Goal: Task Accomplishment & Management: Manage account settings

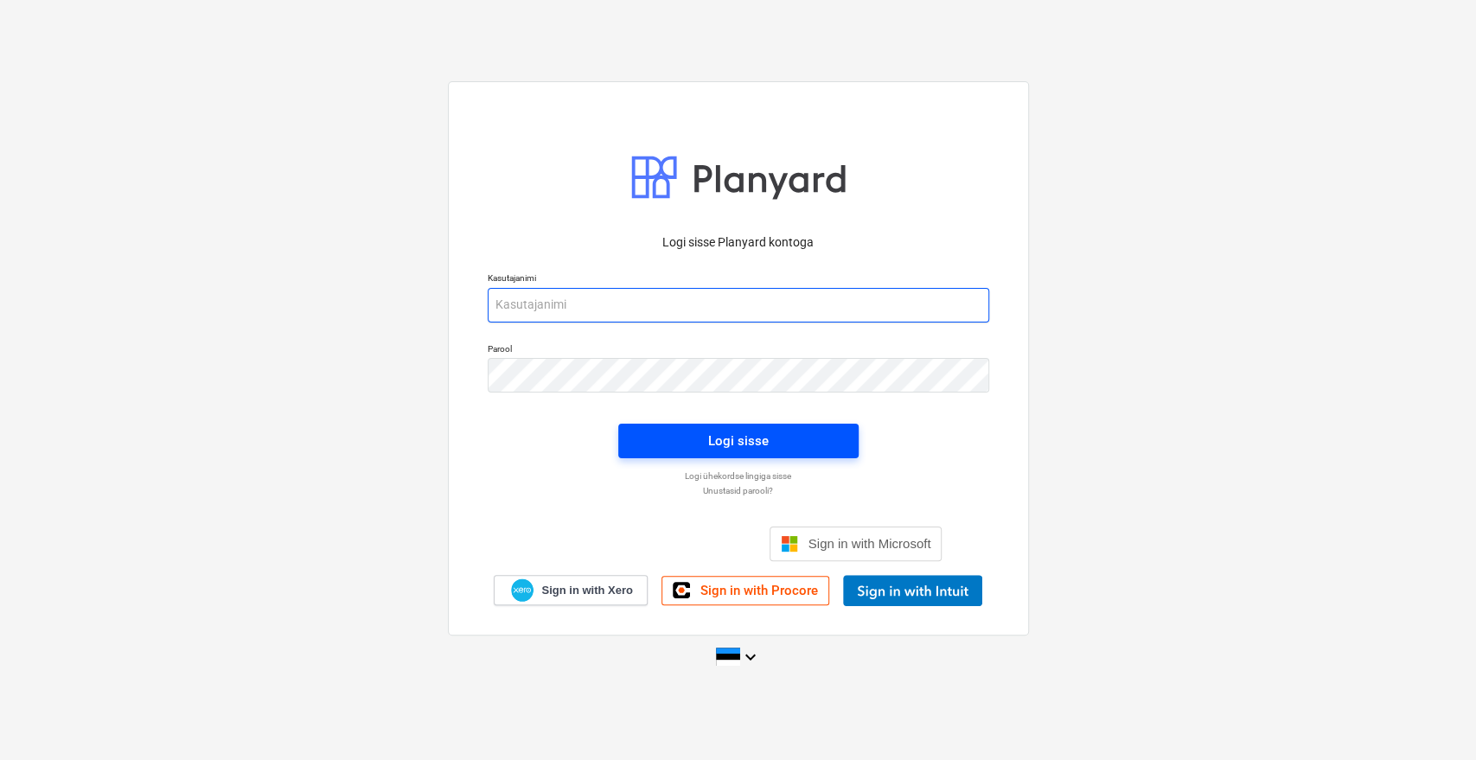
type input "[EMAIL_ADDRESS][DOMAIN_NAME]"
click at [705, 442] on span "Logi sisse" at bounding box center [738, 441] width 199 height 22
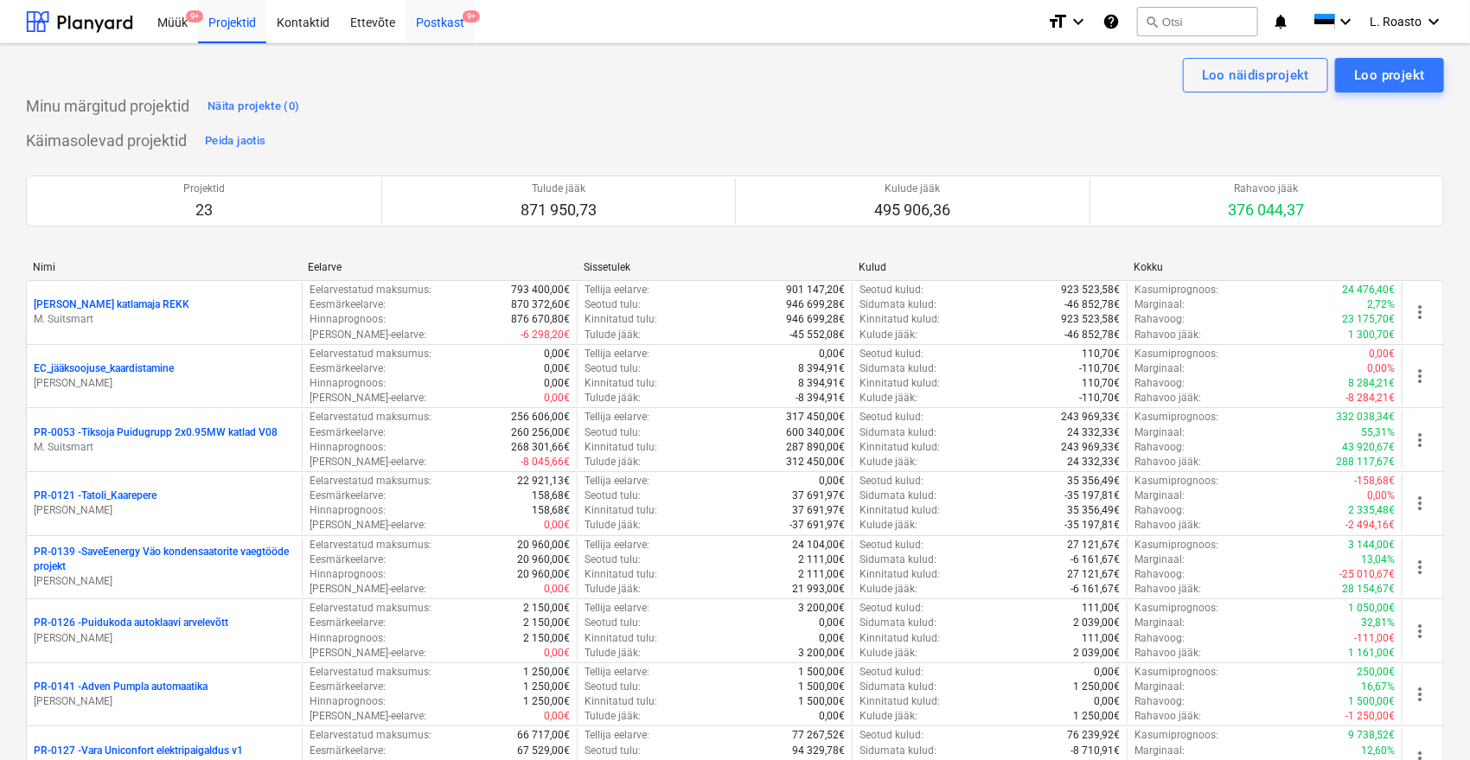
click at [421, 27] on div "Postkast 9+" at bounding box center [440, 21] width 69 height 44
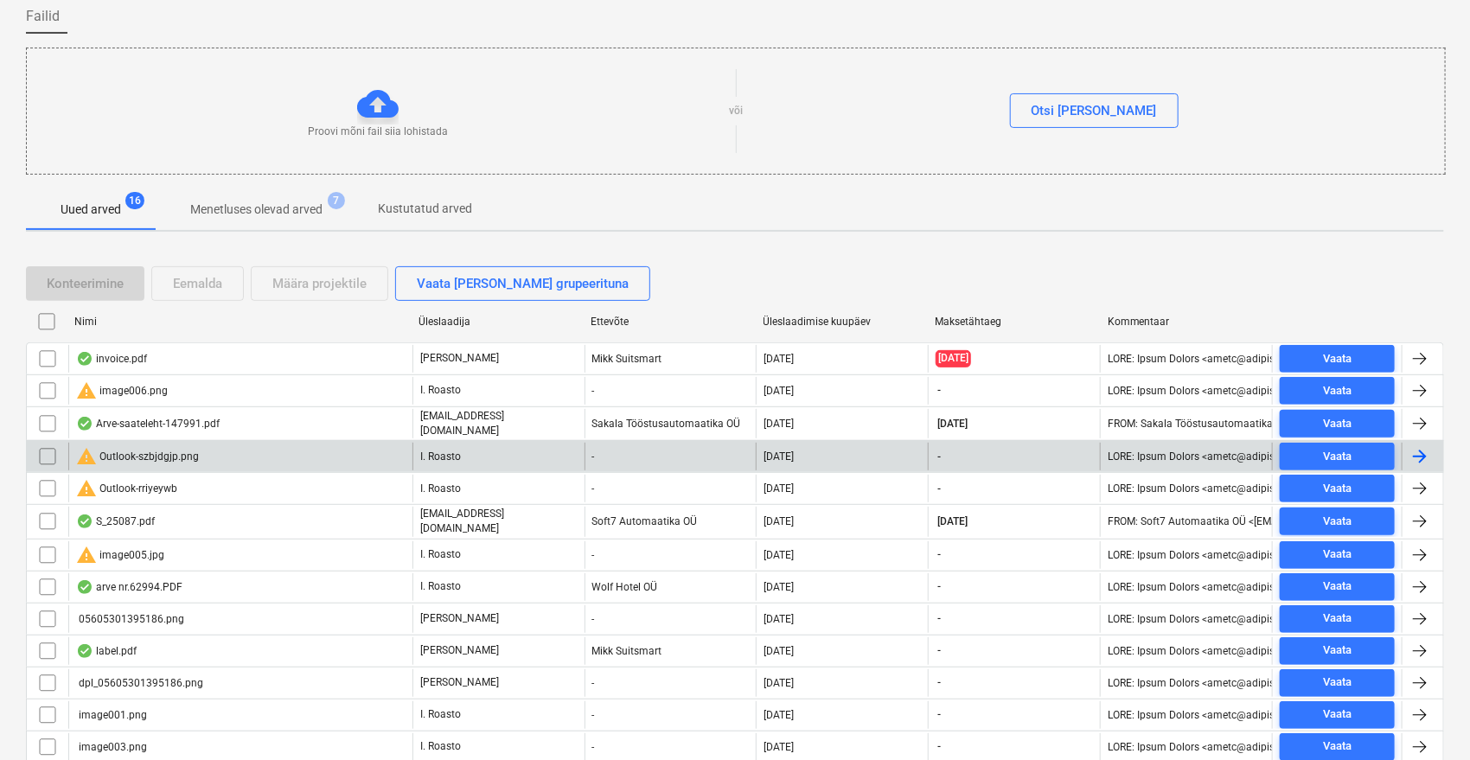
scroll to position [288, 0]
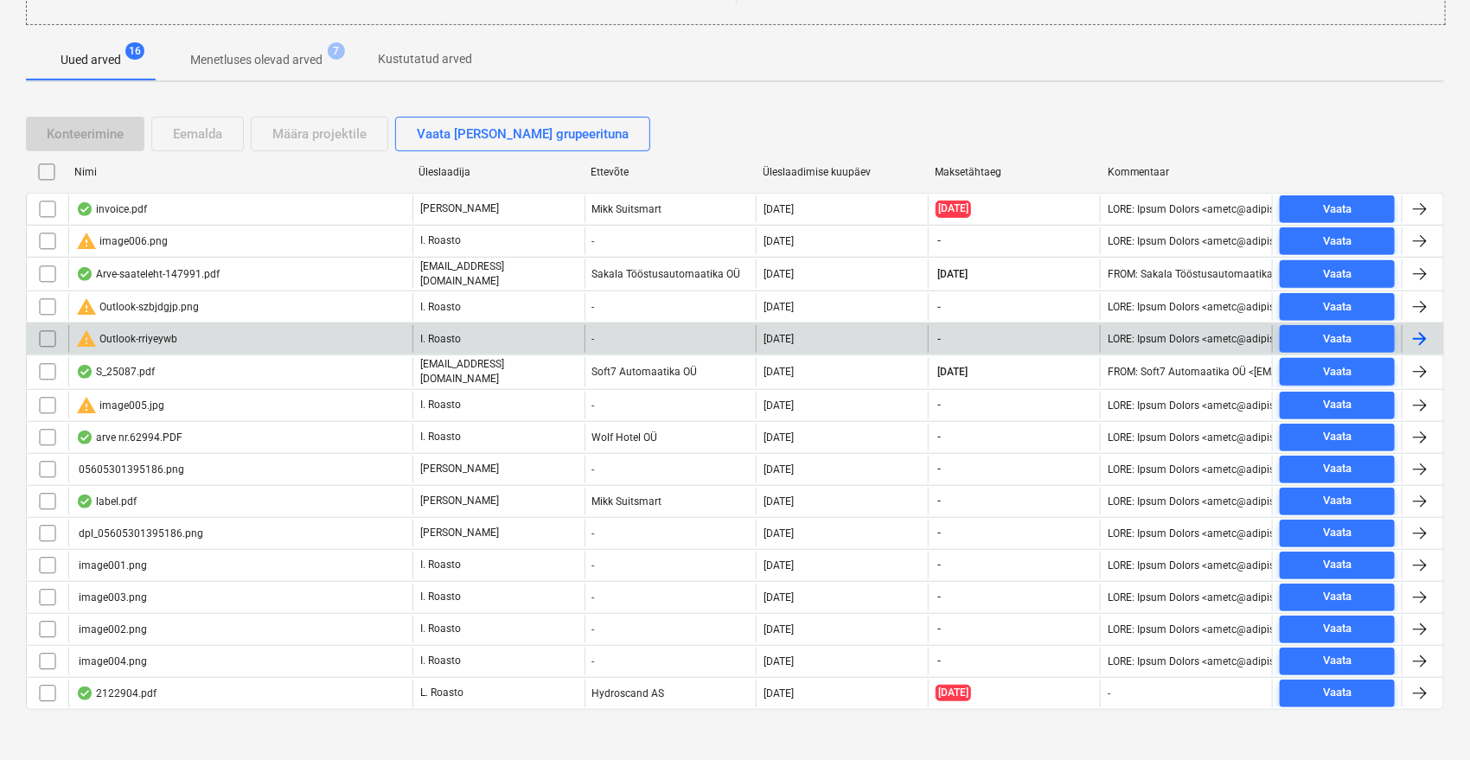
click at [35, 332] on input "checkbox" at bounding box center [48, 339] width 28 height 28
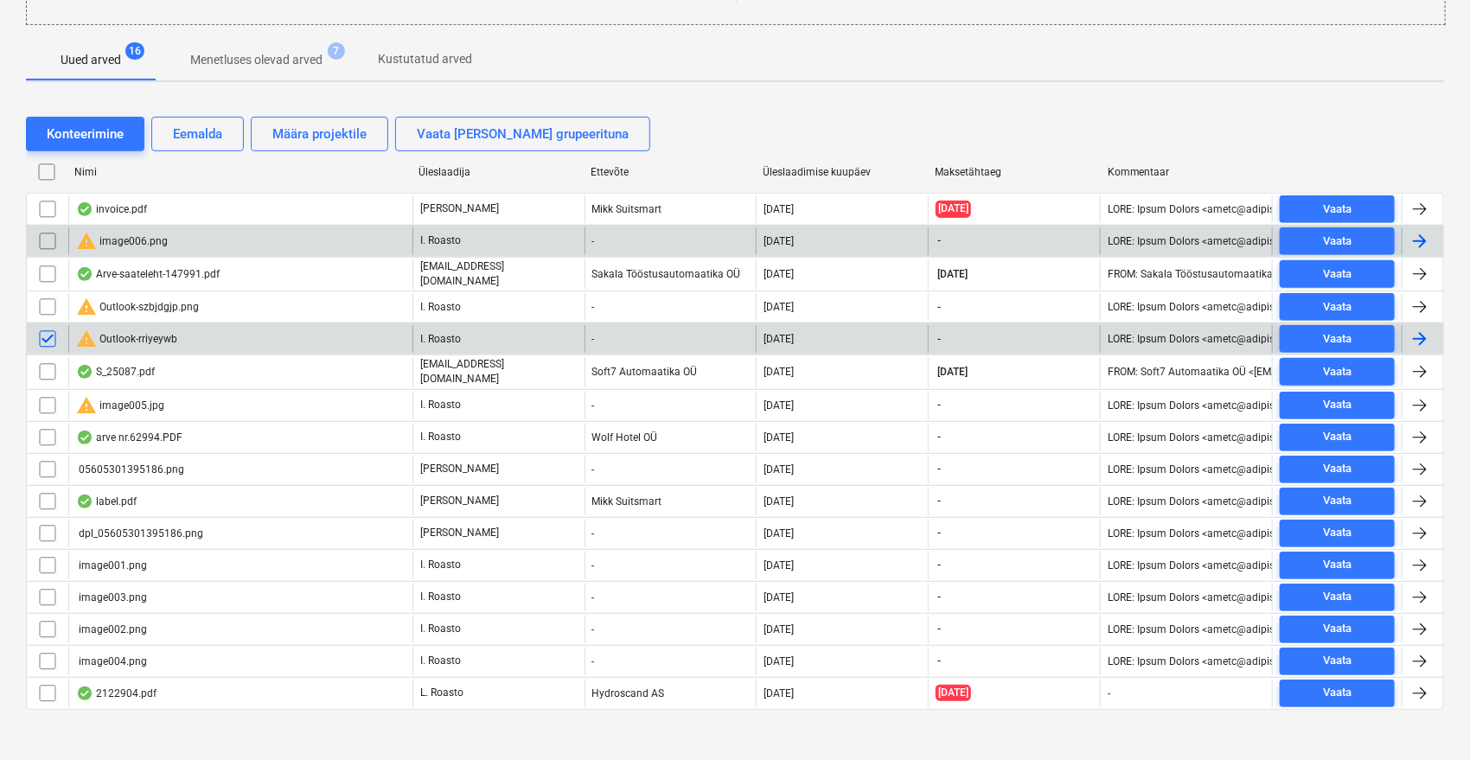
click at [42, 232] on input "checkbox" at bounding box center [48, 241] width 28 height 28
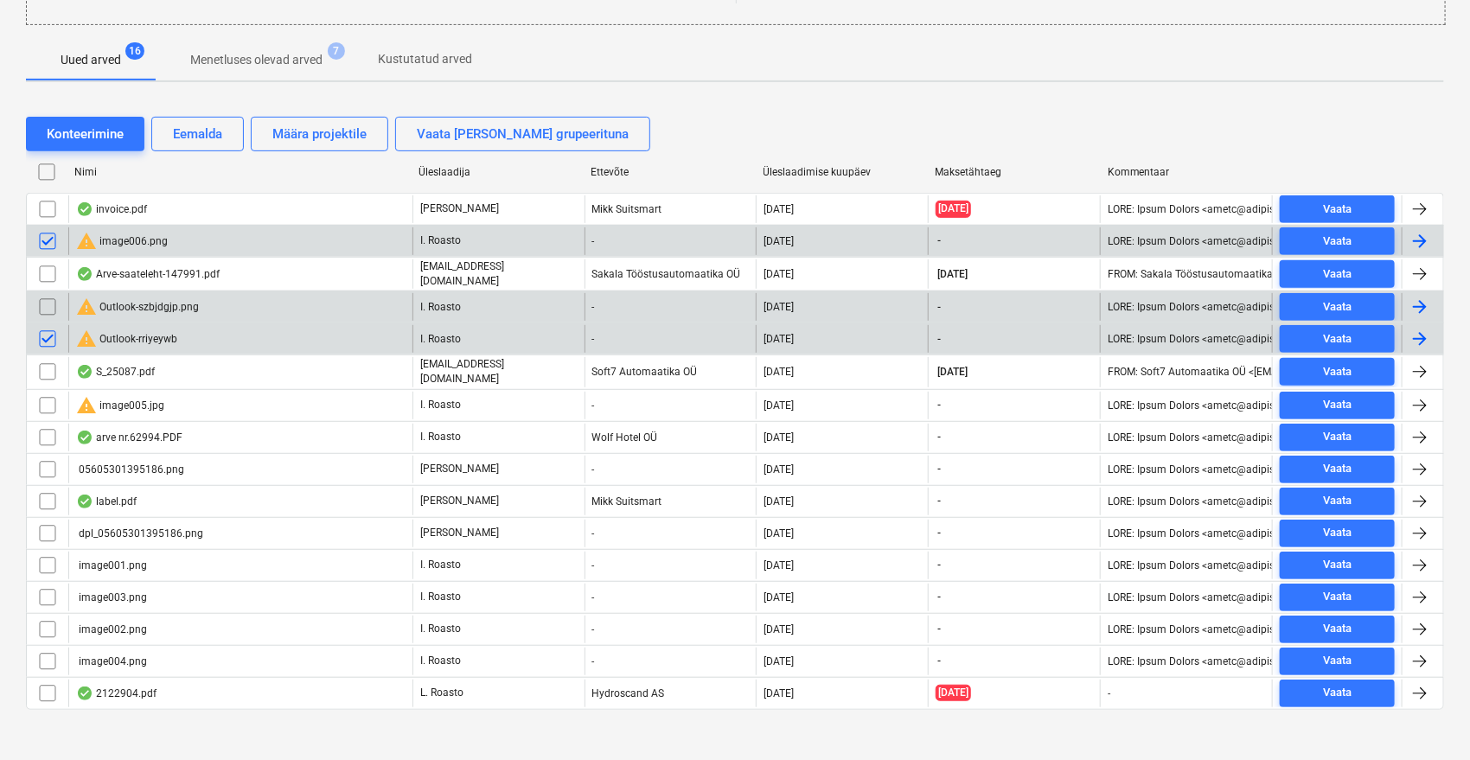
click at [47, 302] on input "checkbox" at bounding box center [48, 307] width 28 height 28
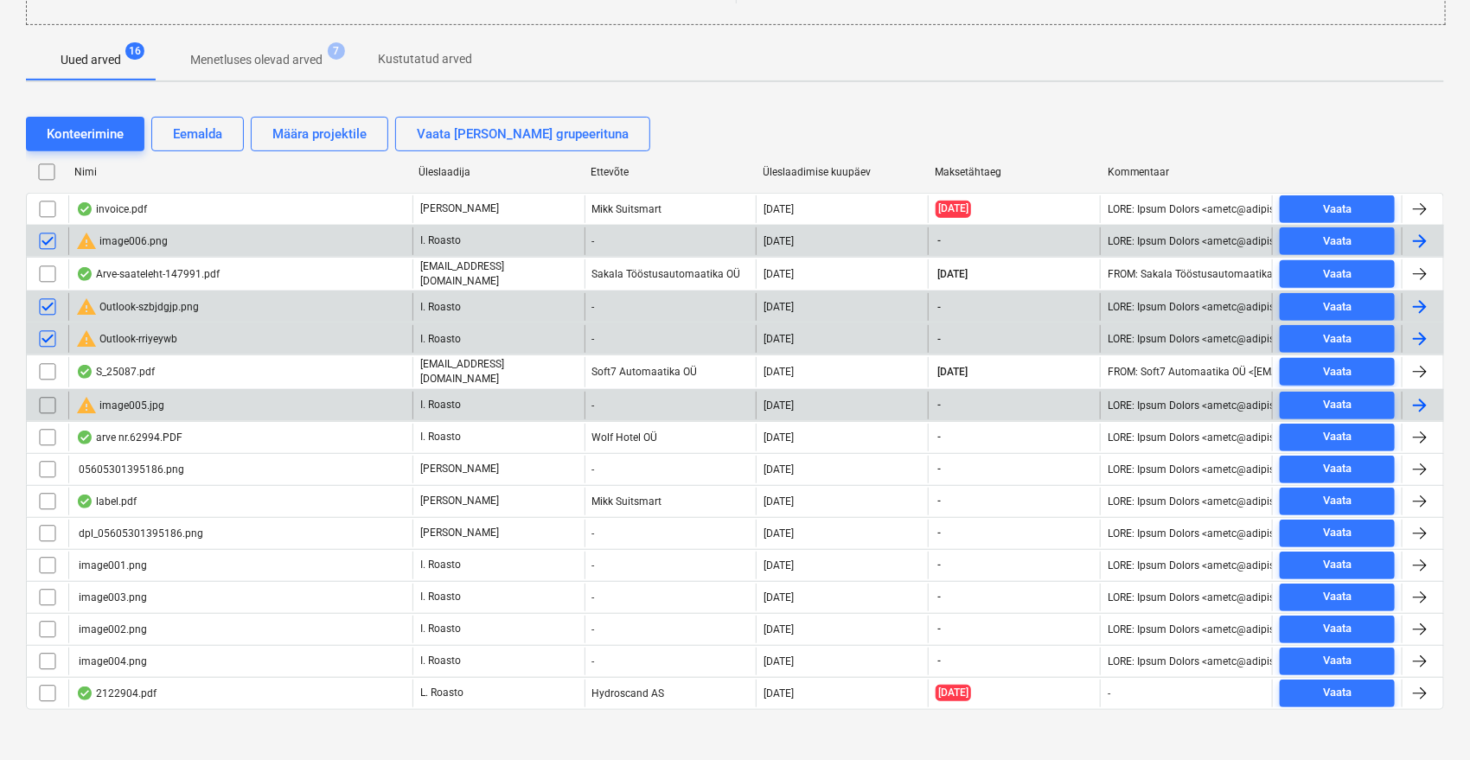
click at [46, 396] on input "checkbox" at bounding box center [48, 406] width 28 height 28
click at [202, 137] on div "Eemalda" at bounding box center [197, 134] width 49 height 22
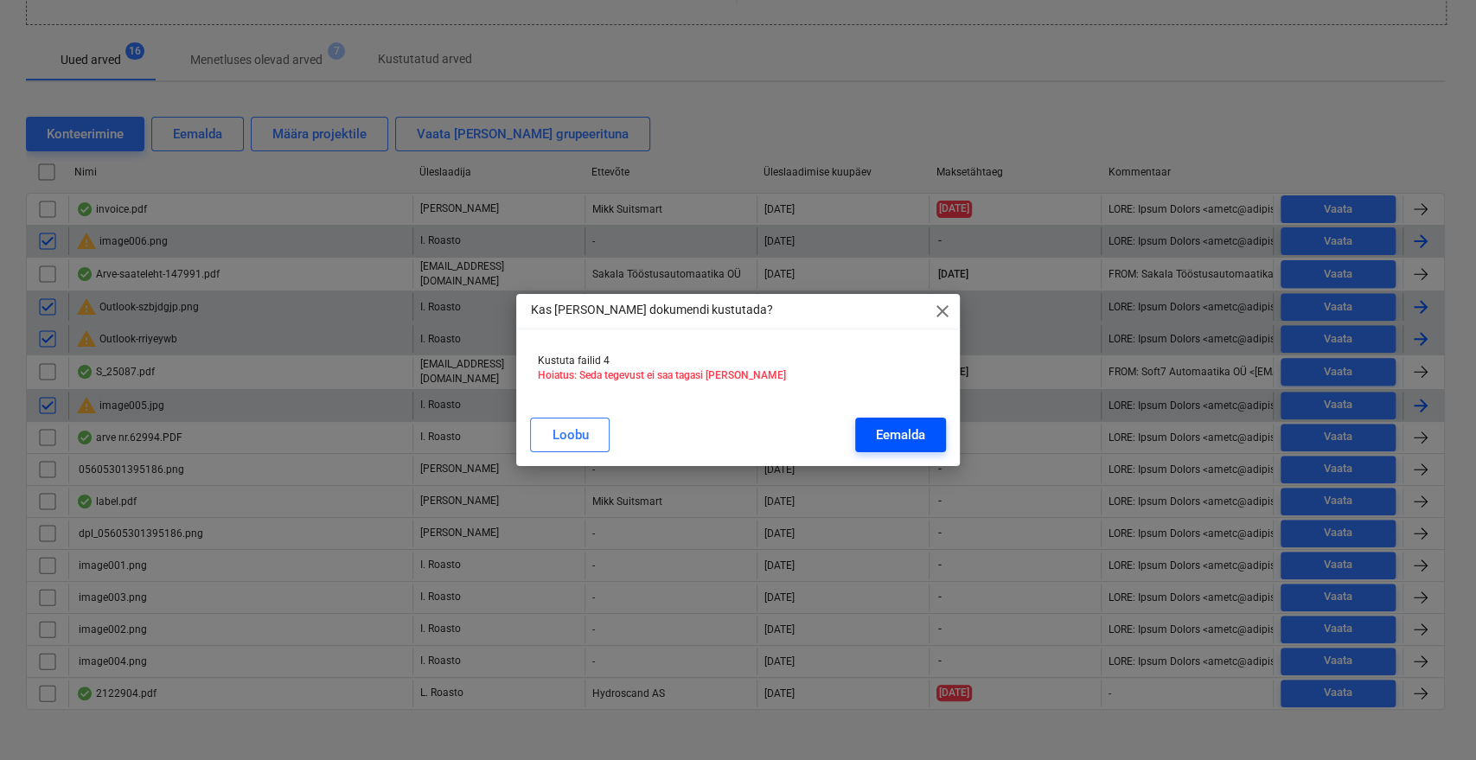
click at [891, 428] on div "Eemalda" at bounding box center [900, 435] width 49 height 22
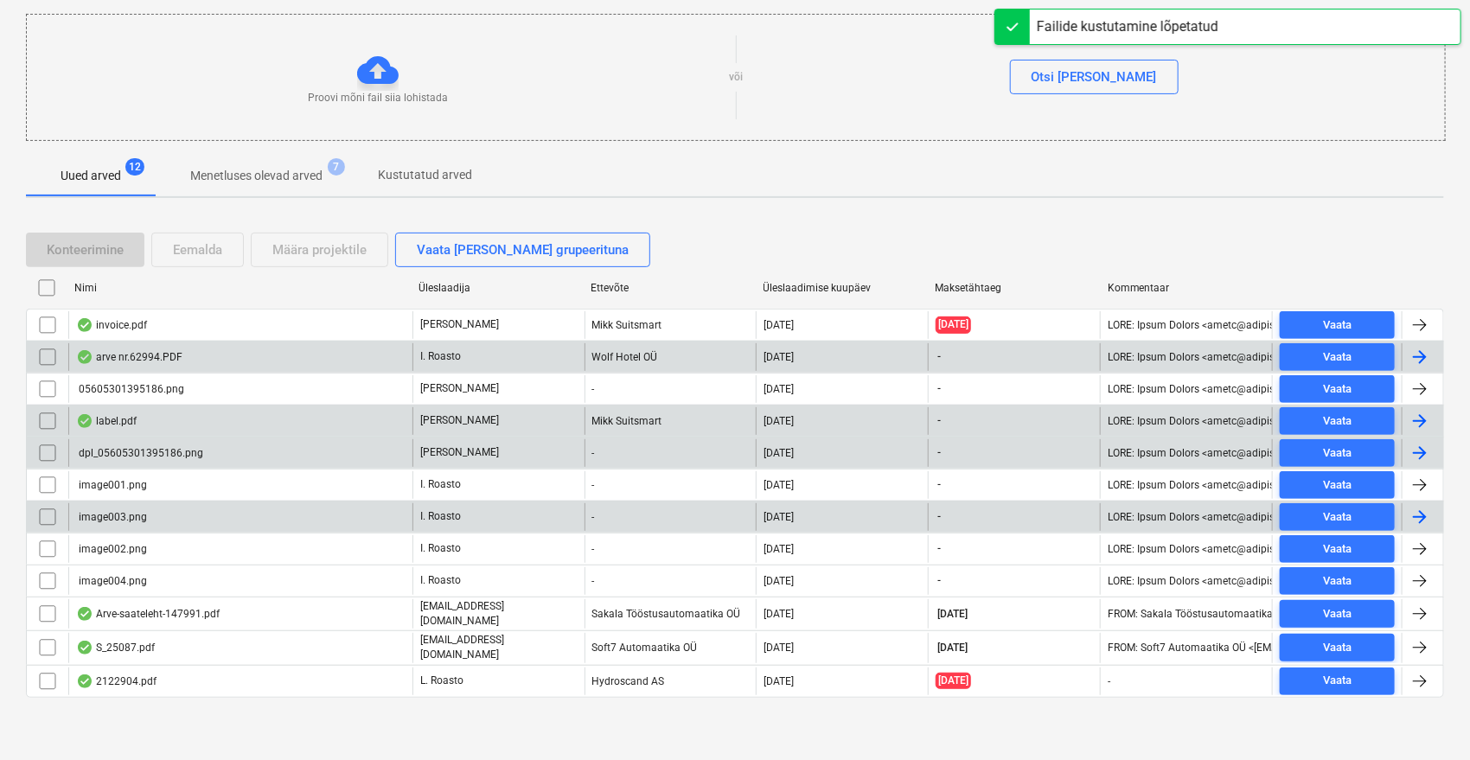
scroll to position [166, 0]
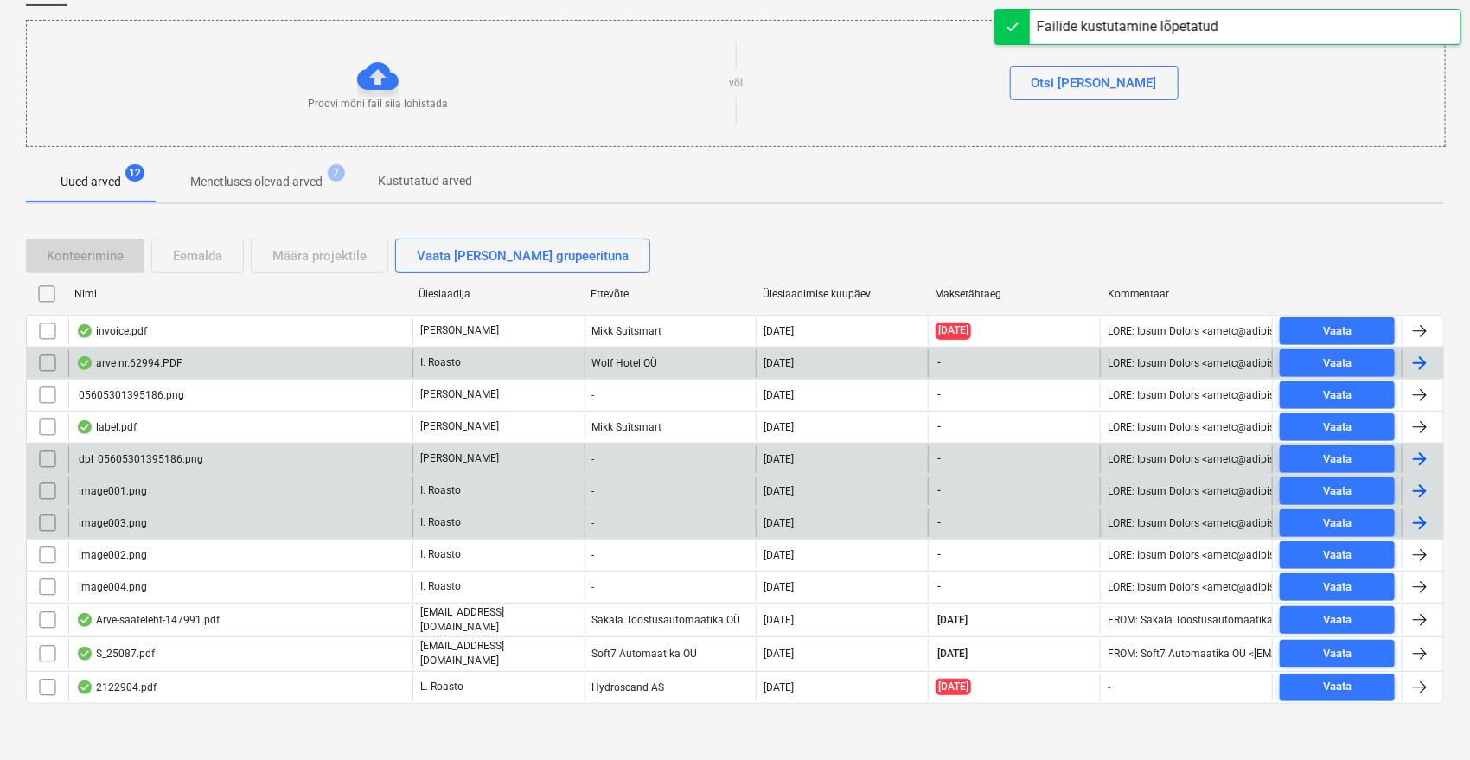
click at [53, 487] on input "checkbox" at bounding box center [48, 491] width 28 height 28
click at [43, 518] on input "checkbox" at bounding box center [48, 523] width 28 height 28
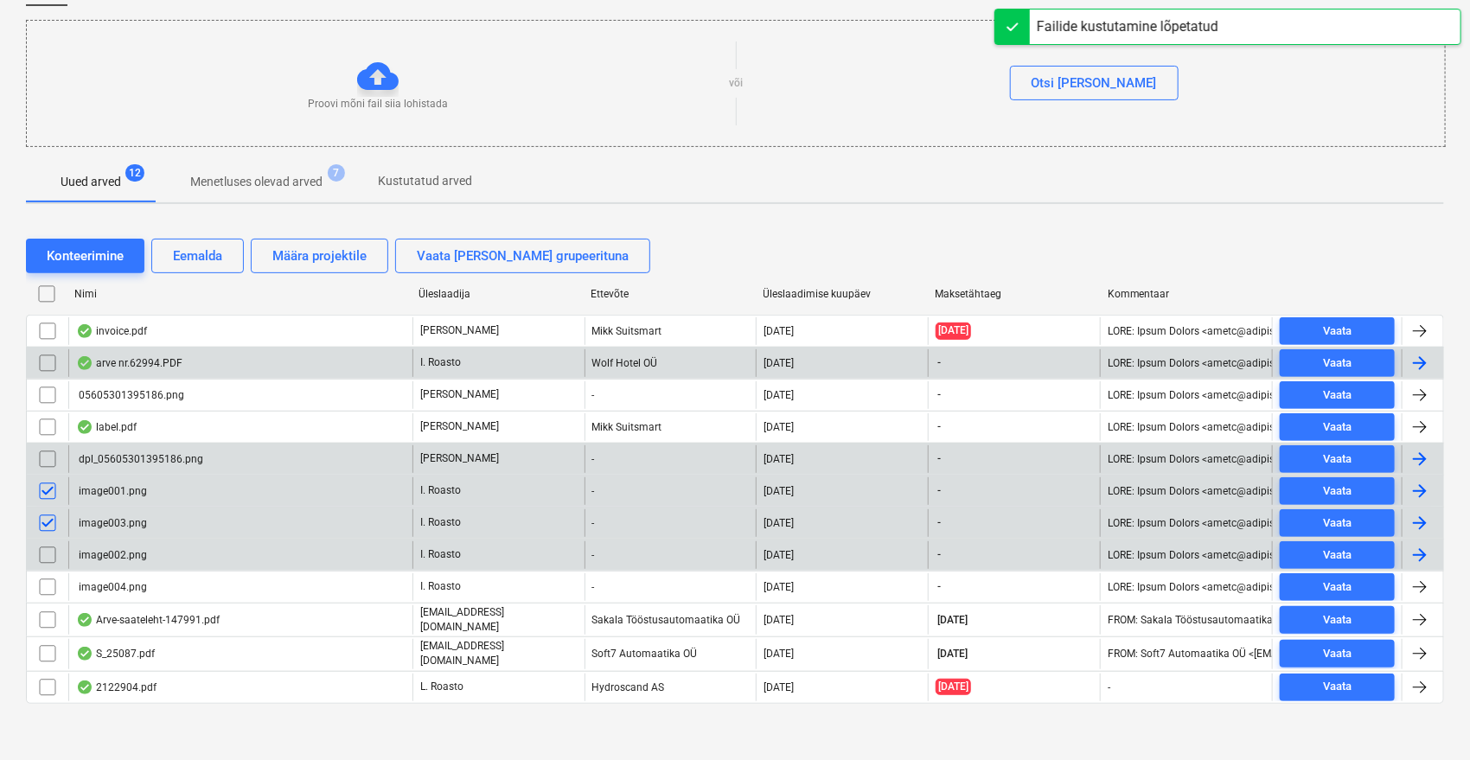
click at [46, 557] on input "checkbox" at bounding box center [48, 555] width 28 height 28
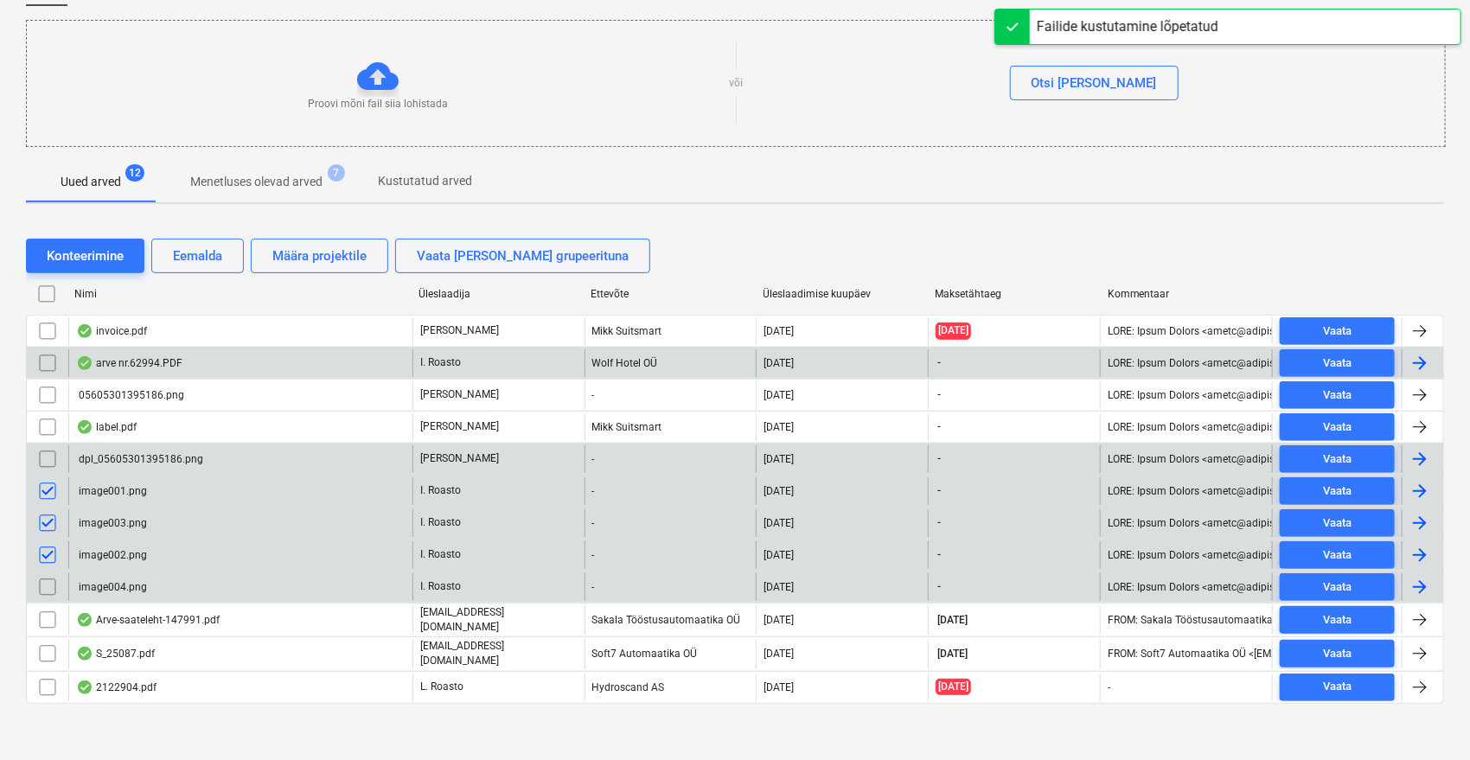
click at [43, 589] on input "checkbox" at bounding box center [48, 587] width 28 height 28
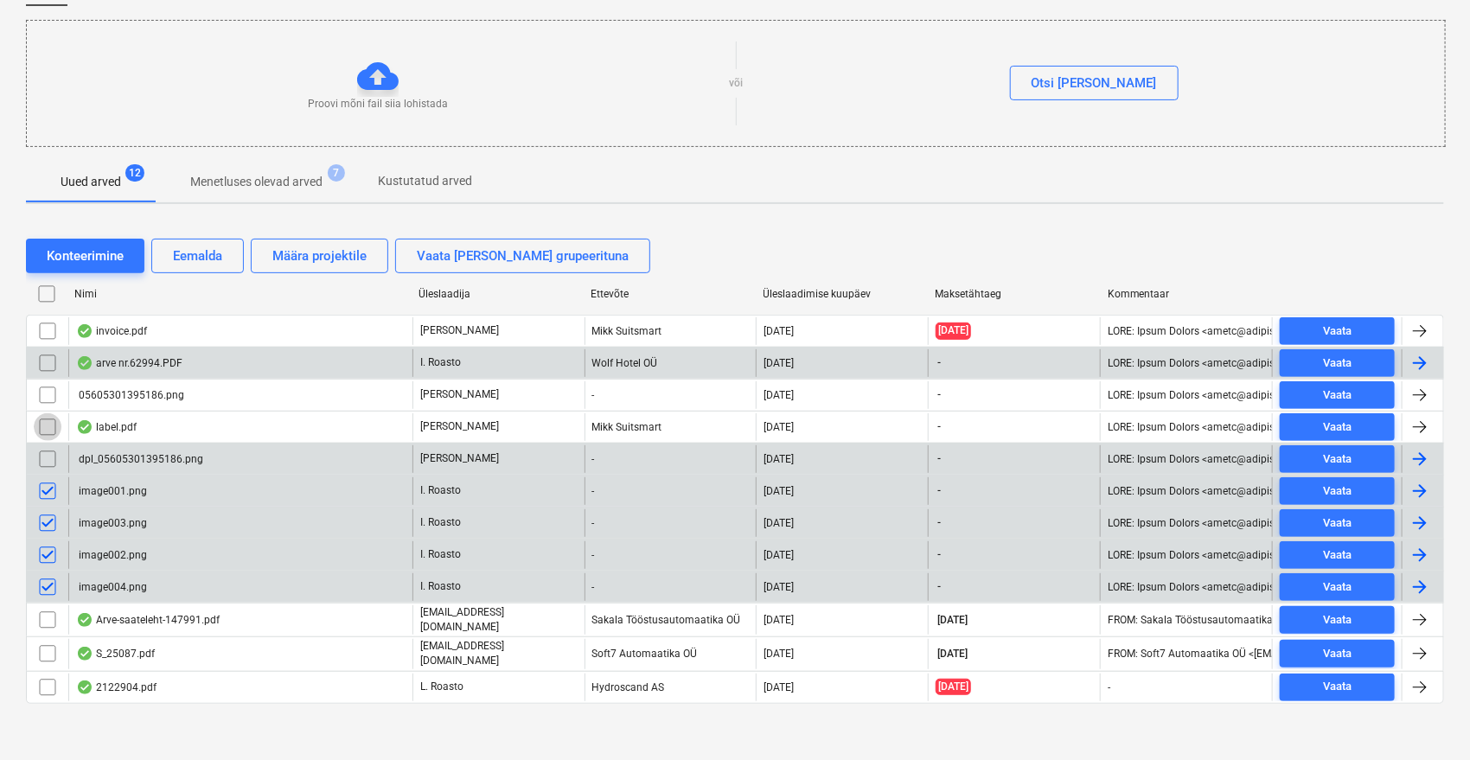
click at [43, 425] on input "checkbox" at bounding box center [48, 427] width 28 height 28
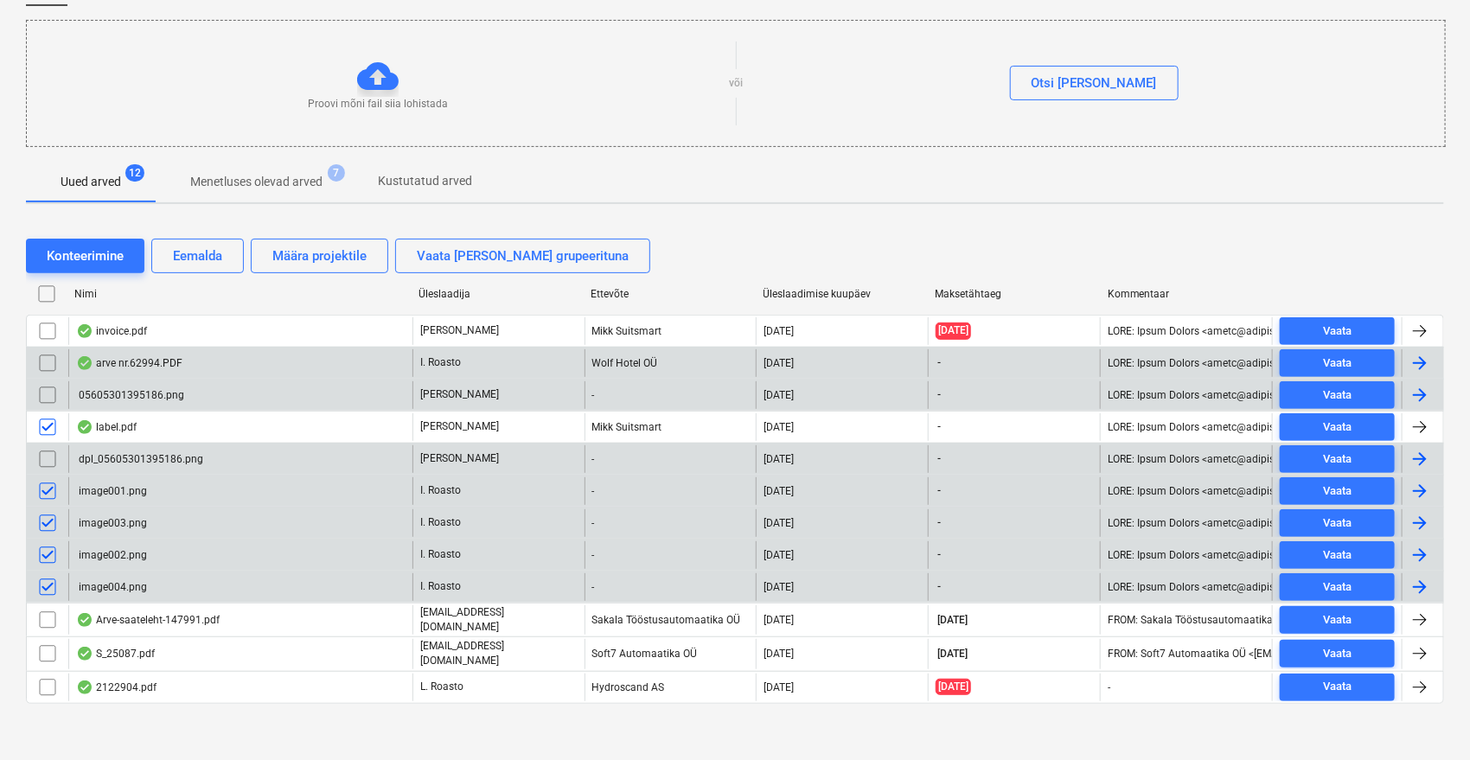
click at [42, 390] on input "checkbox" at bounding box center [48, 395] width 28 height 28
click at [48, 458] on input "checkbox" at bounding box center [48, 459] width 28 height 28
click at [38, 420] on input "checkbox" at bounding box center [48, 427] width 28 height 28
click at [51, 420] on input "checkbox" at bounding box center [48, 427] width 28 height 28
click at [215, 257] on div "Eemalda" at bounding box center [197, 256] width 49 height 22
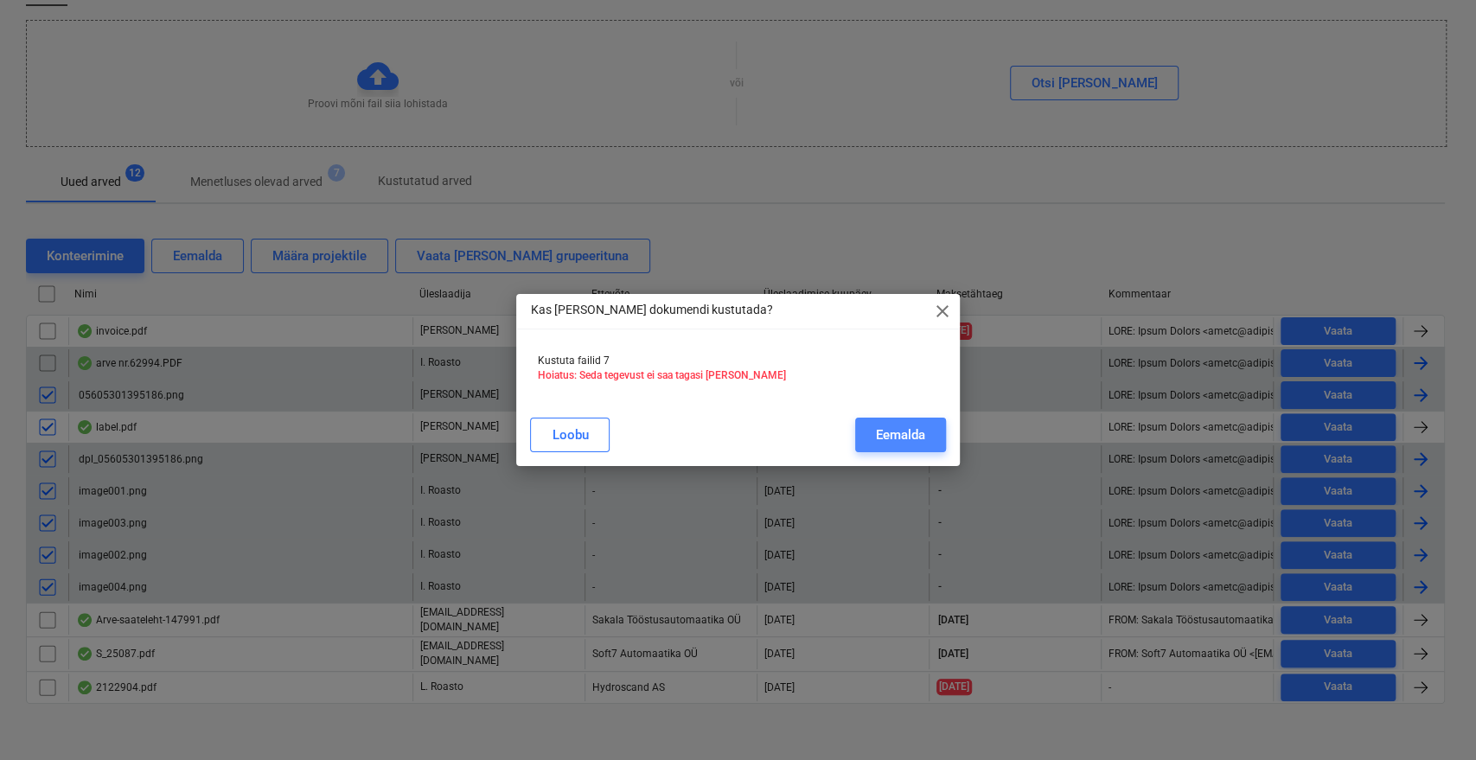
click at [899, 436] on div "Eemalda" at bounding box center [900, 435] width 49 height 22
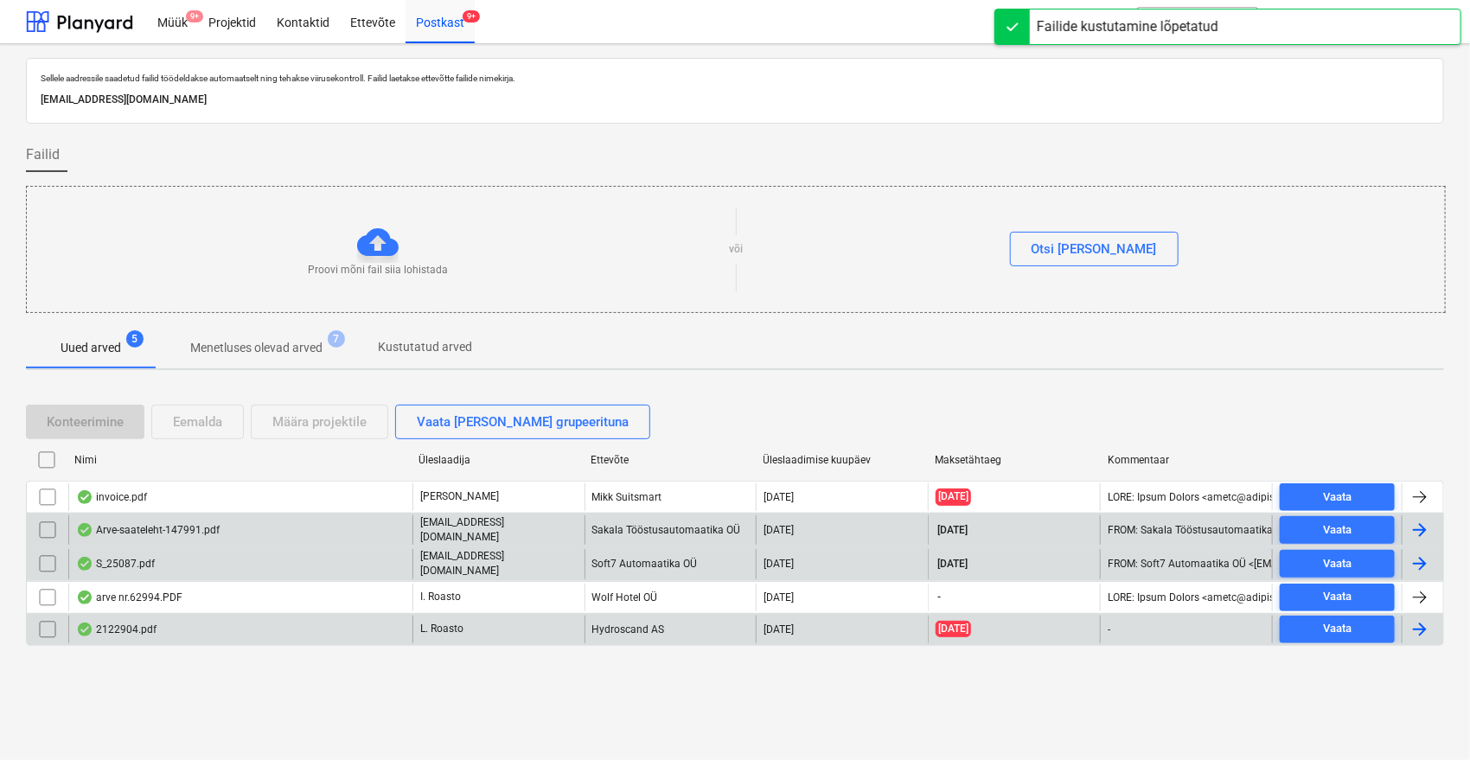
scroll to position [0, 0]
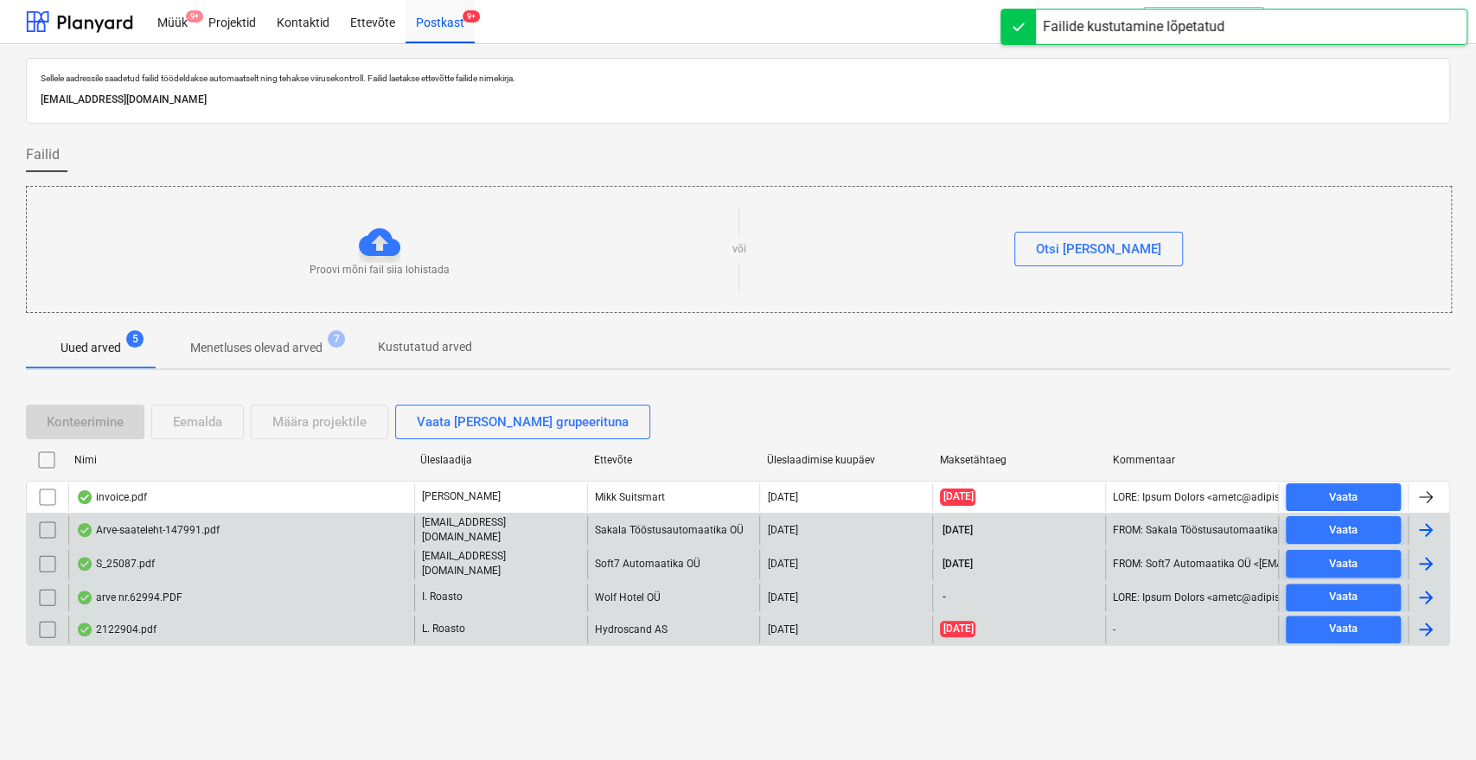
click at [147, 594] on div "arve nr.62994.PDF" at bounding box center [129, 598] width 106 height 14
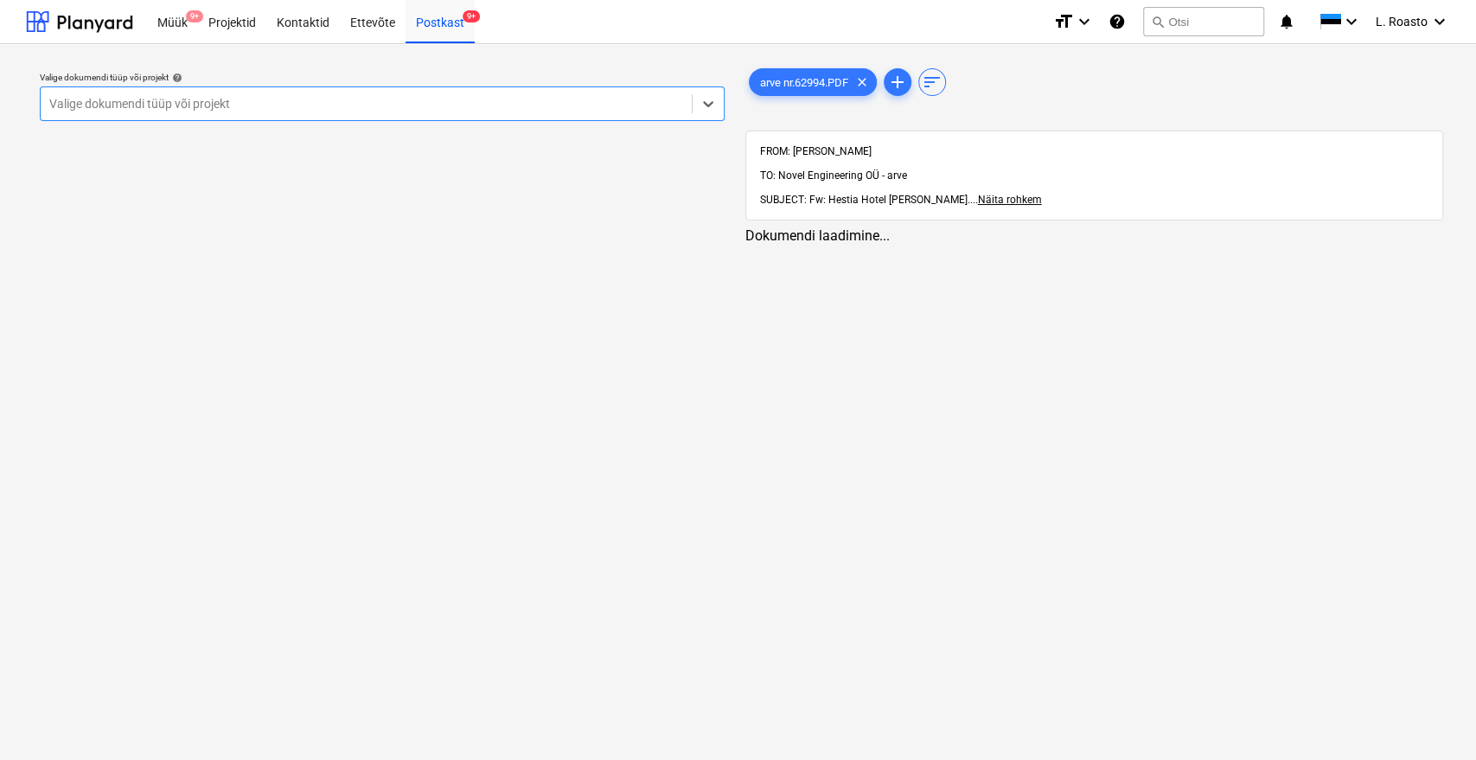
click at [257, 104] on div at bounding box center [366, 103] width 634 height 17
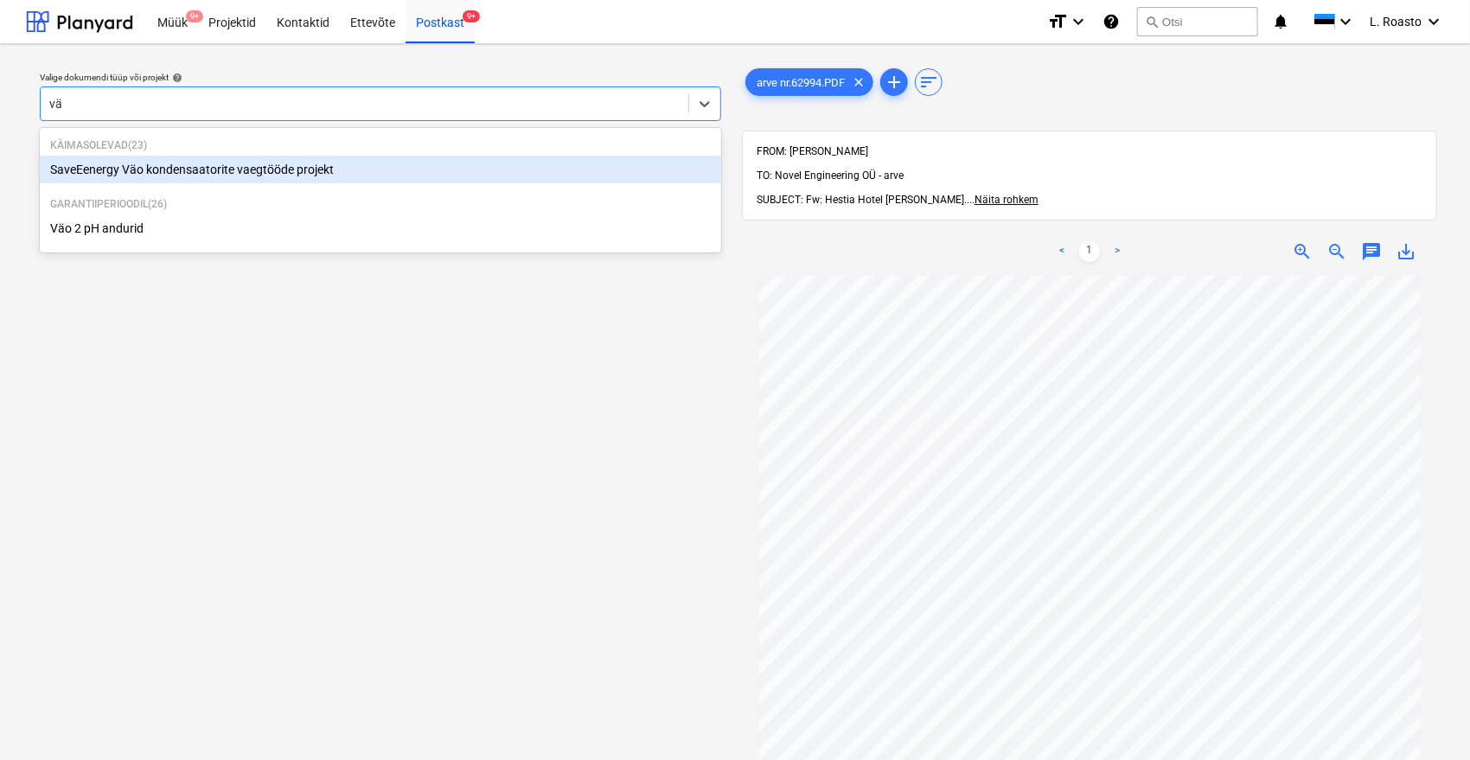
type input "väo"
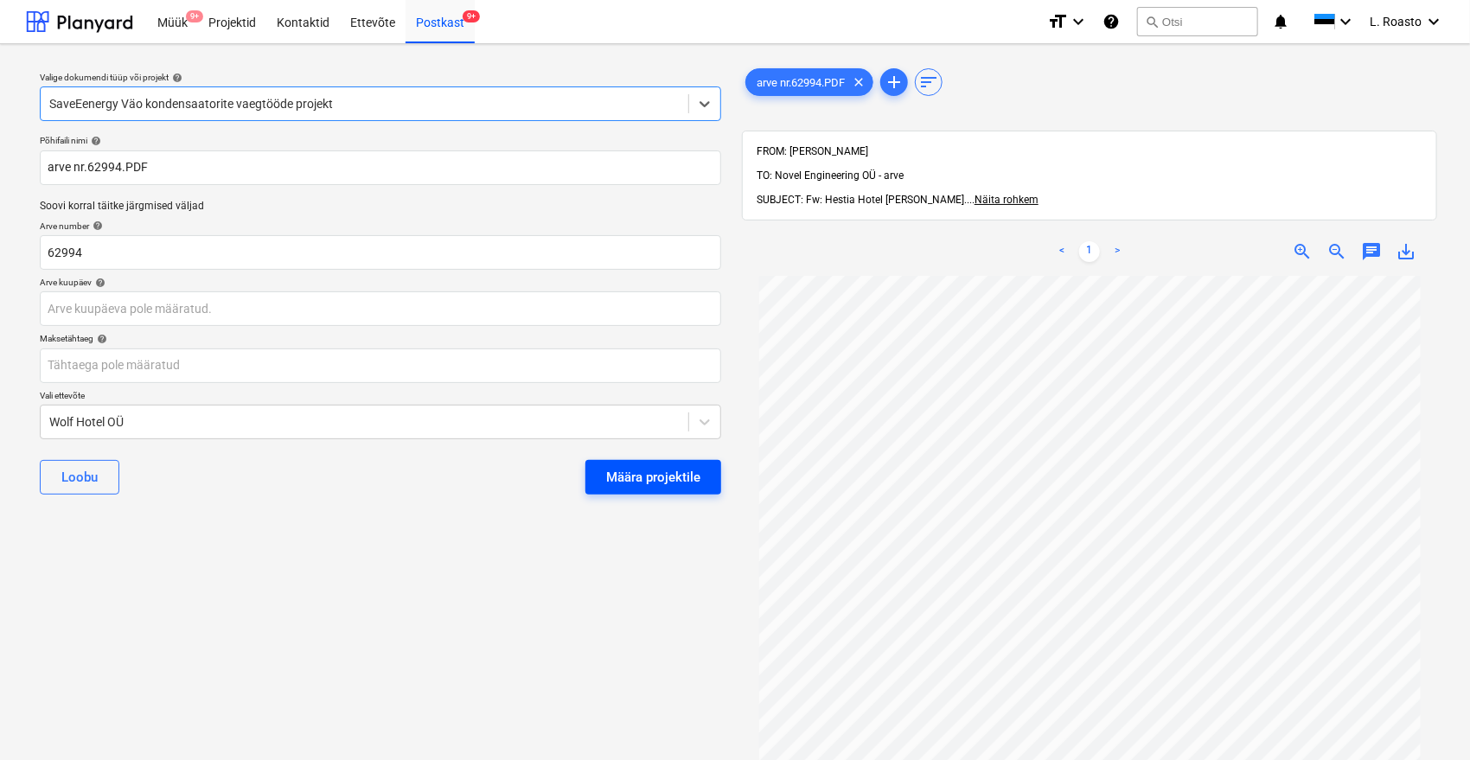
click at [703, 471] on button "Määra projektile" at bounding box center [654, 477] width 136 height 35
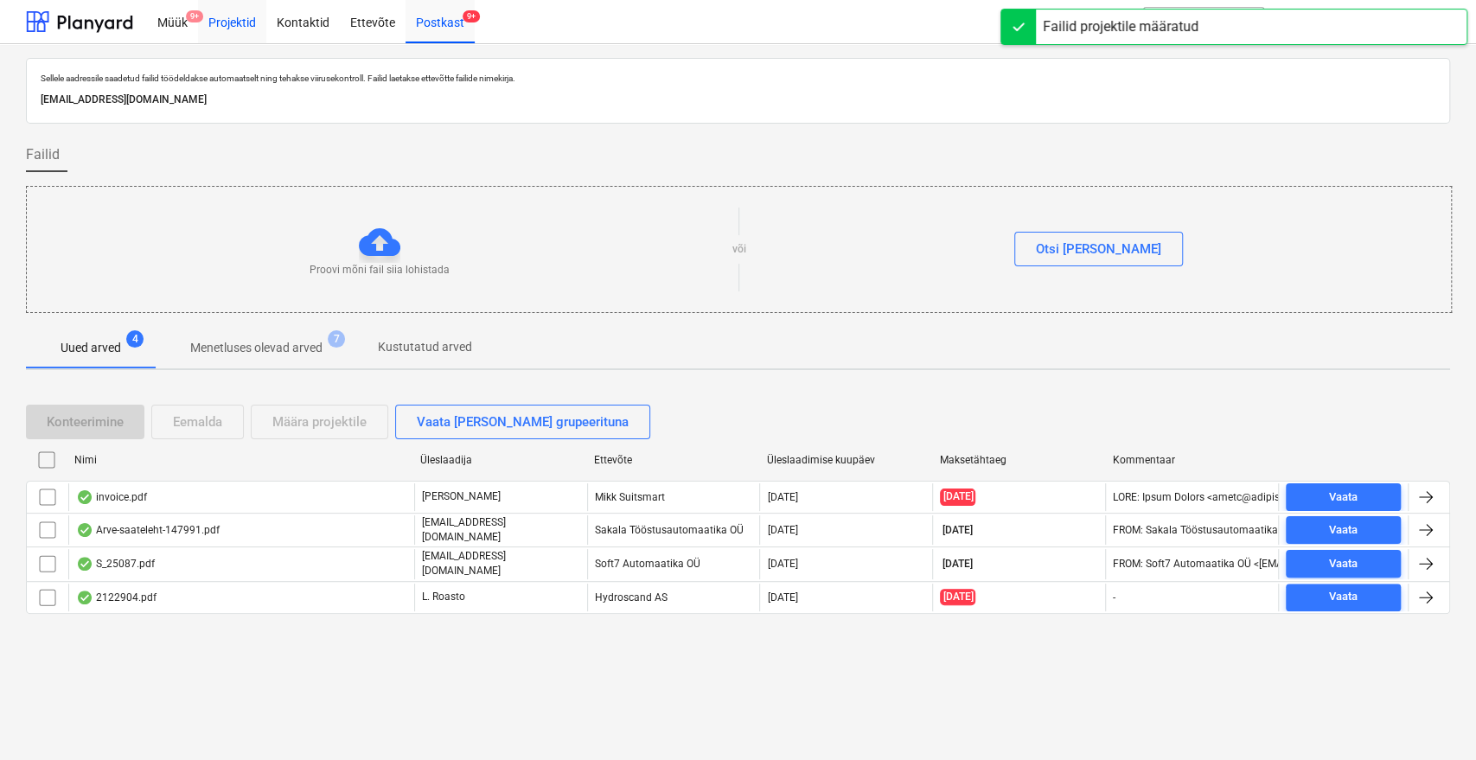
click at [242, 20] on div "Projektid" at bounding box center [232, 21] width 68 height 44
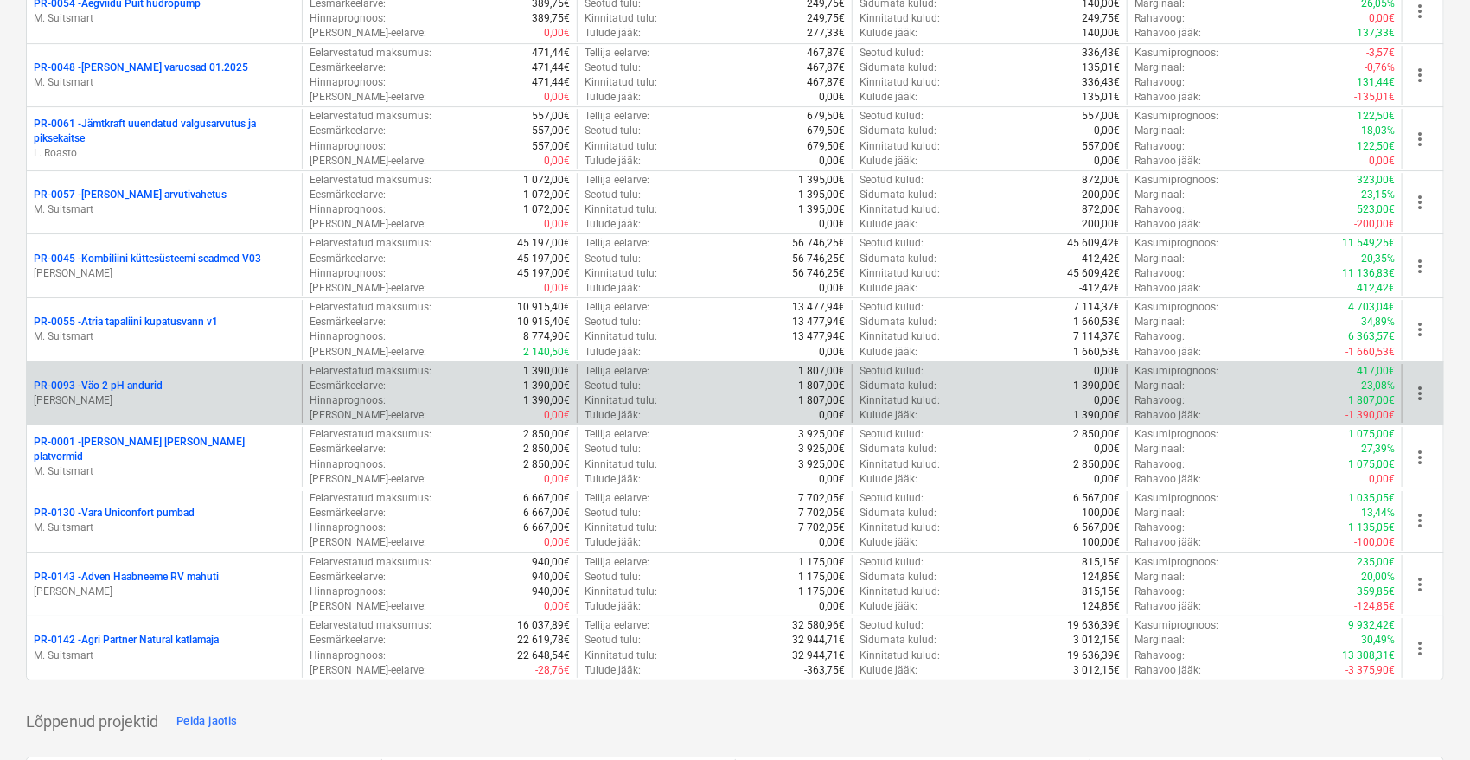
scroll to position [171, 0]
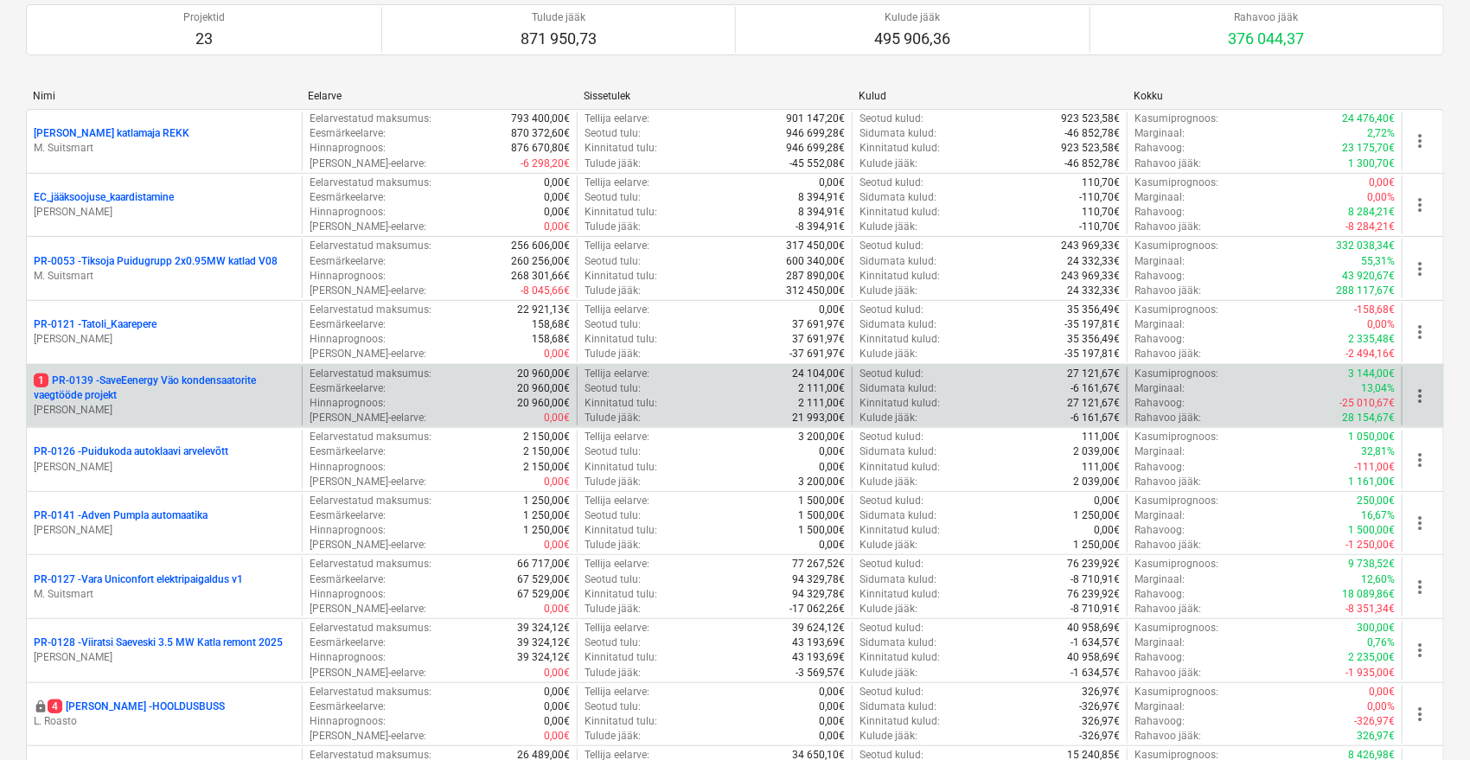
click at [159, 393] on p "1 PR-0139 - SaveEenergy Väo kondensaatorite vaegtööde projekt" at bounding box center [164, 388] width 261 height 29
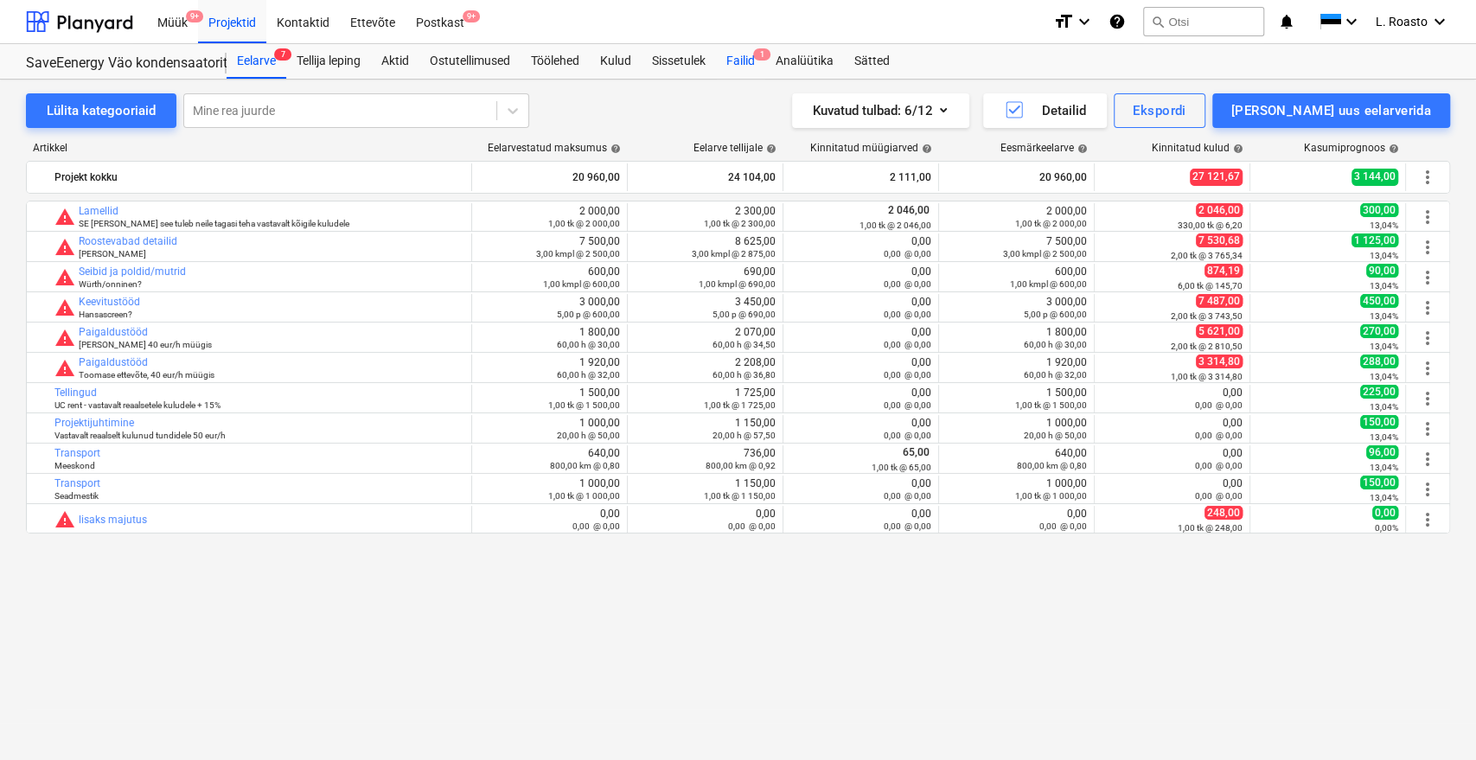
click at [748, 56] on div "Failid 1" at bounding box center [740, 61] width 49 height 35
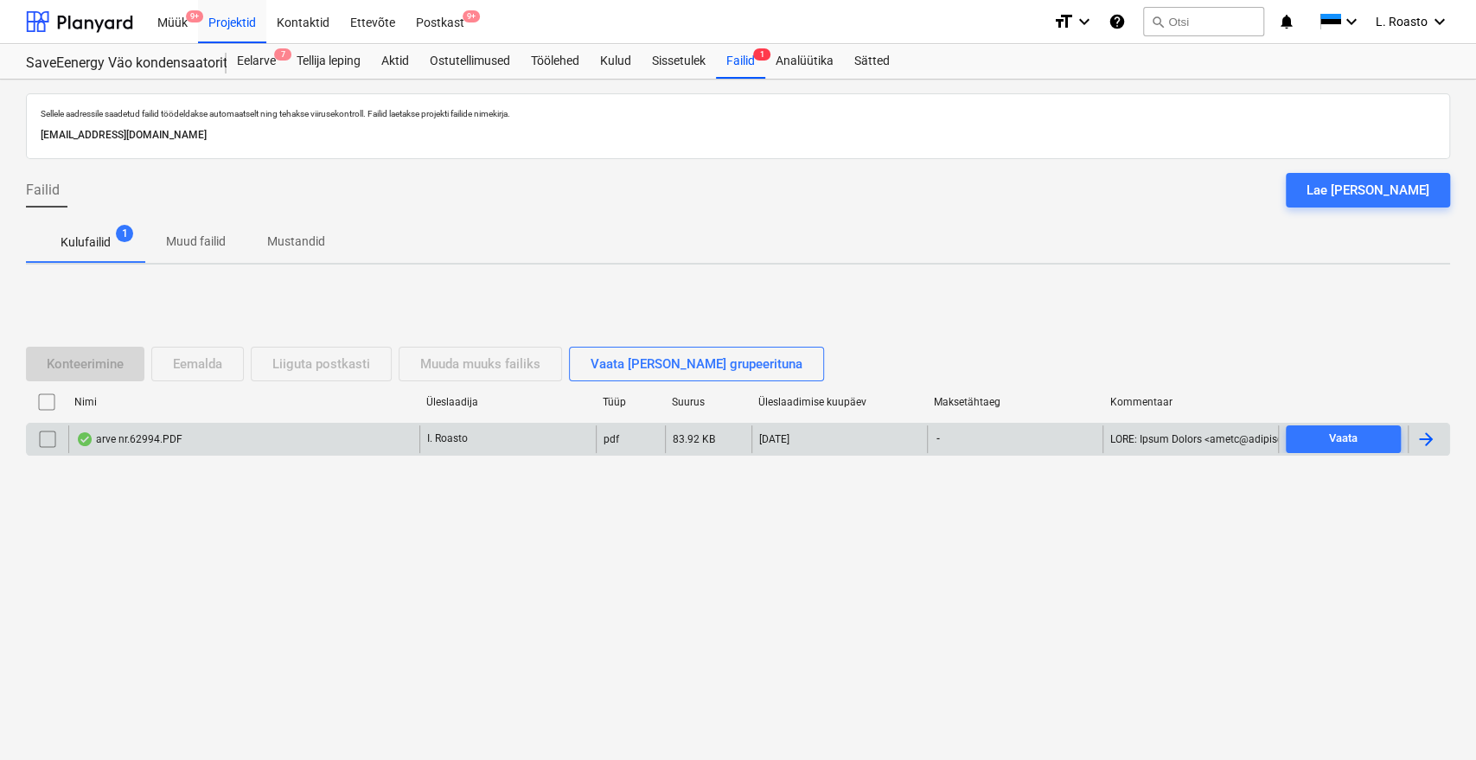
click at [1443, 443] on div at bounding box center [1429, 440] width 42 height 28
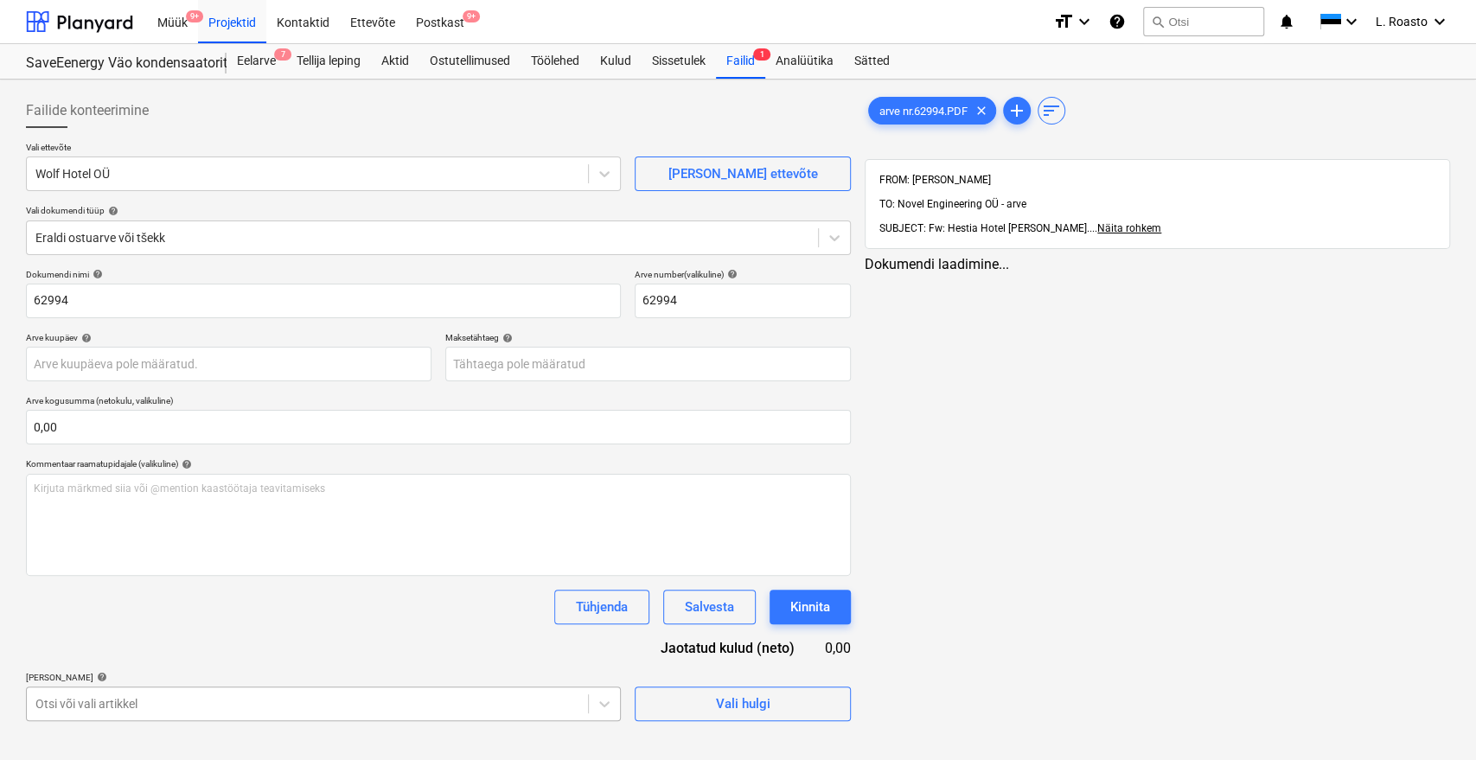
click at [223, 687] on div "[PERSON_NAME] artiklid help [PERSON_NAME] või vali artikkel" at bounding box center [323, 696] width 595 height 49
click at [222, 692] on body "Müük 9+ Projektid Kontaktid Ettevõte Postkast 9+ format_size keyboard_arrow_dow…" at bounding box center [738, 380] width 1476 height 760
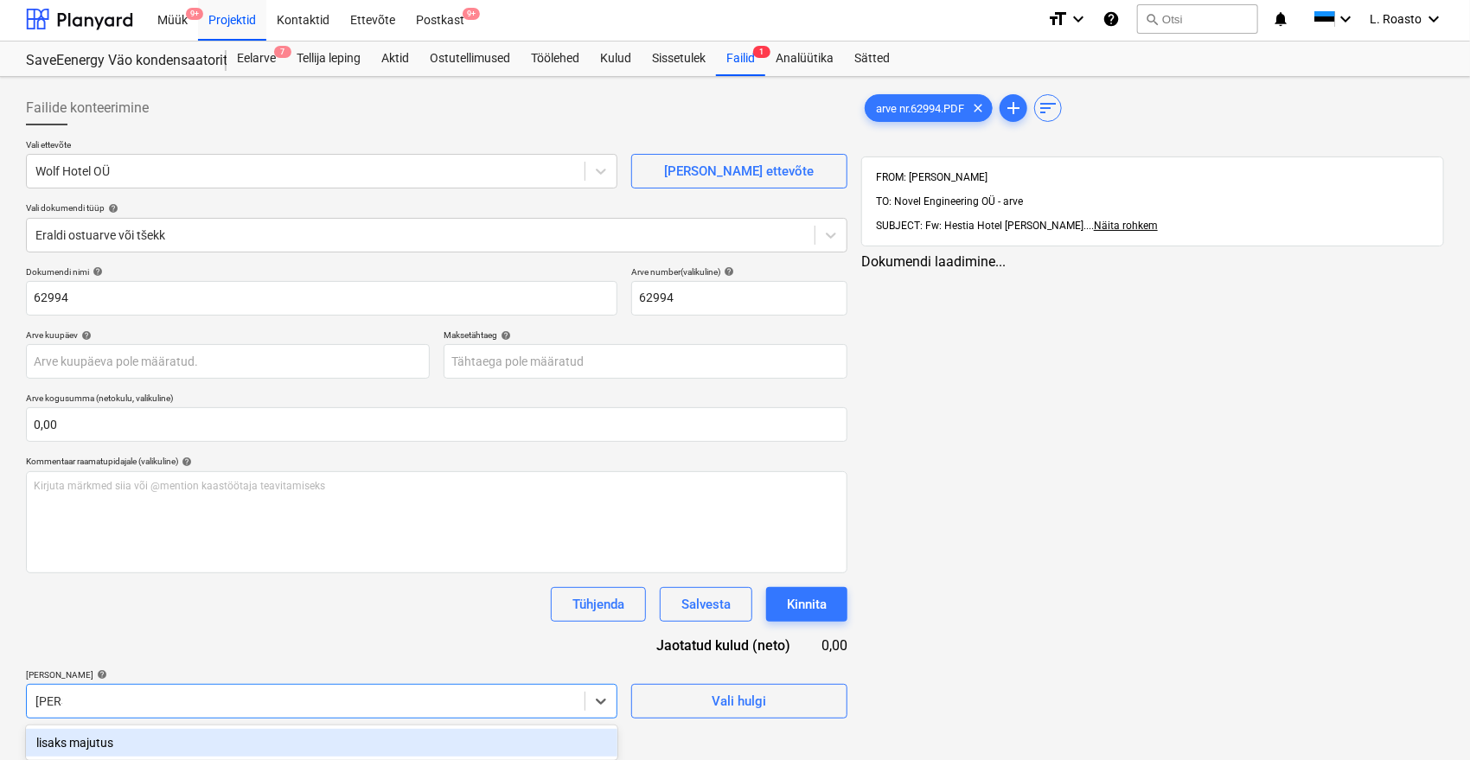
type input "lisaks"
drag, startPoint x: 310, startPoint y: 661, endPoint x: 322, endPoint y: 651, distance: 15.4
click at [310, 660] on div "Dokumendi nimi help 62994 Arve number (valikuline) help 62994 Arve kuupäev help…" at bounding box center [437, 549] width 822 height 567
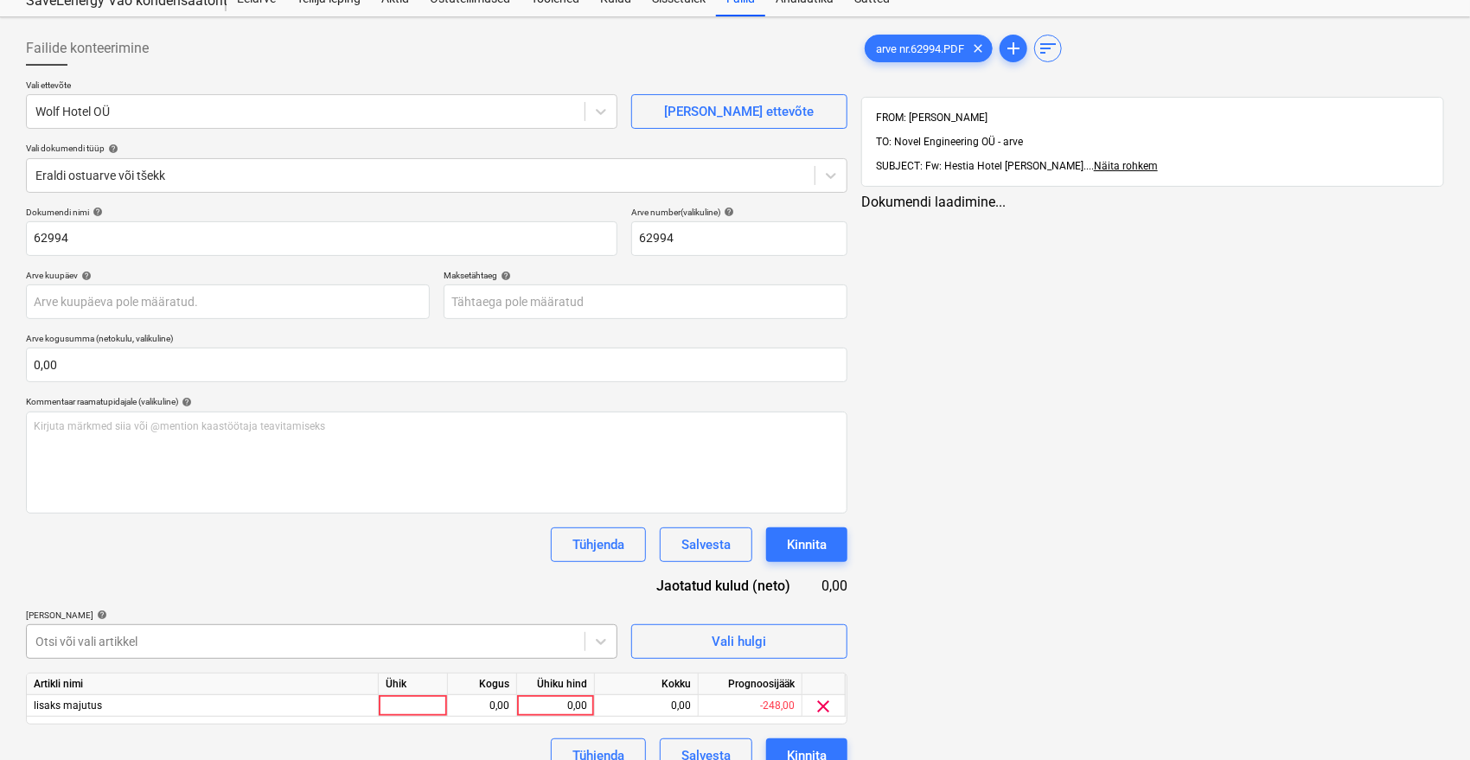
scroll to position [89, 0]
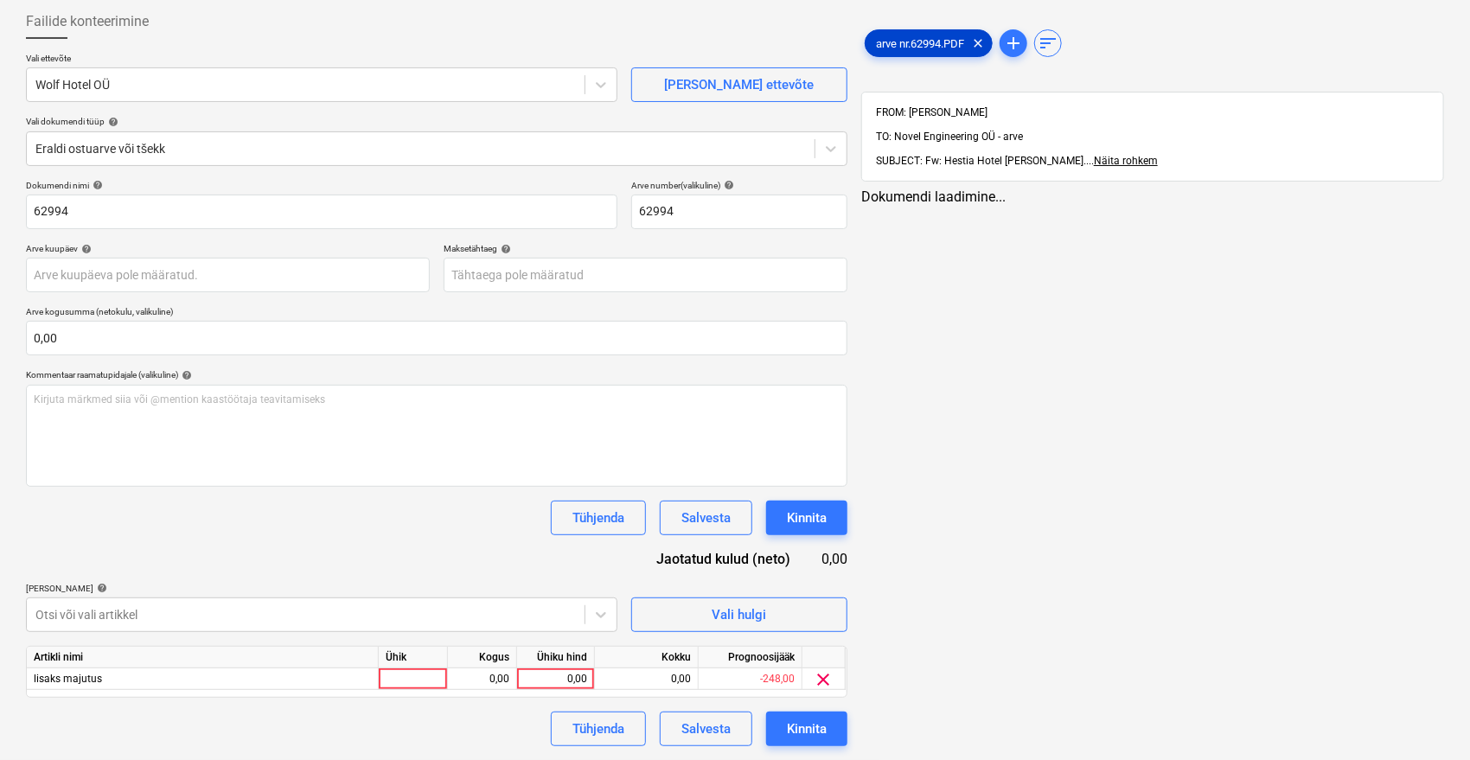
click at [915, 42] on span "arve nr.62994.PDF" at bounding box center [920, 43] width 109 height 13
click at [560, 674] on div "0,00" at bounding box center [555, 680] width 63 height 22
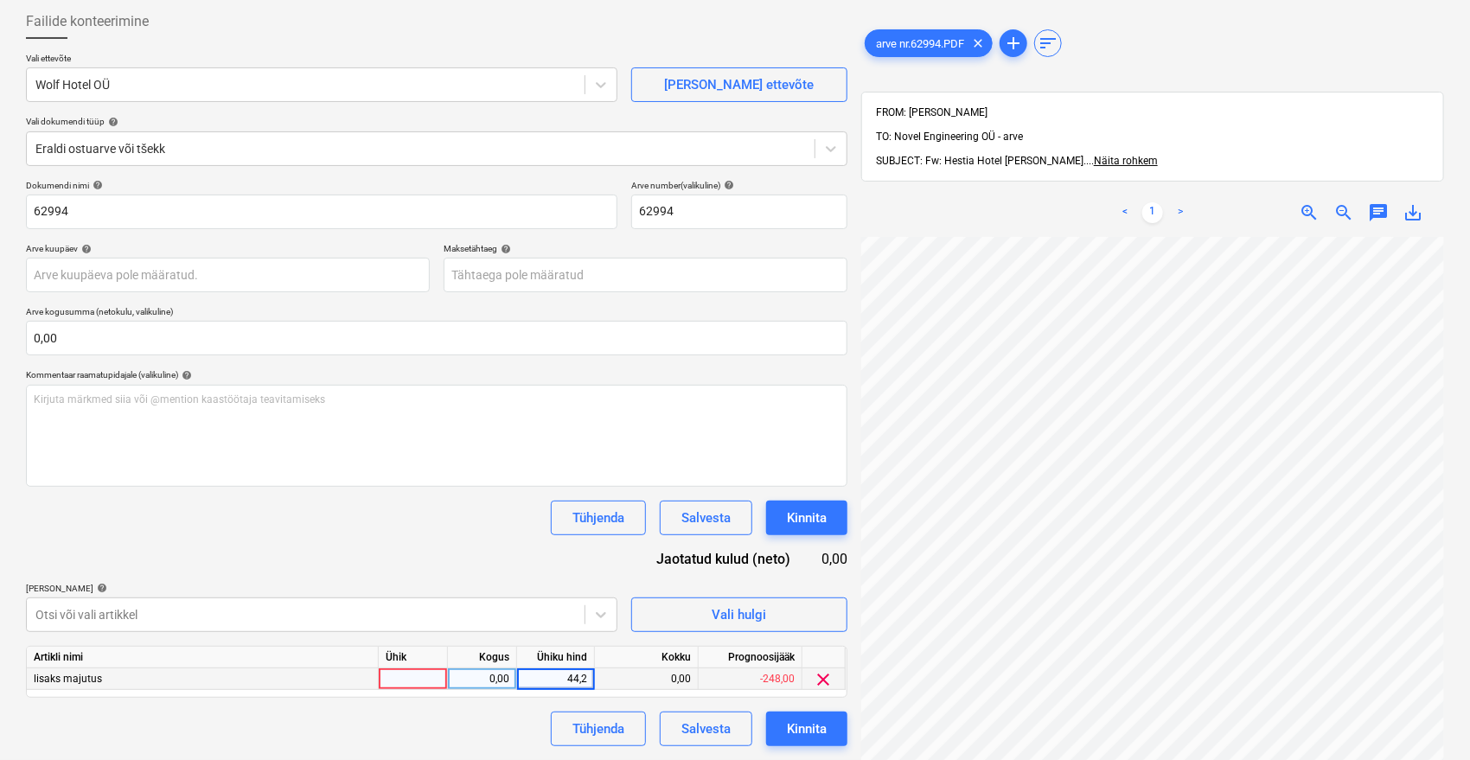
type input "44,25"
click at [468, 543] on div "Dokumendi nimi help 62994 Arve number (valikuline) help 62994 Arve kuupäev help…" at bounding box center [437, 463] width 822 height 567
click at [552, 669] on div "44,25" at bounding box center [555, 680] width 63 height 22
type input "50"
click at [400, 548] on div "Dokumendi nimi help 62994 Arve number (valikuline) help 62994 Arve kuupäev help…" at bounding box center [437, 463] width 822 height 567
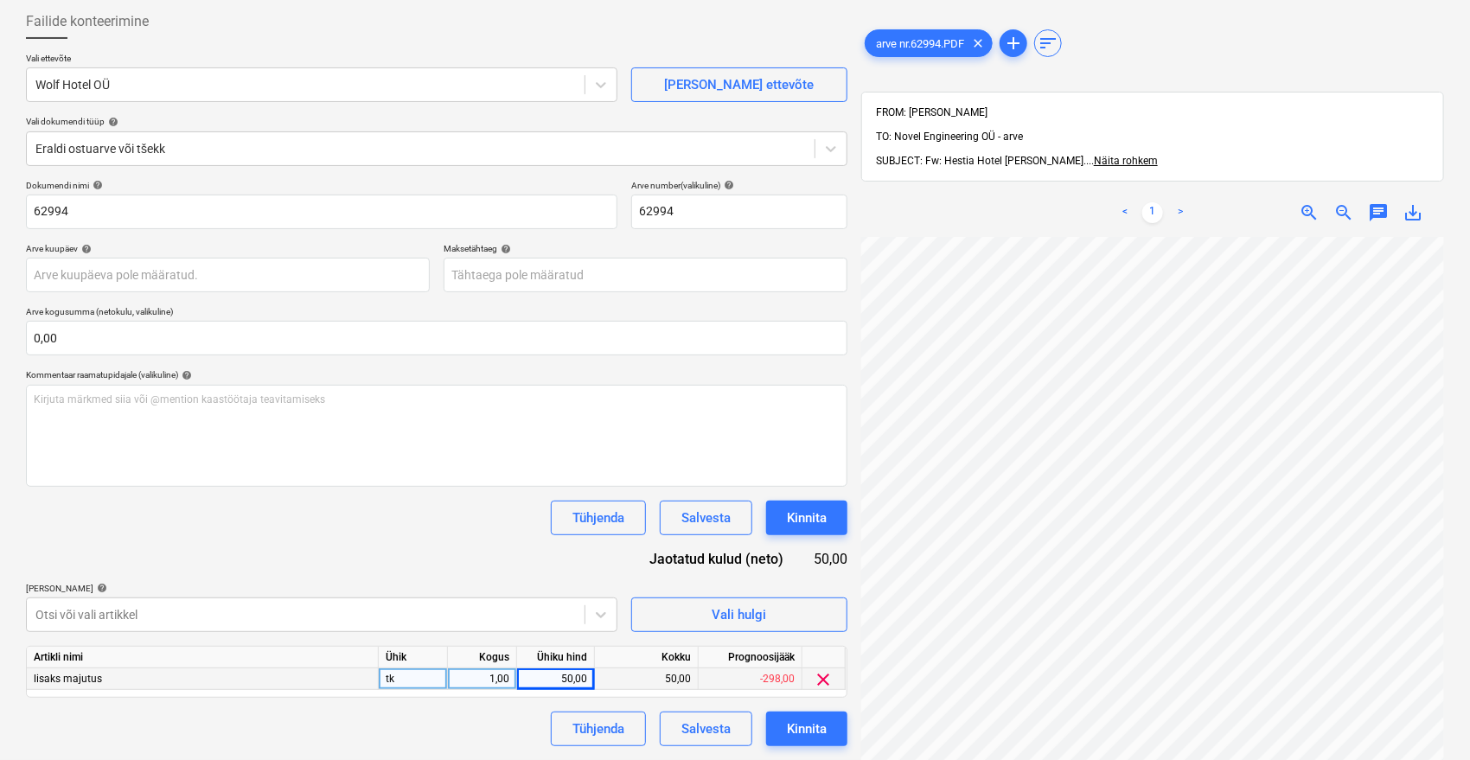
click at [0, 0] on div "lisaks majutus tk 1,00 50,00 50,00 -298,00 clear" at bounding box center [0, 0] width 0 height 0
click at [542, 676] on div "50,00" at bounding box center [555, 680] width 63 height 22
type input "44,25"
click at [492, 569] on div "Dokumendi nimi help 62994 Arve number (valikuline) help 62994 Arve kuupäev help…" at bounding box center [437, 463] width 822 height 567
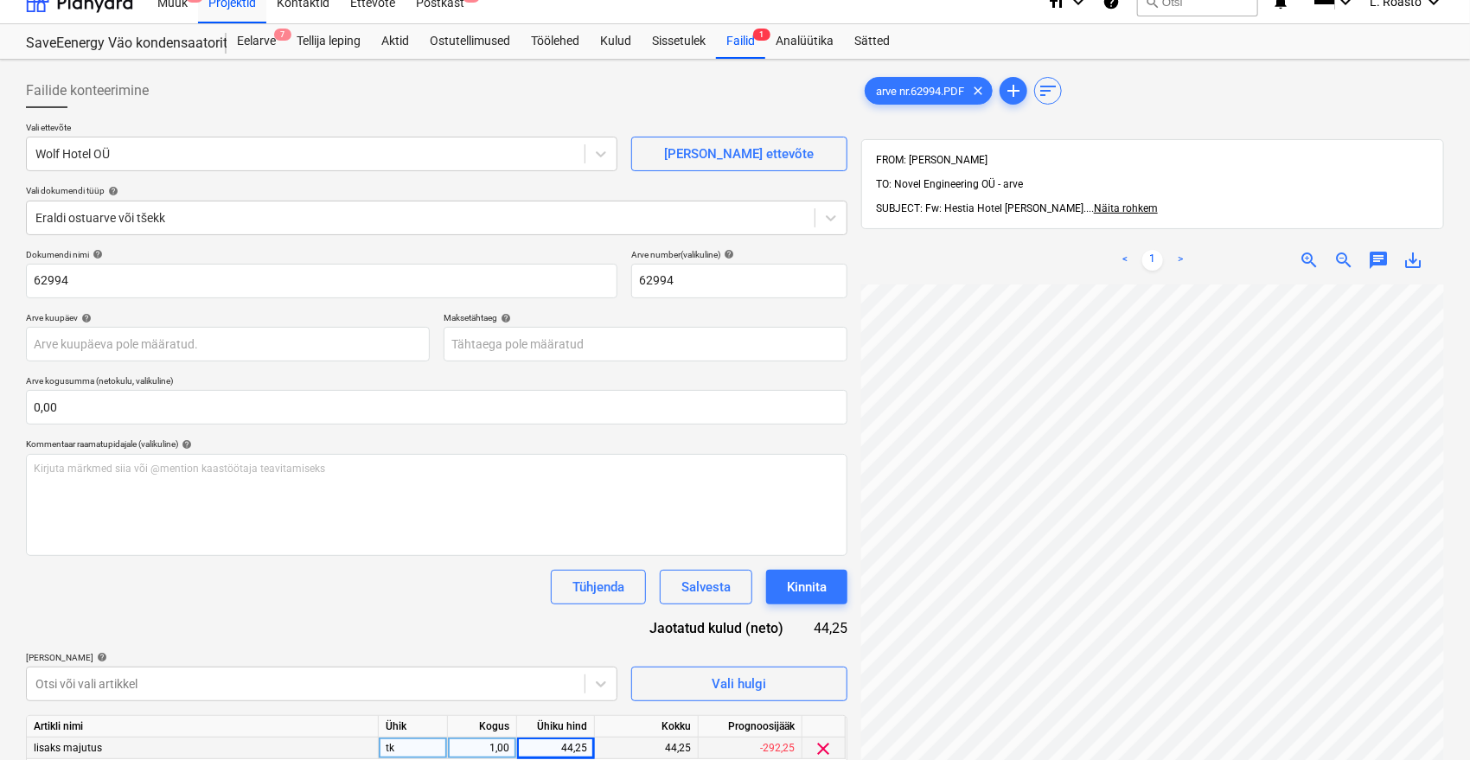
scroll to position [0, 0]
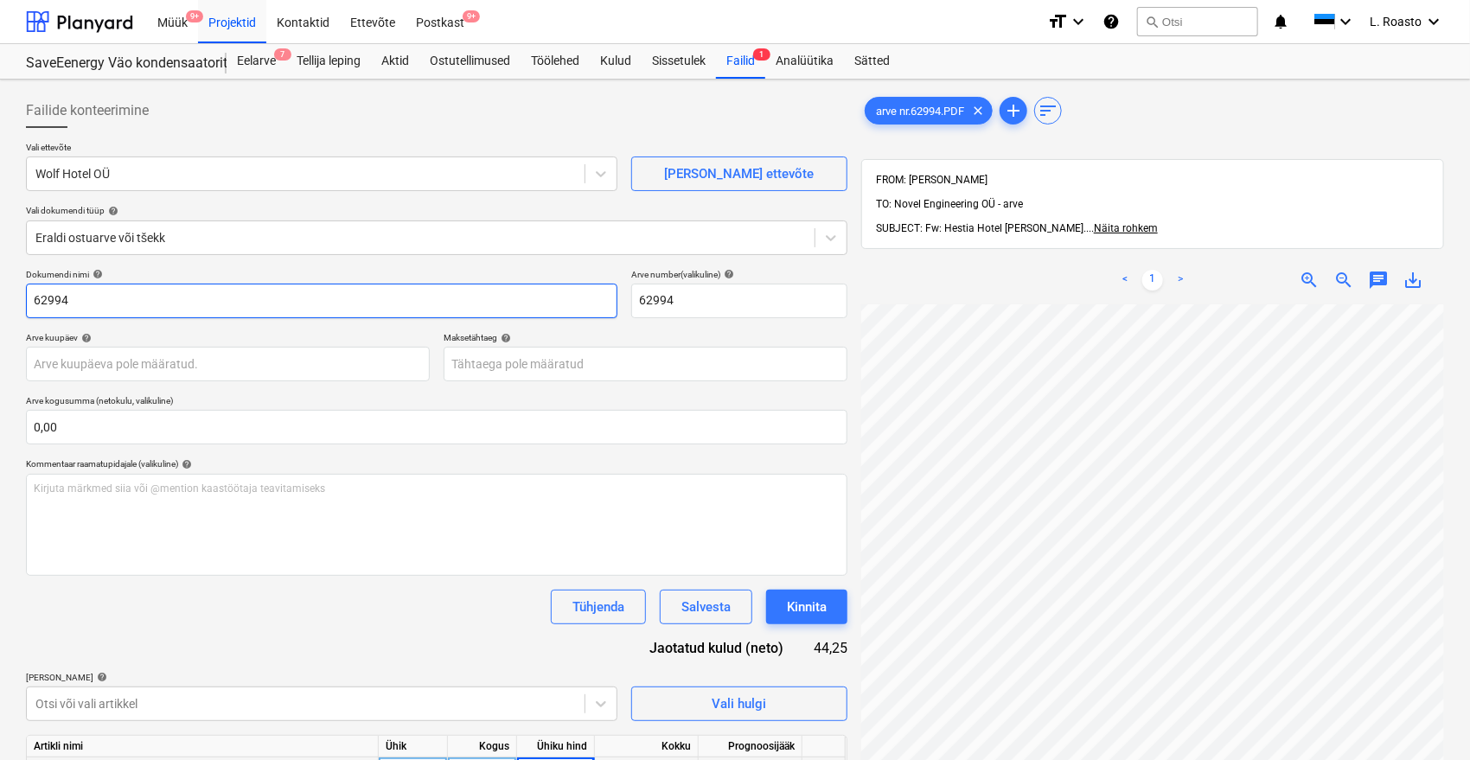
click at [35, 300] on input "62994" at bounding box center [322, 301] width 592 height 35
type input "hotell [PERSON_NAME] 62994"
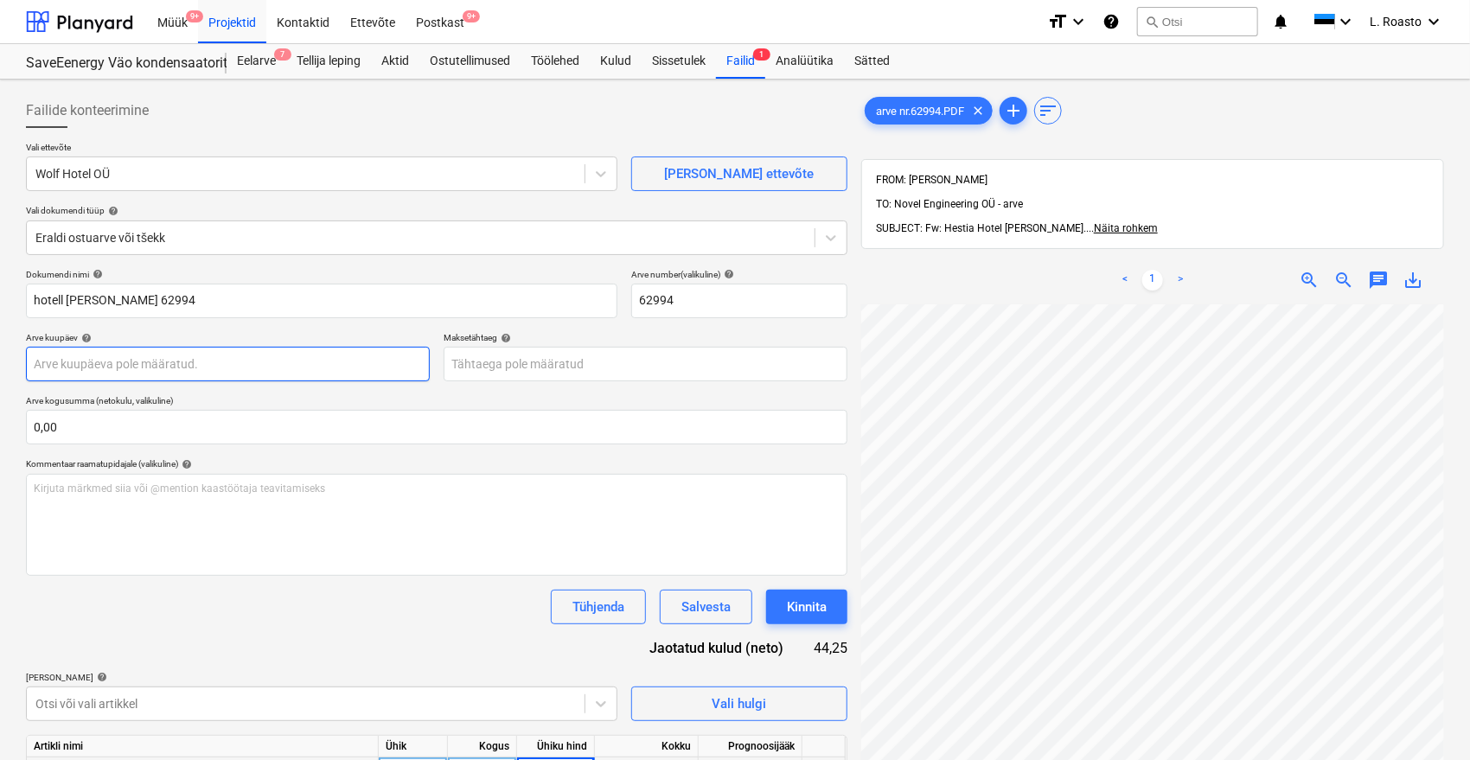
click at [180, 367] on body "Müük 9+ Projektid Kontaktid Ettevõte Postkast 9+ format_size keyboard_arrow_dow…" at bounding box center [735, 380] width 1470 height 760
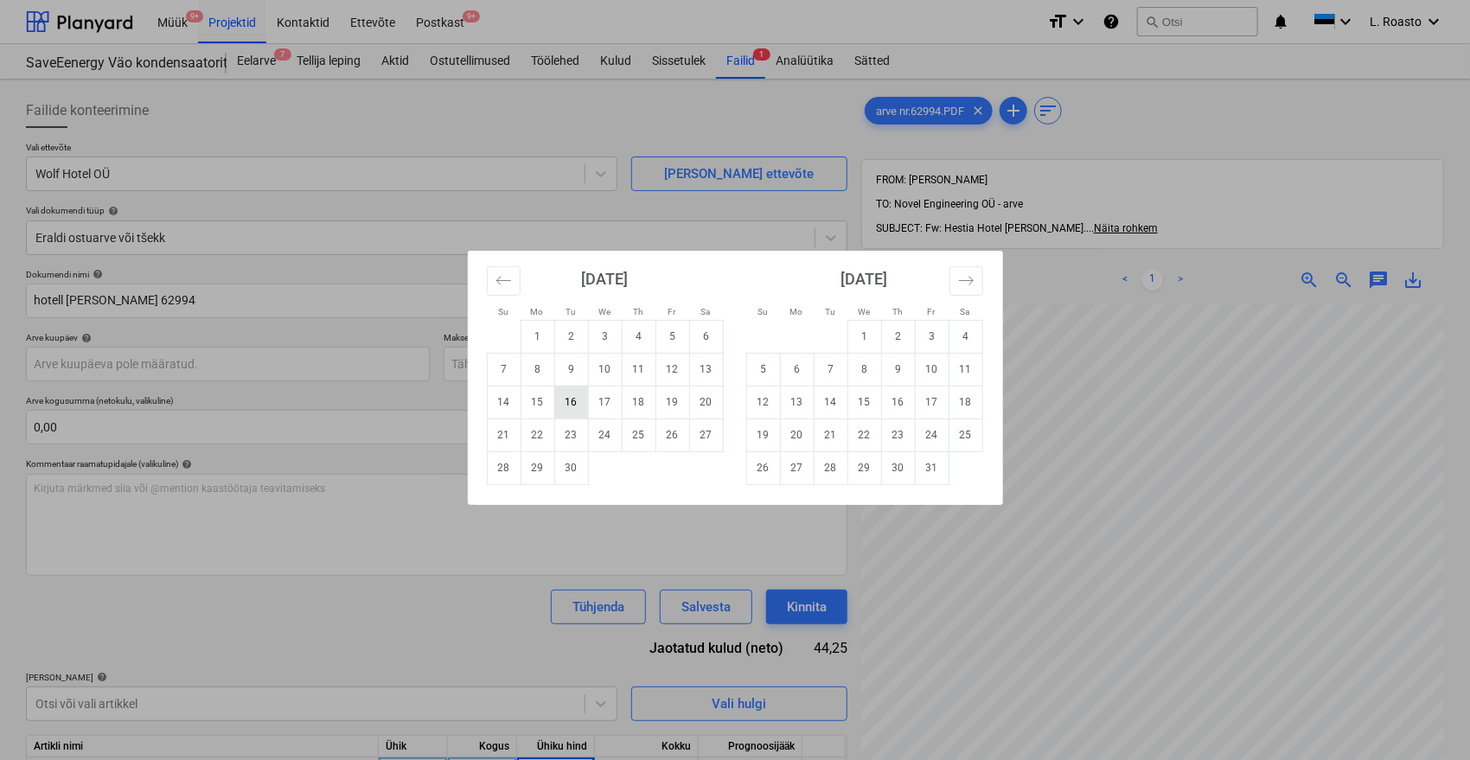
click at [579, 402] on td "16" at bounding box center [571, 402] width 34 height 33
type input "[DATE]"
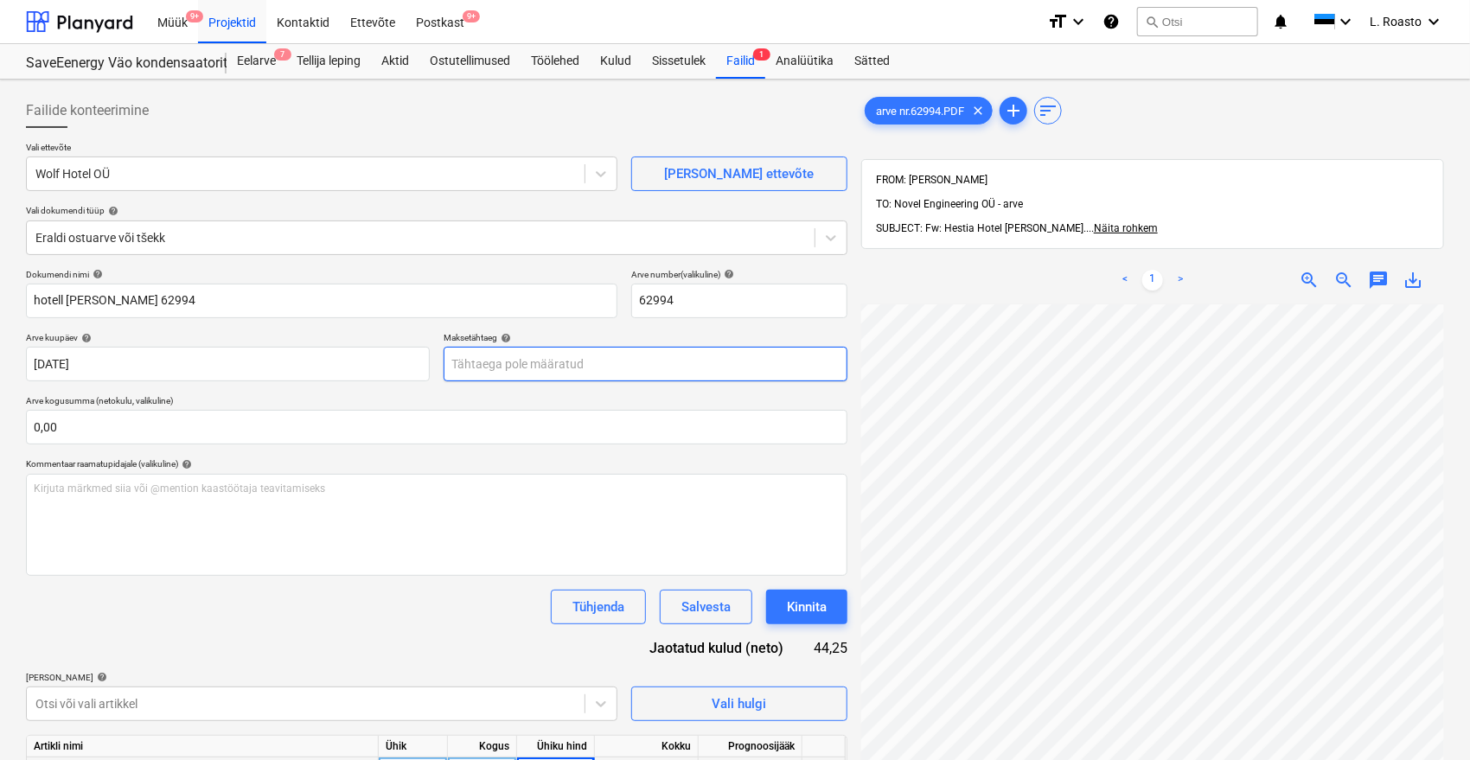
click at [552, 352] on body "Müük 9+ Projektid Kontaktid Ettevõte Postkast 9+ format_size keyboard_arrow_dow…" at bounding box center [735, 380] width 1470 height 760
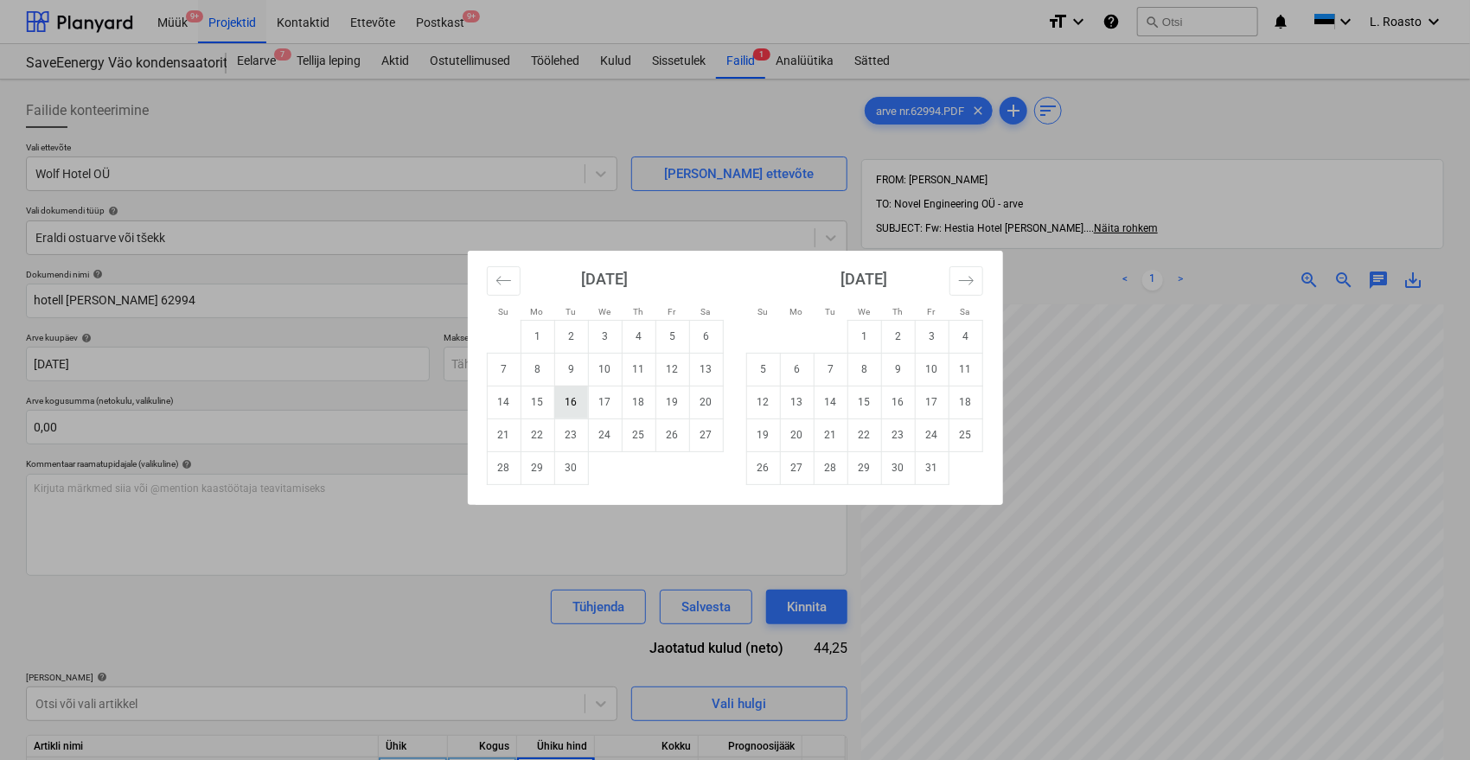
click at [570, 399] on td "16" at bounding box center [571, 402] width 34 height 33
type input "[DATE]"
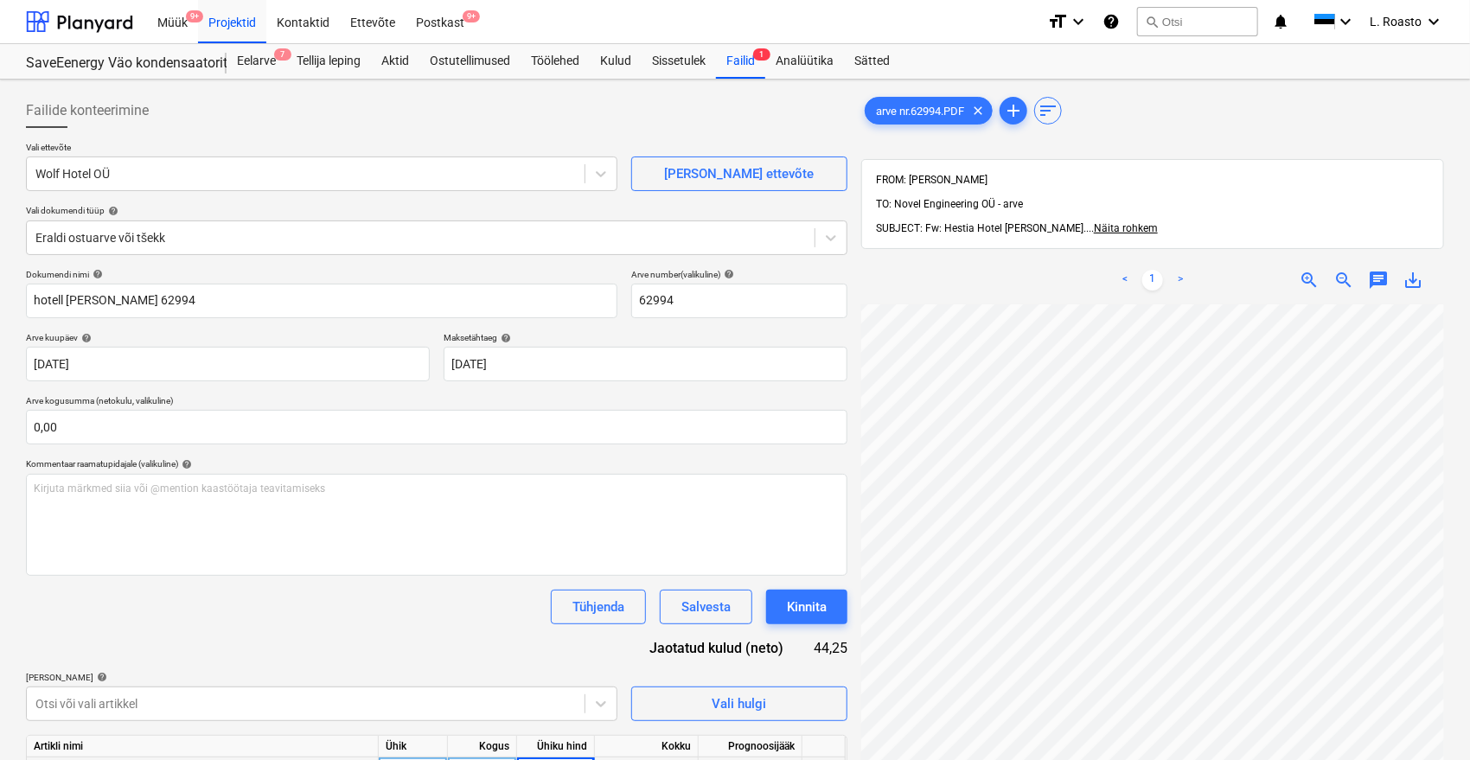
click at [307, 648] on div "Dokumendi nimi help hotell [PERSON_NAME] 62994 Arve number (valikuline) help 62…" at bounding box center [437, 552] width 822 height 567
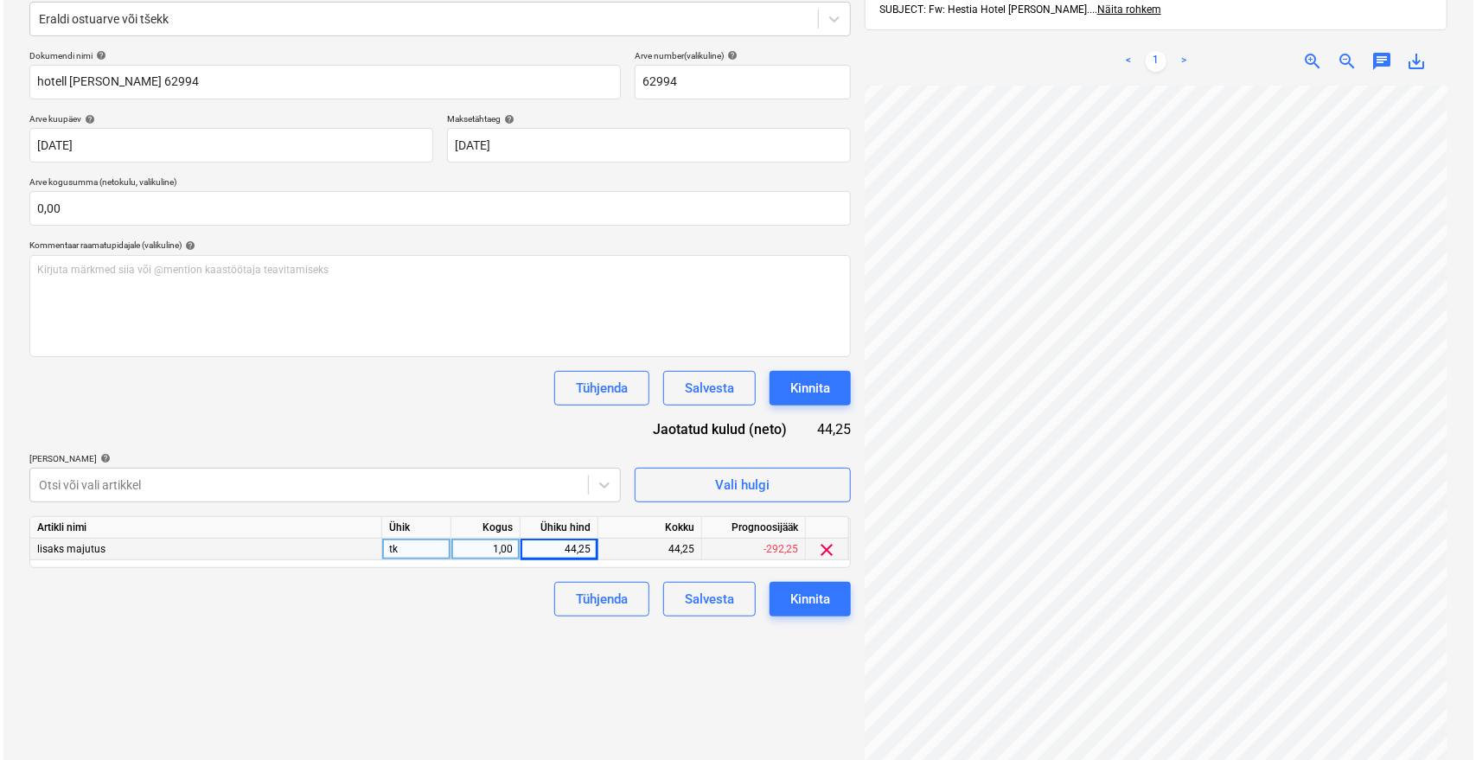
scroll to position [246, 0]
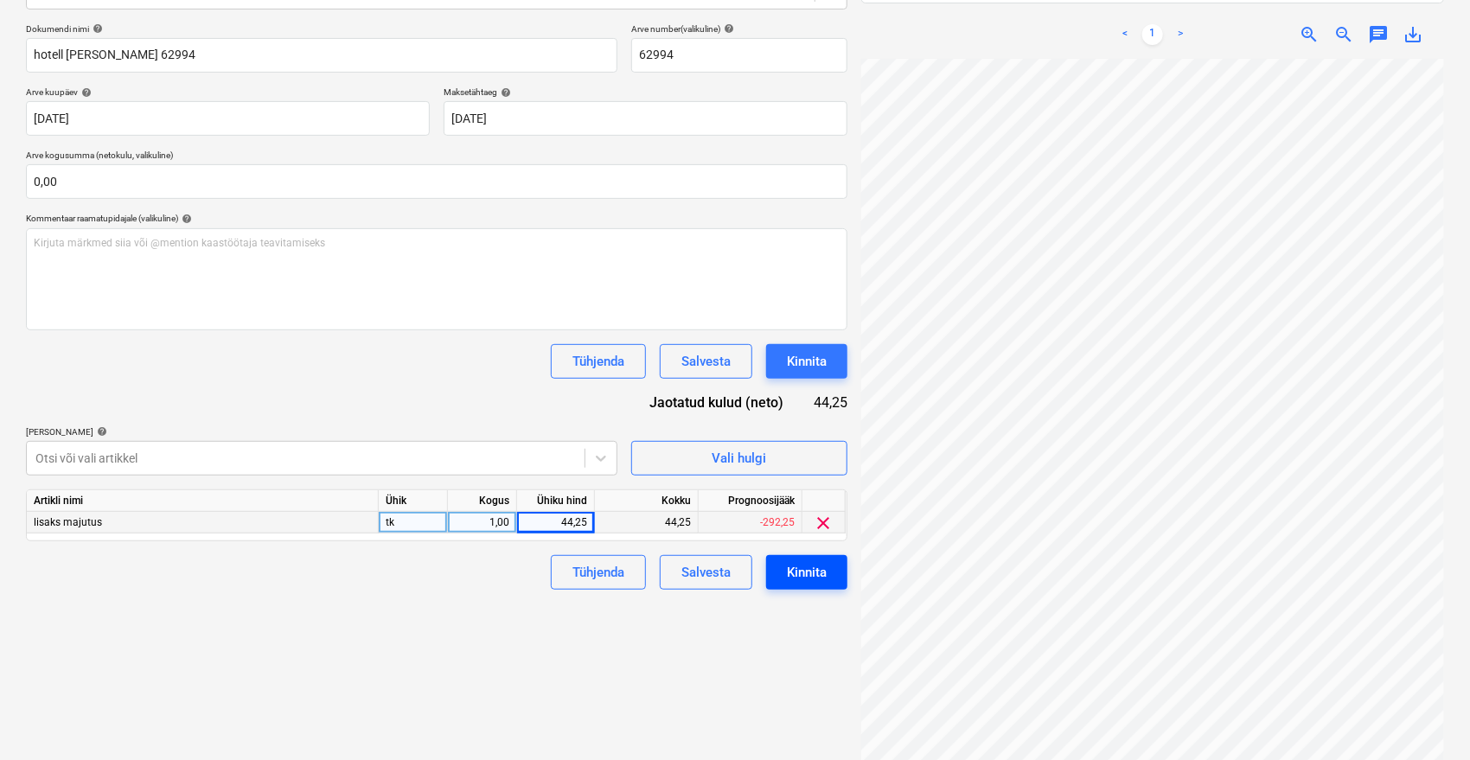
click at [812, 575] on div "Kinnita" at bounding box center [807, 572] width 40 height 22
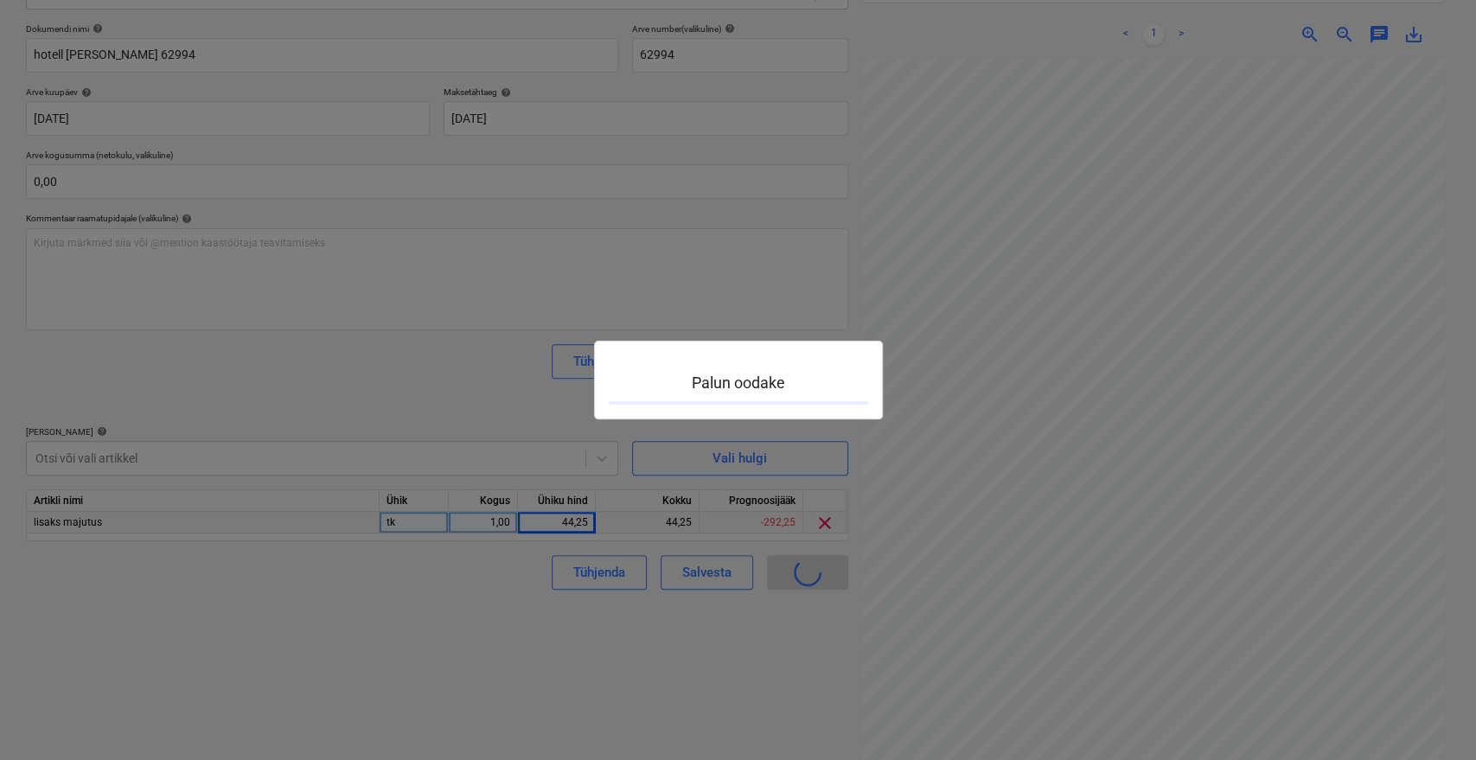
scroll to position [74, 87]
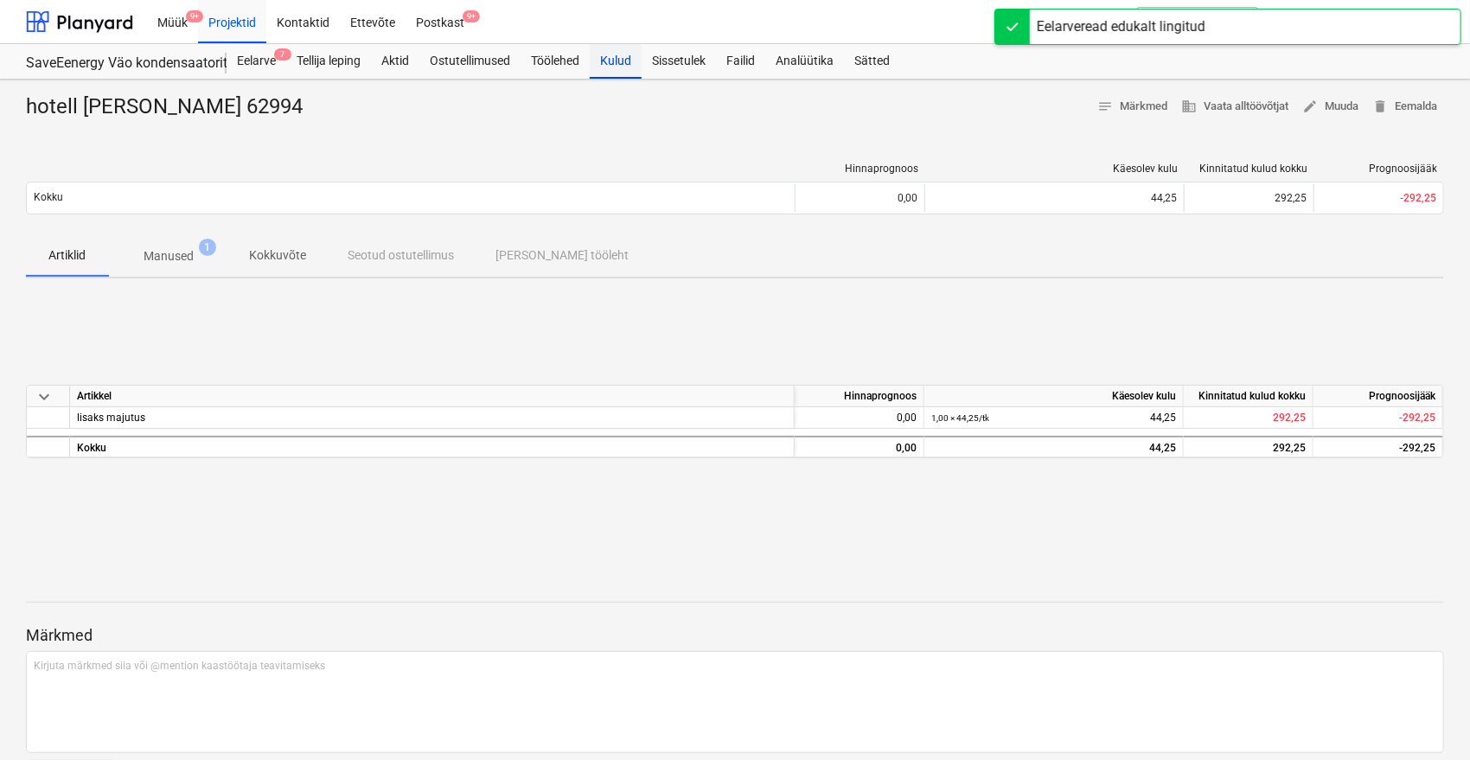
click at [617, 55] on div "Kulud" at bounding box center [616, 61] width 52 height 35
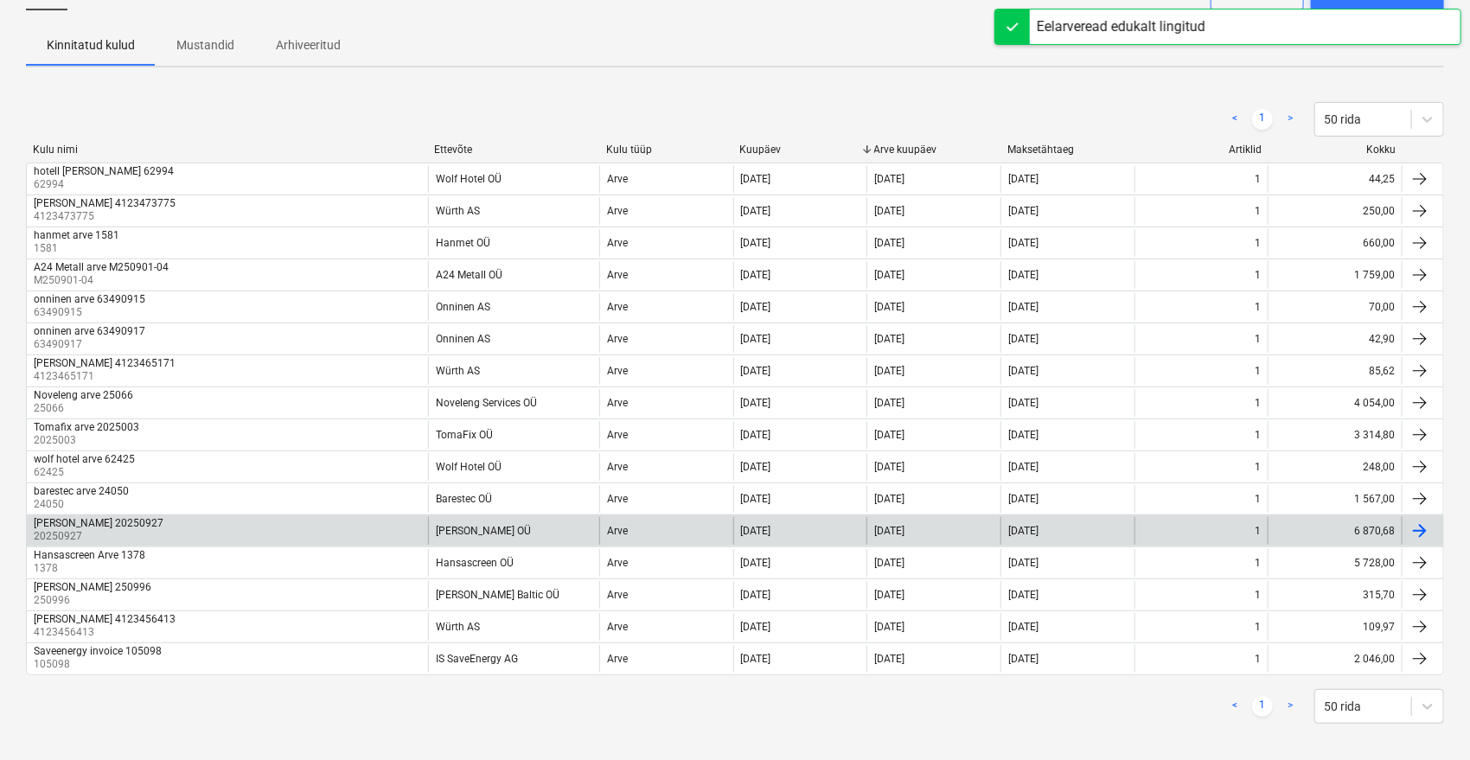
scroll to position [127, 0]
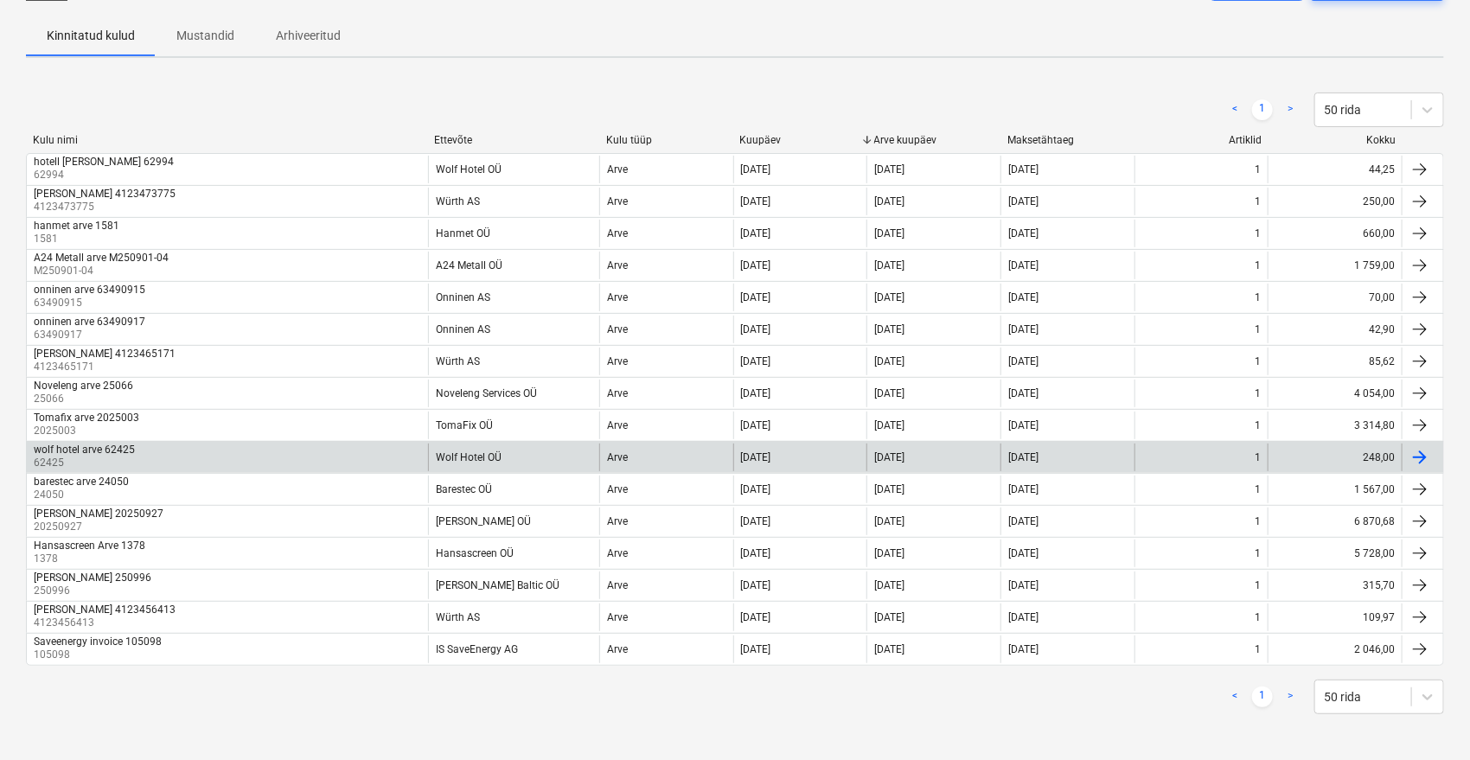
click at [104, 444] on div "wolf hotel arve 62425" at bounding box center [84, 450] width 101 height 12
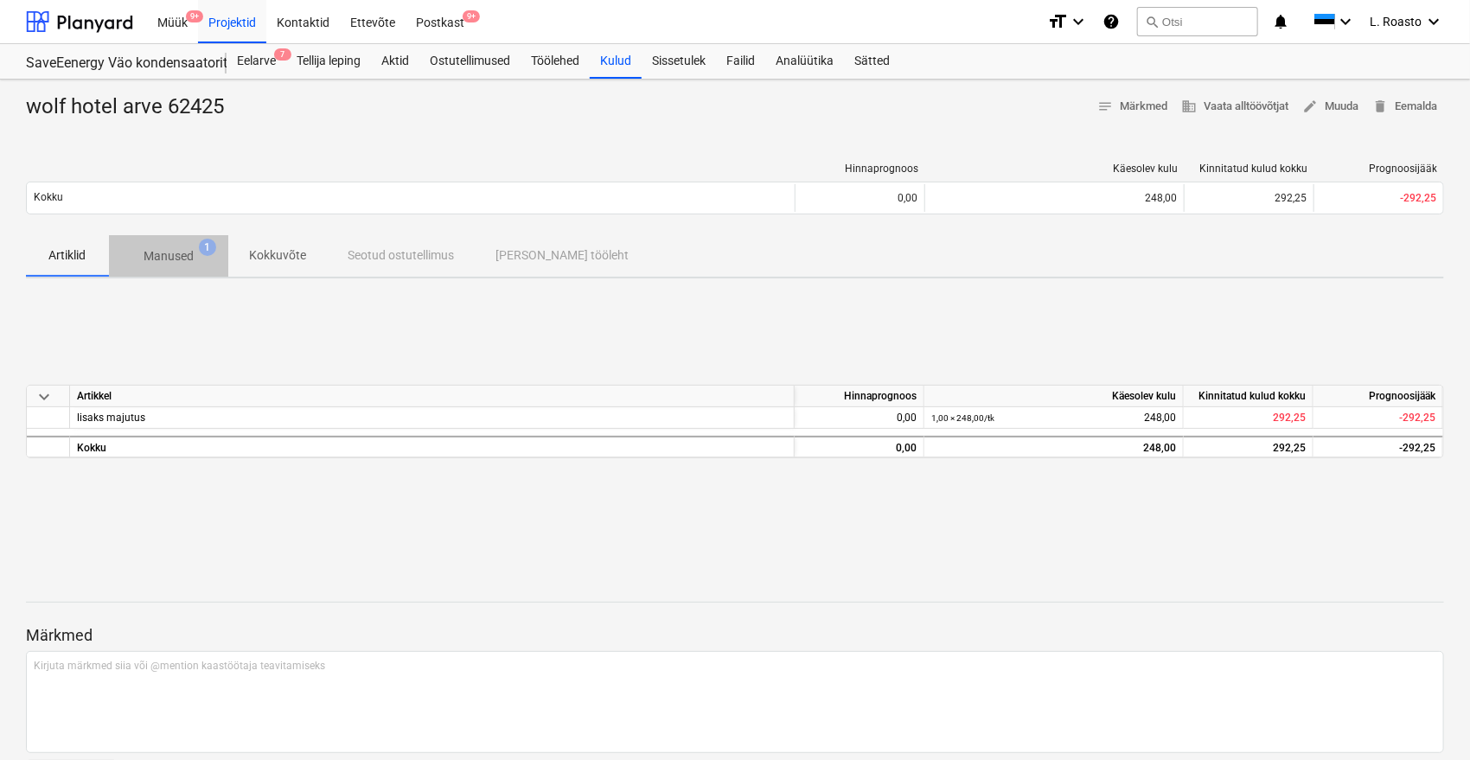
click at [176, 255] on p "Manused" at bounding box center [169, 256] width 50 height 18
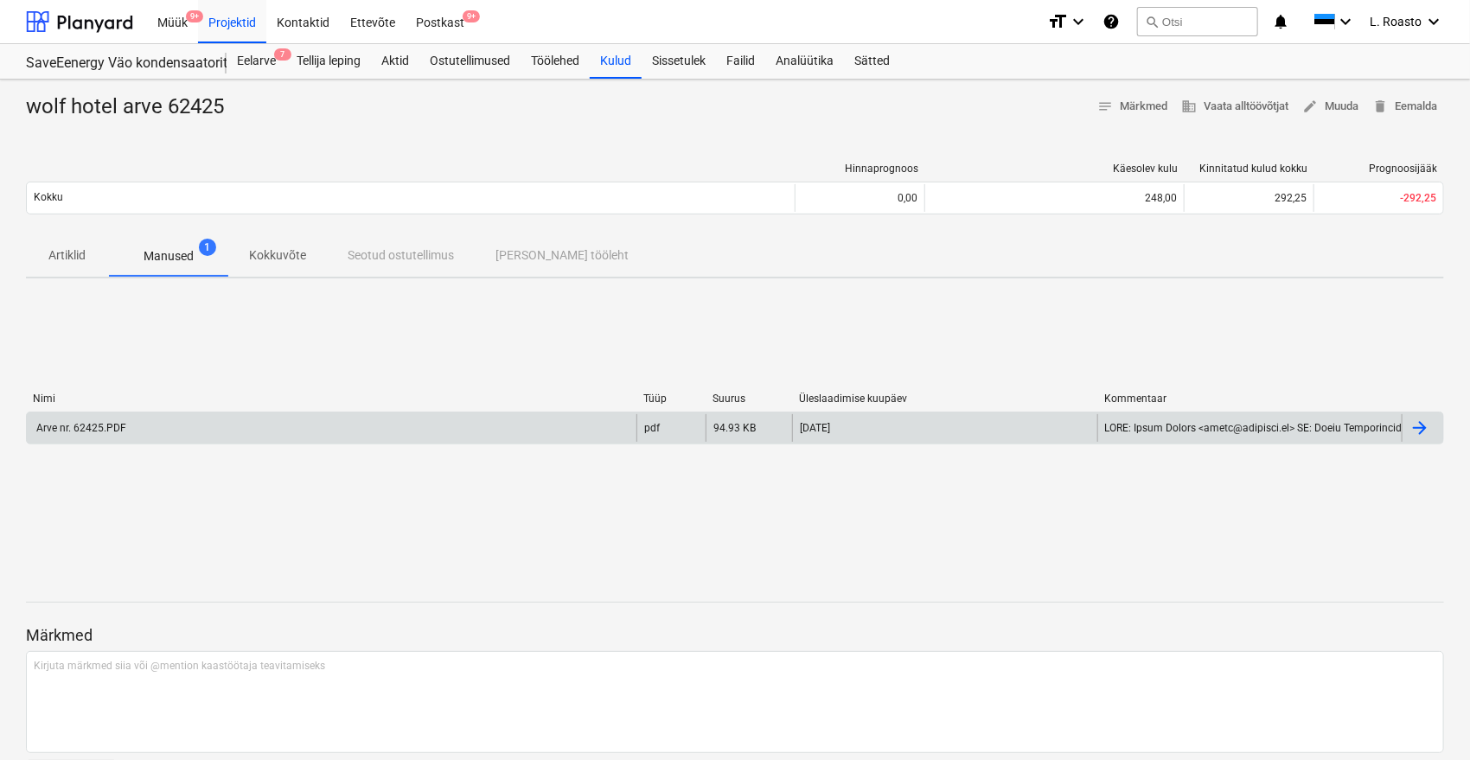
click at [195, 426] on div "Arve nr. 62425.PDF" at bounding box center [332, 428] width 610 height 28
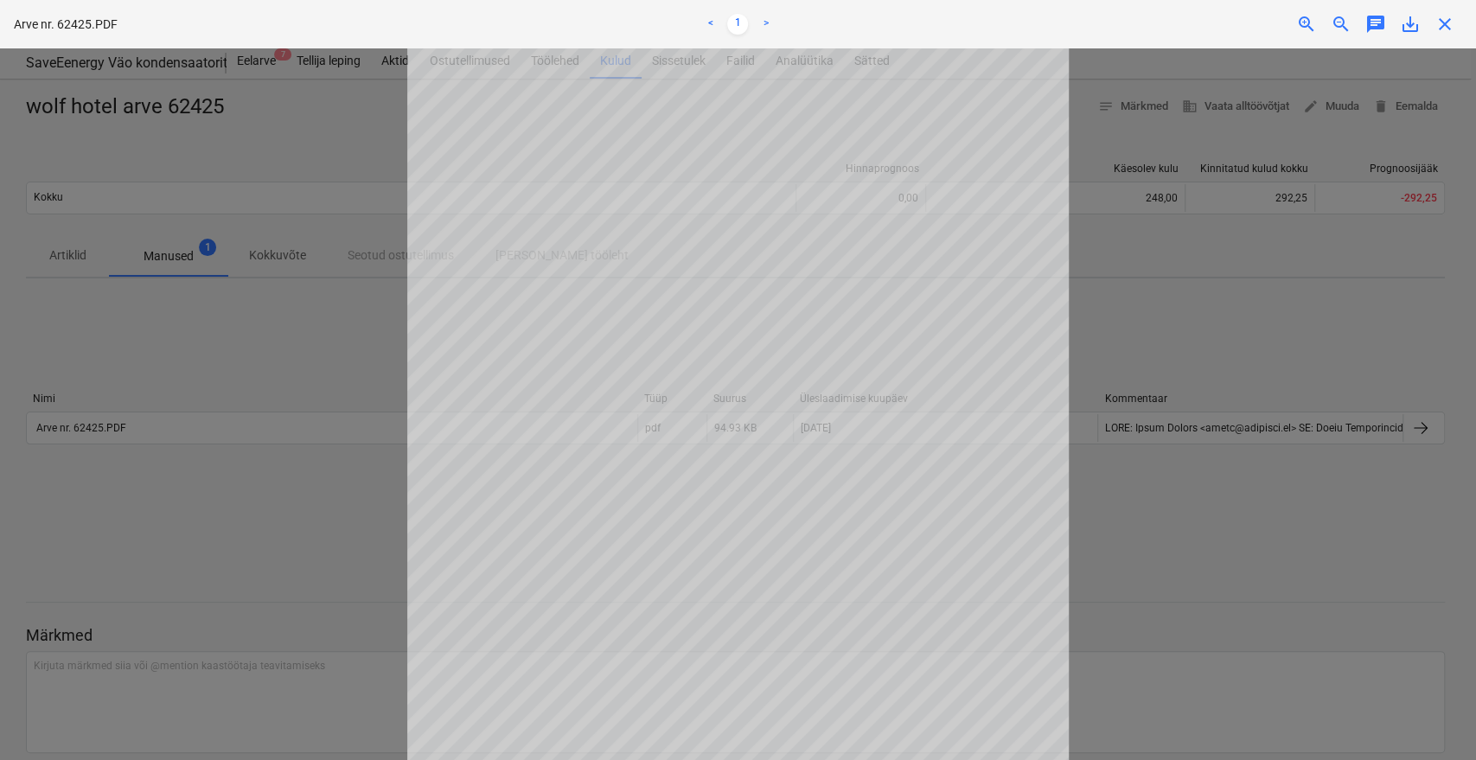
click at [1442, 143] on div at bounding box center [738, 404] width 1476 height 712
click at [1451, 20] on span "close" at bounding box center [1445, 24] width 21 height 21
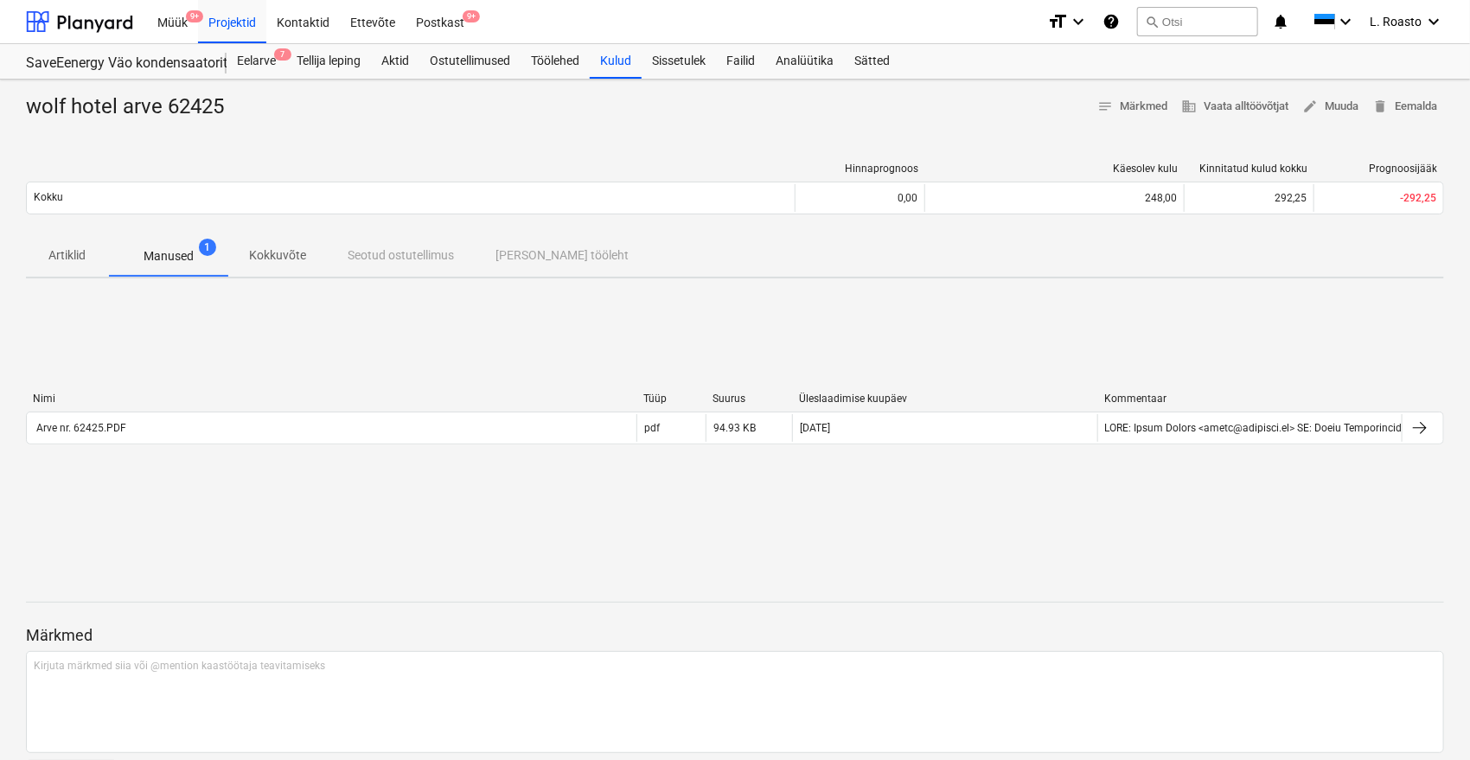
click at [1295, 259] on div "Artiklid Manused 1 Kokkuvõte Seotud ostutellimus Seotud tööleht" at bounding box center [735, 256] width 1418 height 42
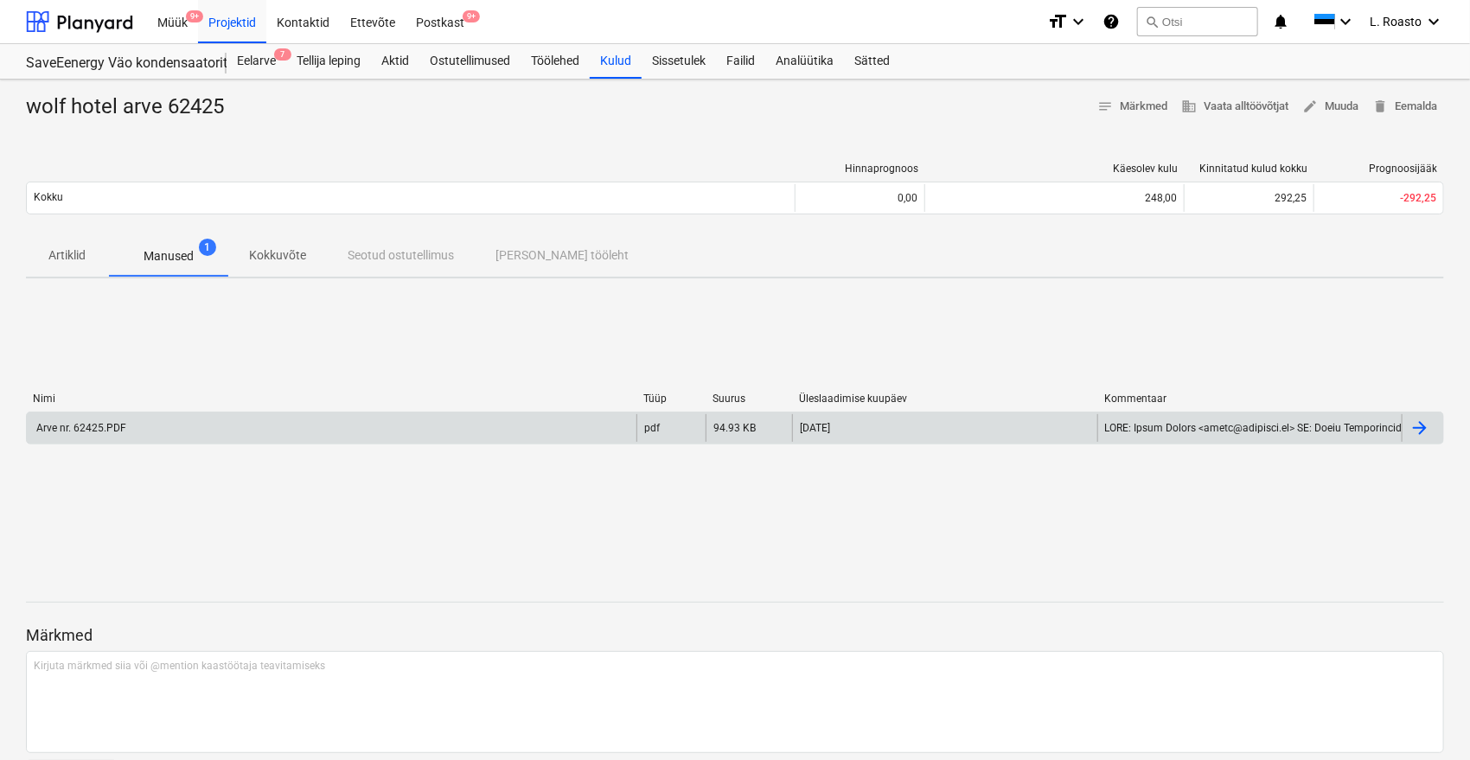
click at [482, 429] on div "Arve nr. 62425.PDF" at bounding box center [332, 428] width 610 height 28
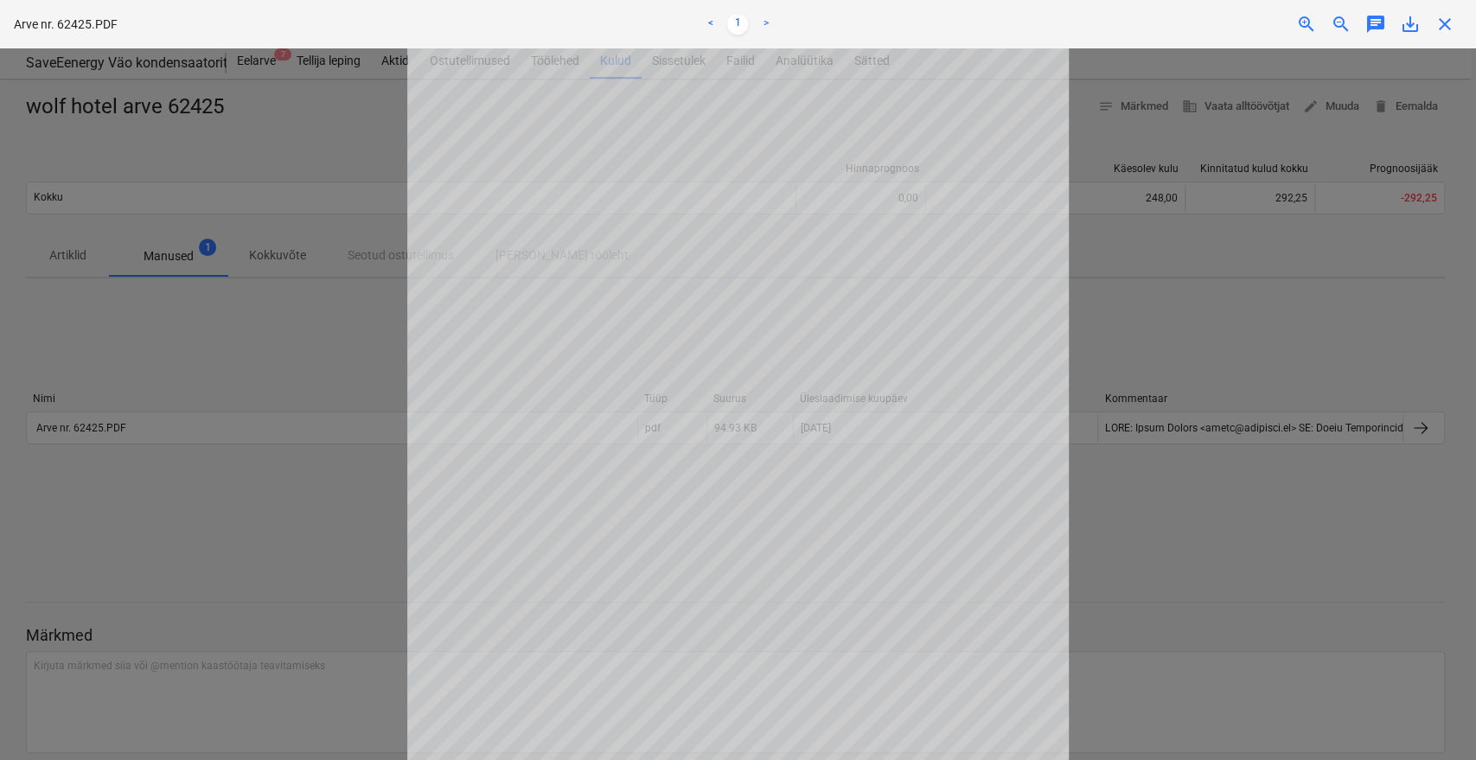
drag, startPoint x: 1172, startPoint y: 485, endPoint x: 1166, endPoint y: 476, distance: 11.3
click at [1173, 485] on div at bounding box center [738, 404] width 1476 height 712
click at [1453, 26] on span "close" at bounding box center [1445, 24] width 21 height 21
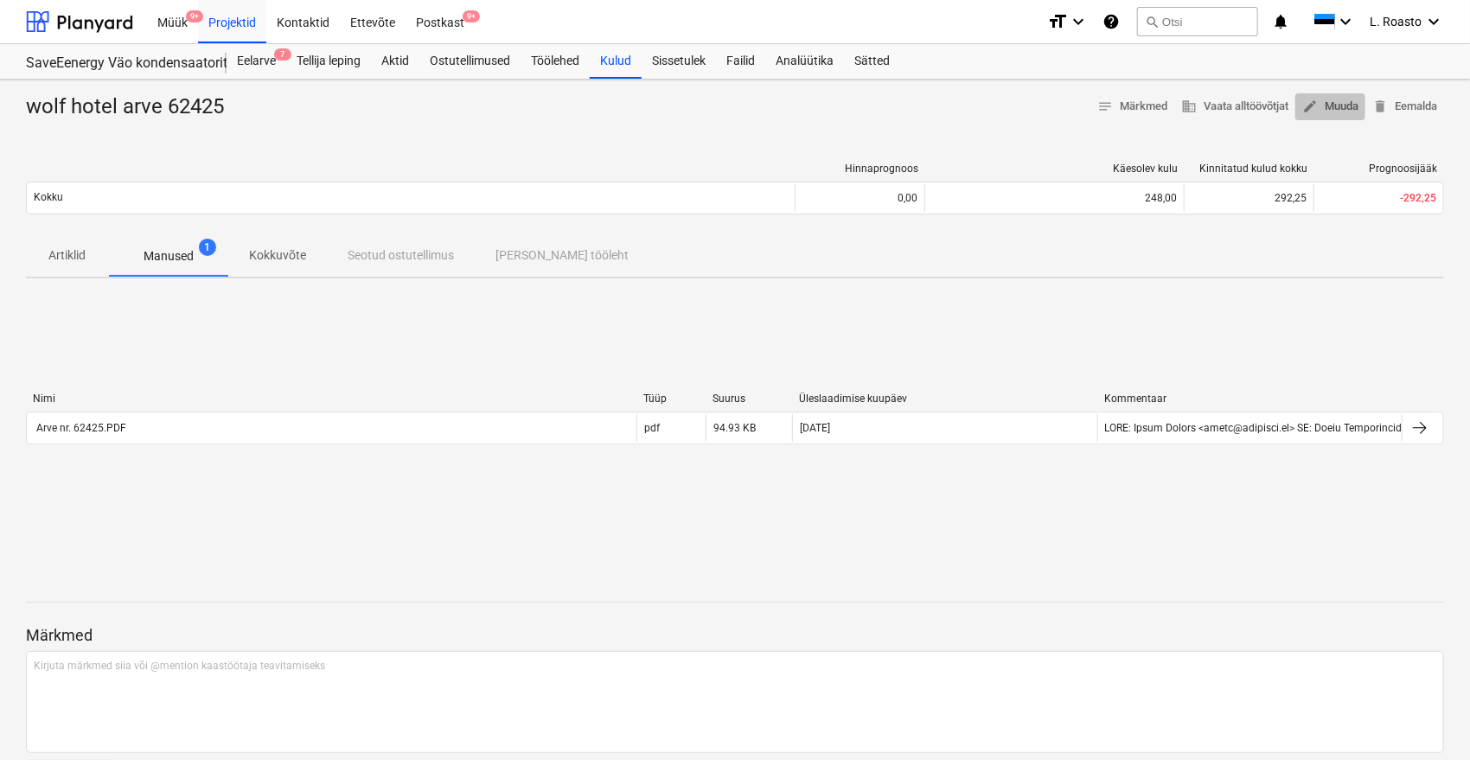
click at [1339, 101] on span "edit Muuda" at bounding box center [1331, 107] width 56 height 20
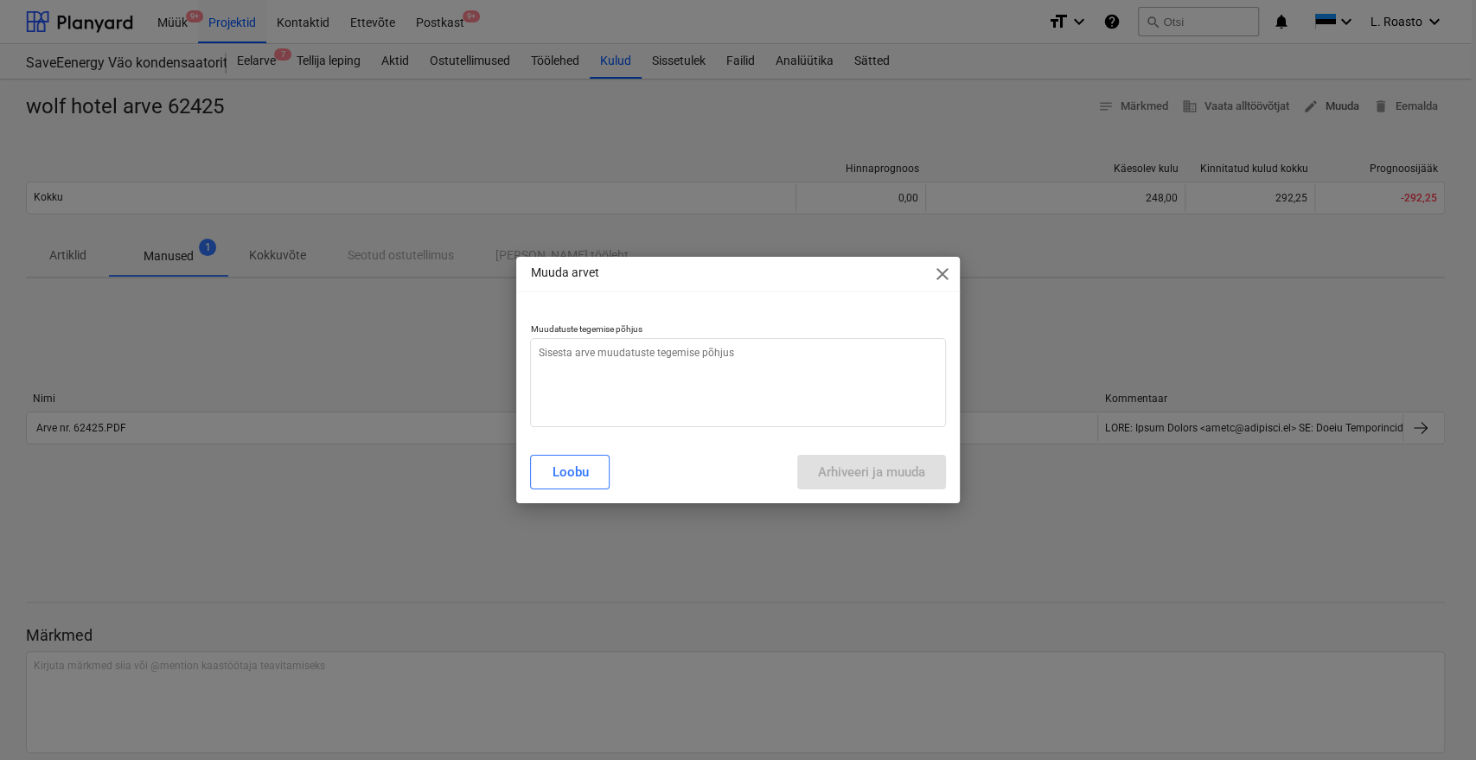
type textarea "x"
click at [668, 373] on textarea at bounding box center [737, 382] width 415 height 89
type textarea "v"
type textarea "x"
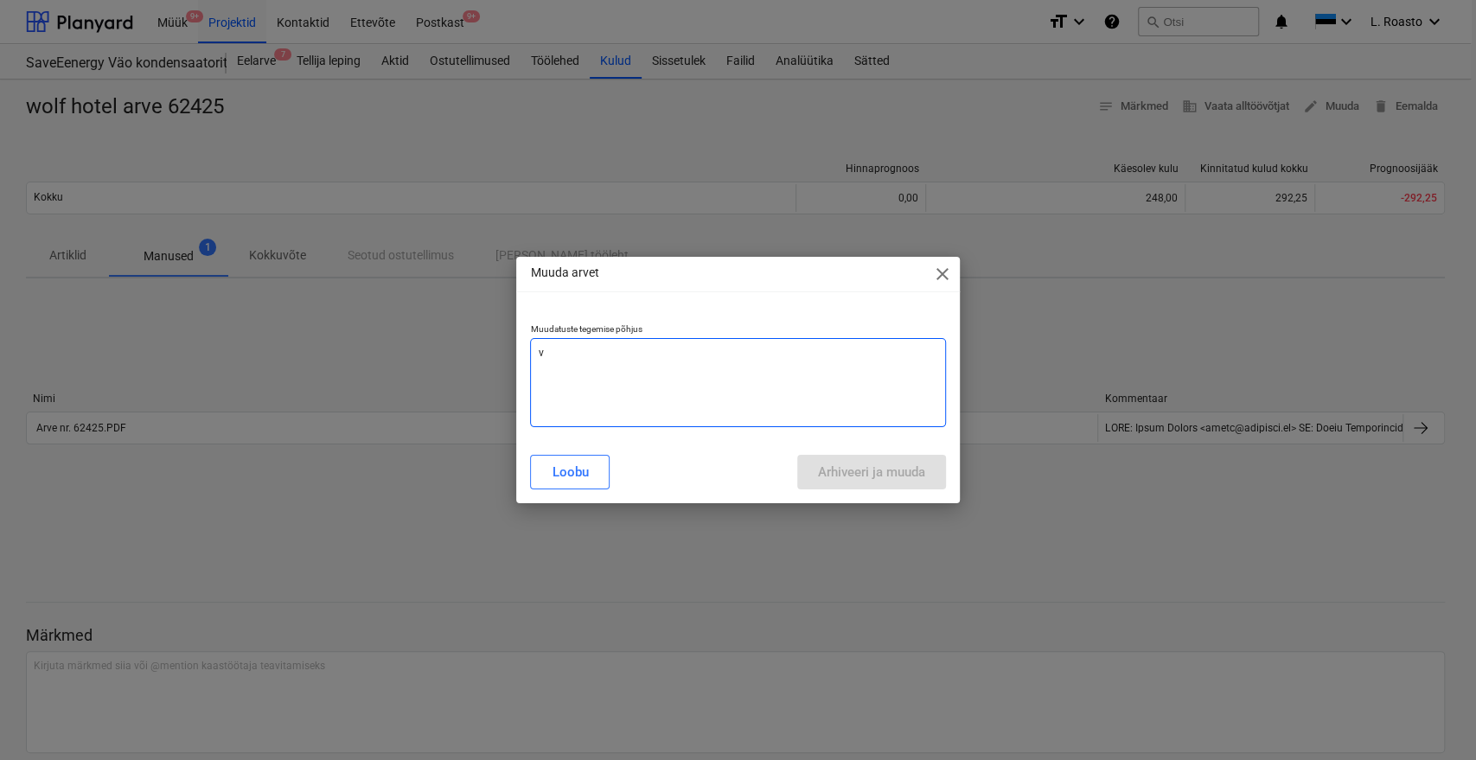
type textarea "va"
type textarea "x"
type textarea "val"
type textarea "x"
type textarea "vale"
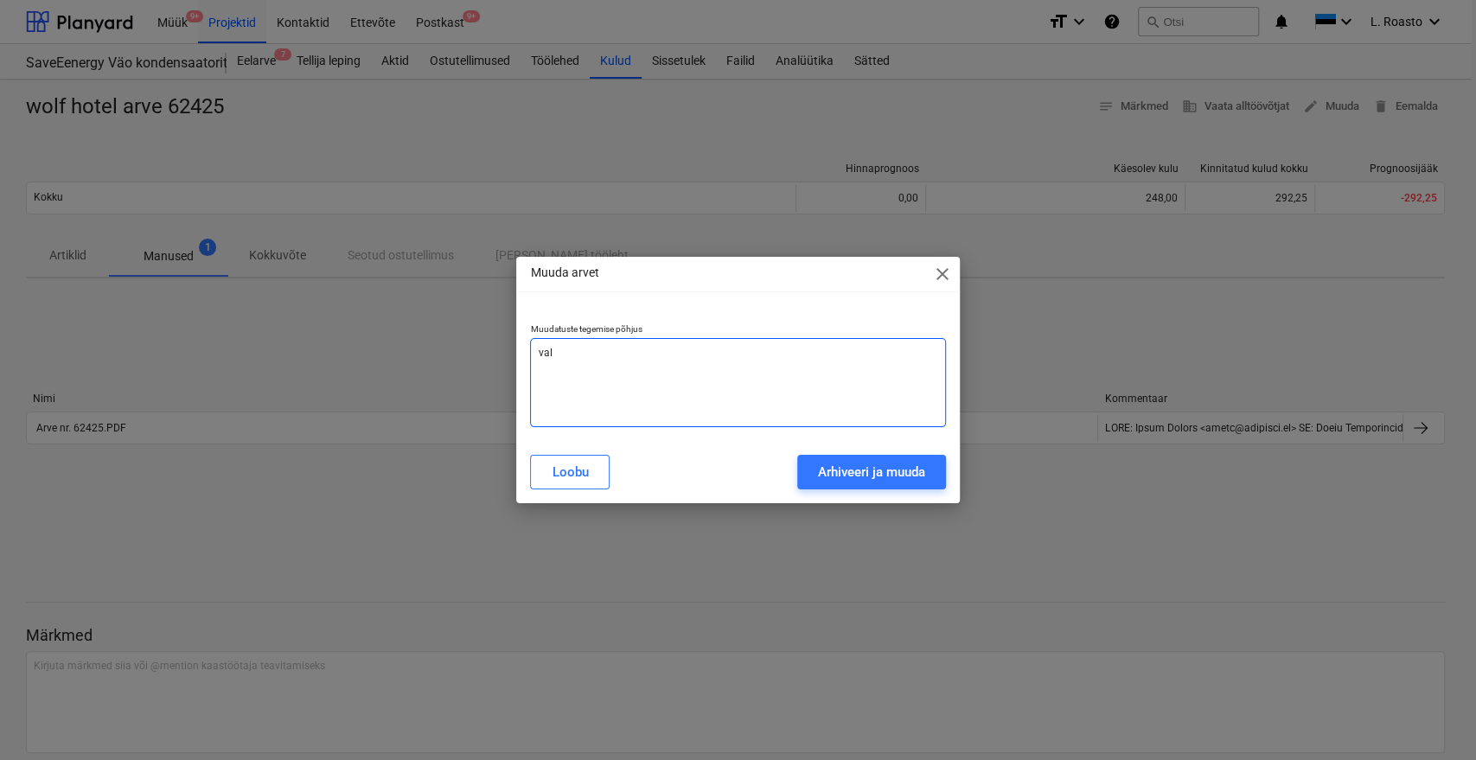
type textarea "x"
type textarea "vale"
type textarea "x"
type textarea "vale s"
type textarea "x"
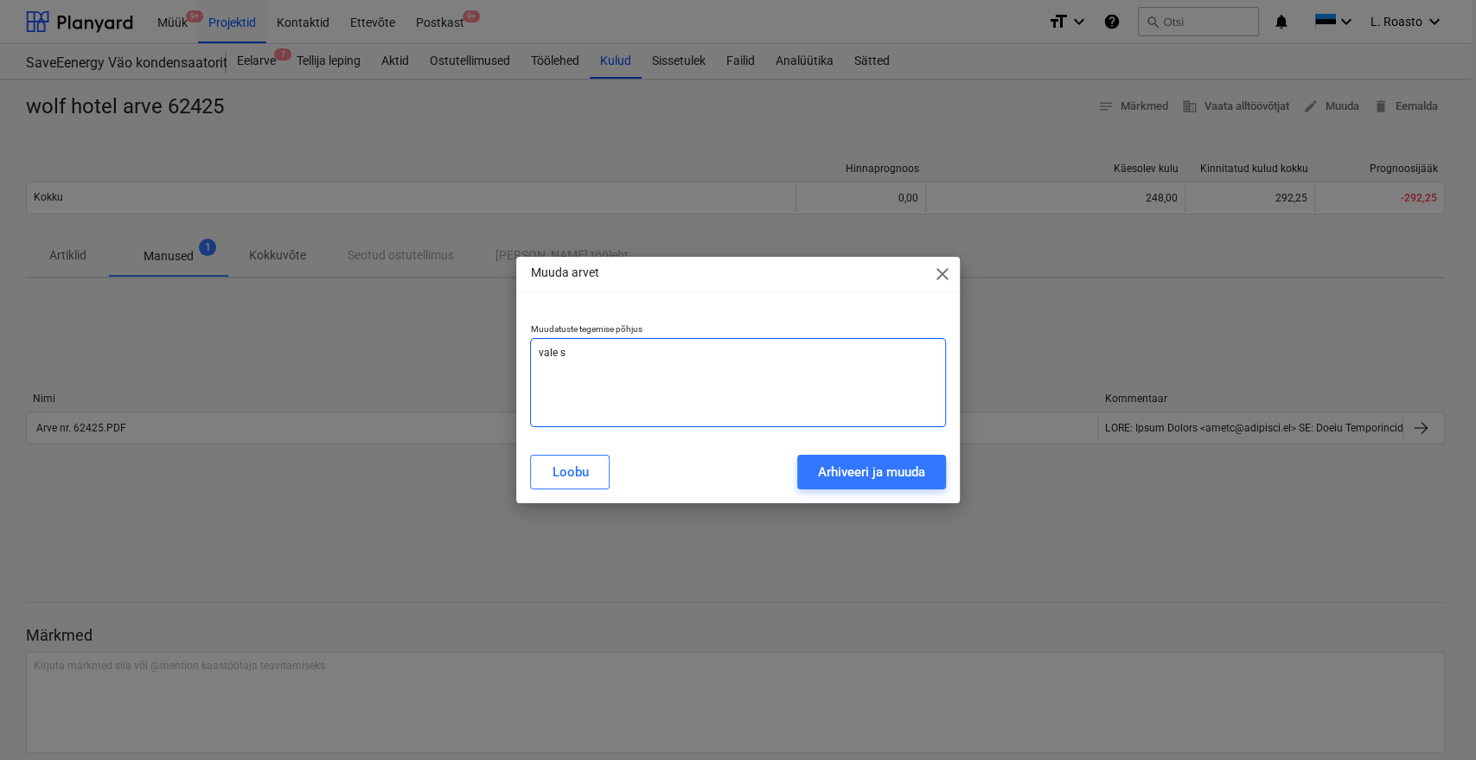
type textarea "vale su"
type textarea "x"
type textarea "vale sum"
type textarea "x"
type textarea "vale summ"
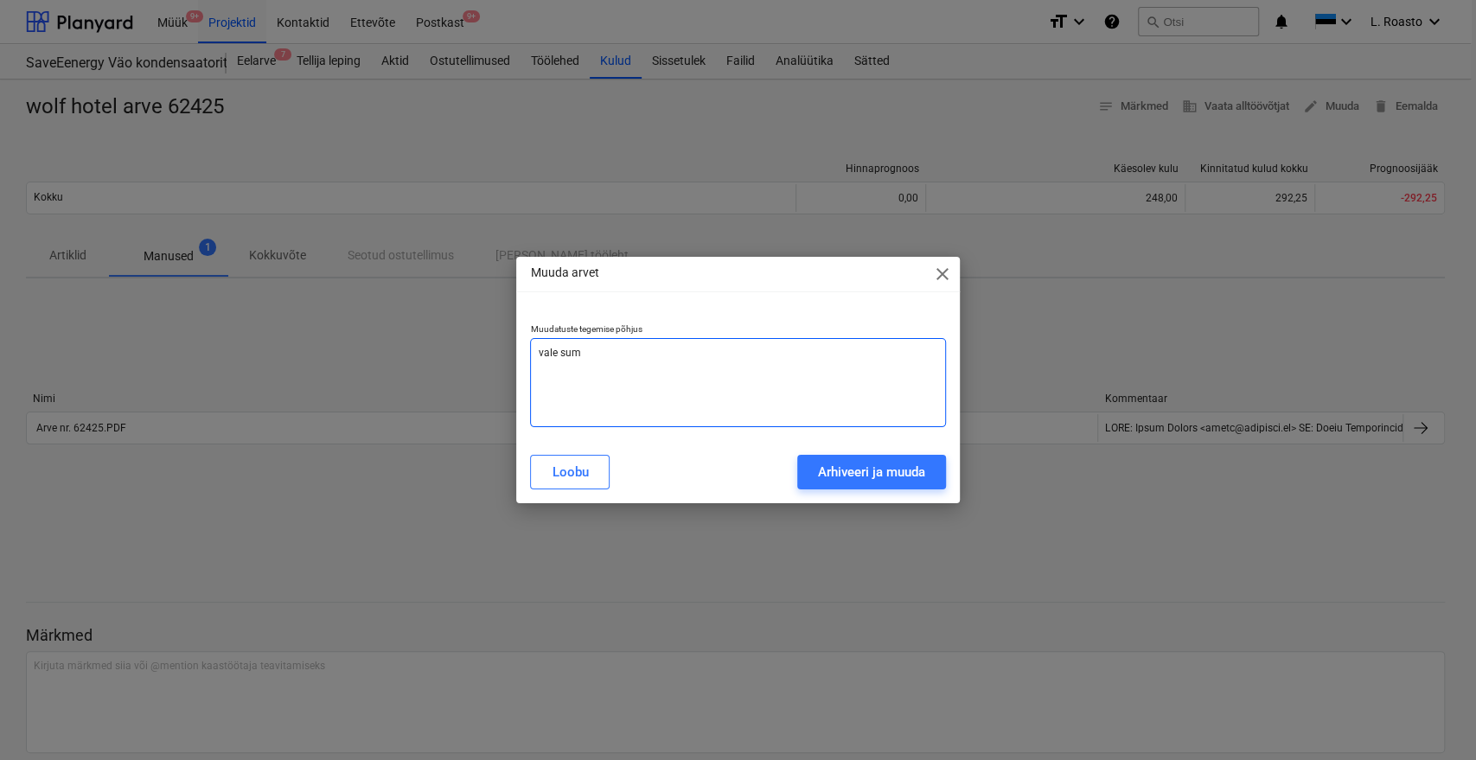
type textarea "x"
type textarea "vale summa"
type textarea "x"
type textarea "vale summa"
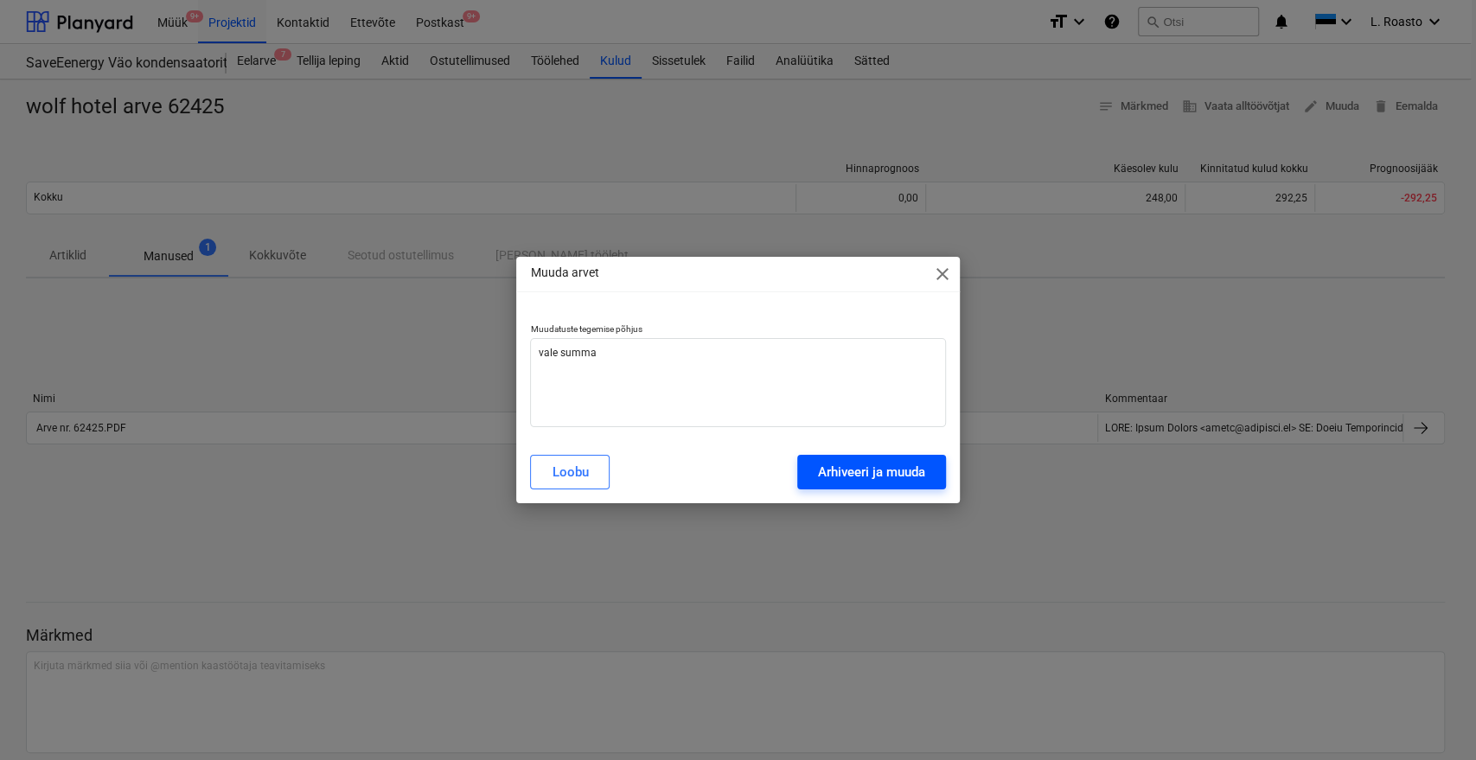
click at [840, 471] on div "Arhiveeri ja muuda" at bounding box center [871, 472] width 107 height 22
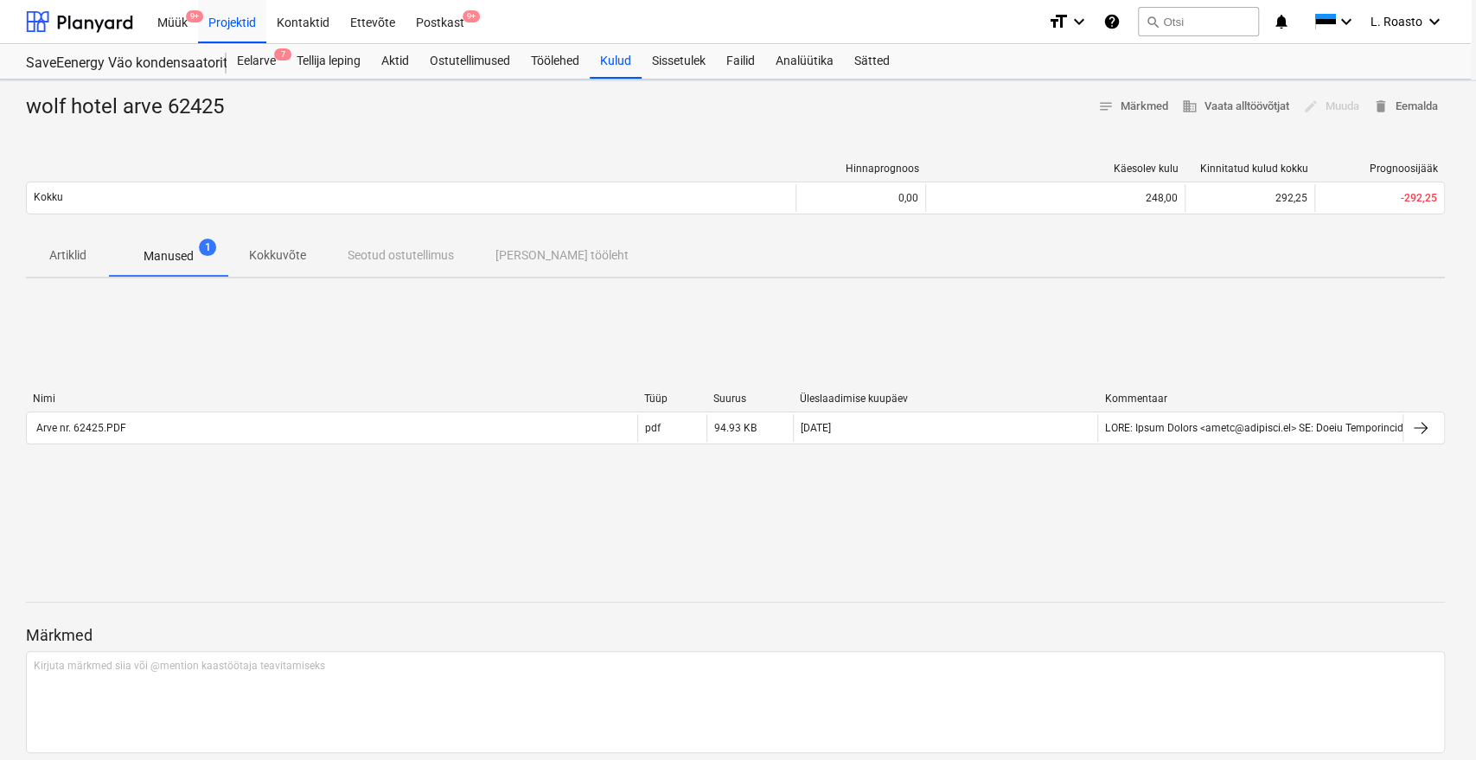
type textarea "x"
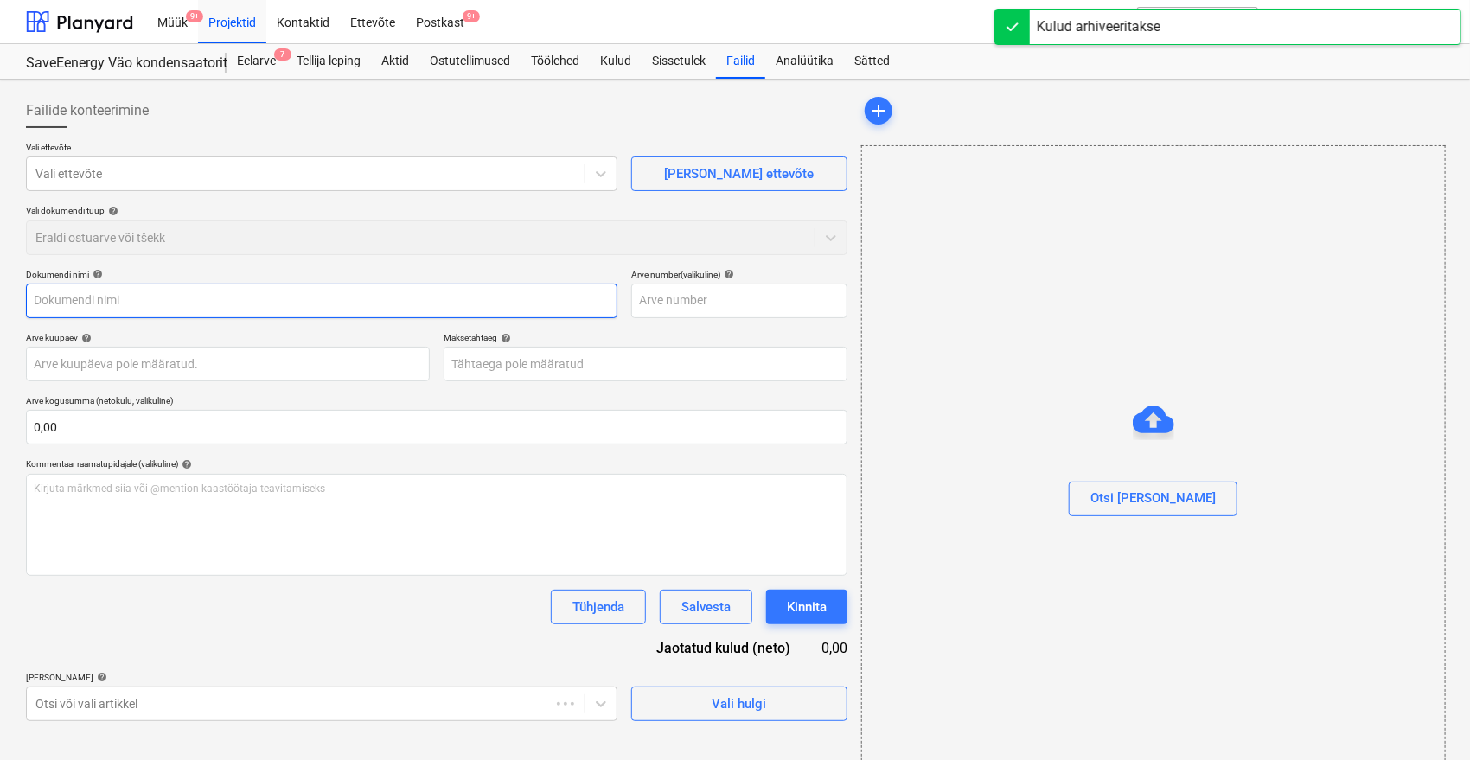
type input "wolf hotel arve 62425"
type input "62425"
type input "[DATE]"
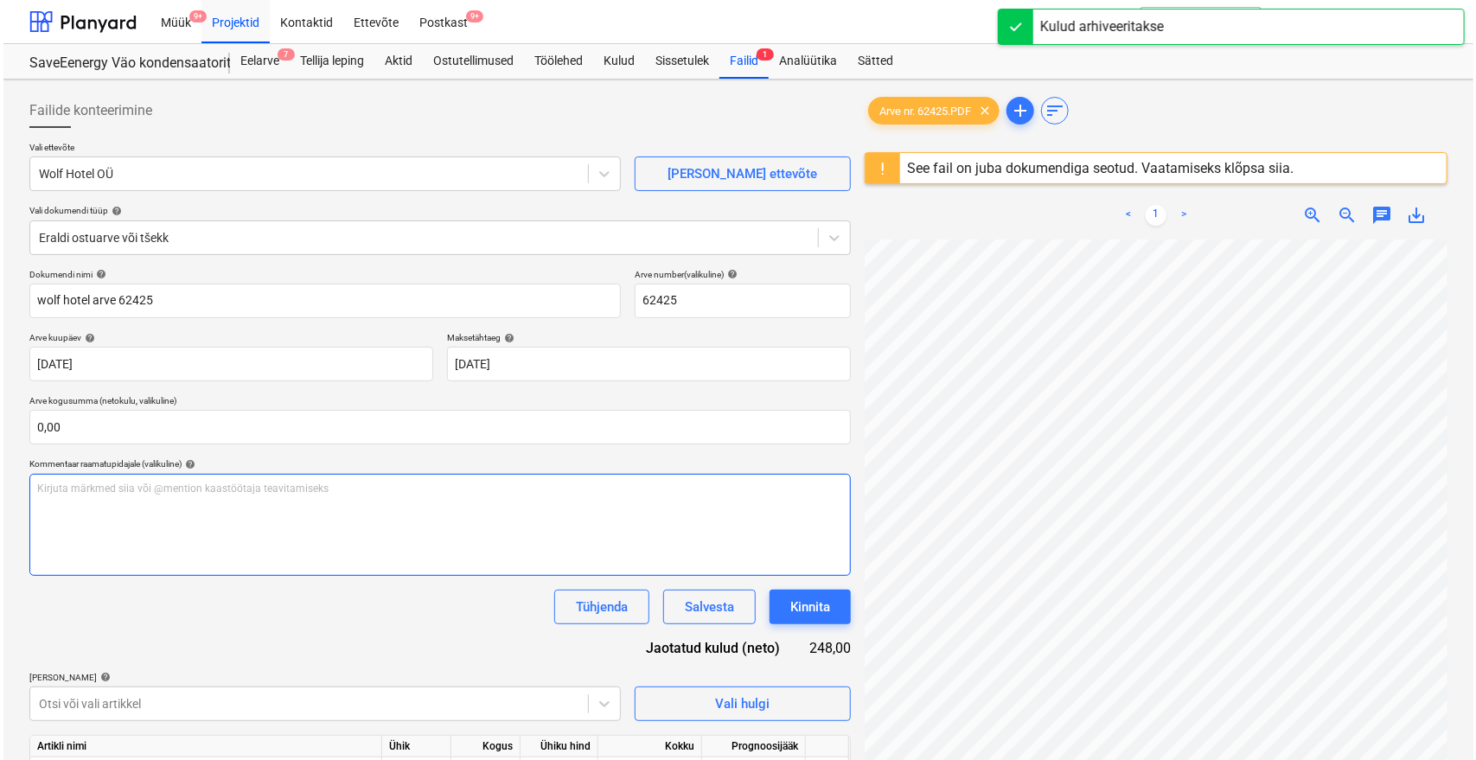
scroll to position [192, 0]
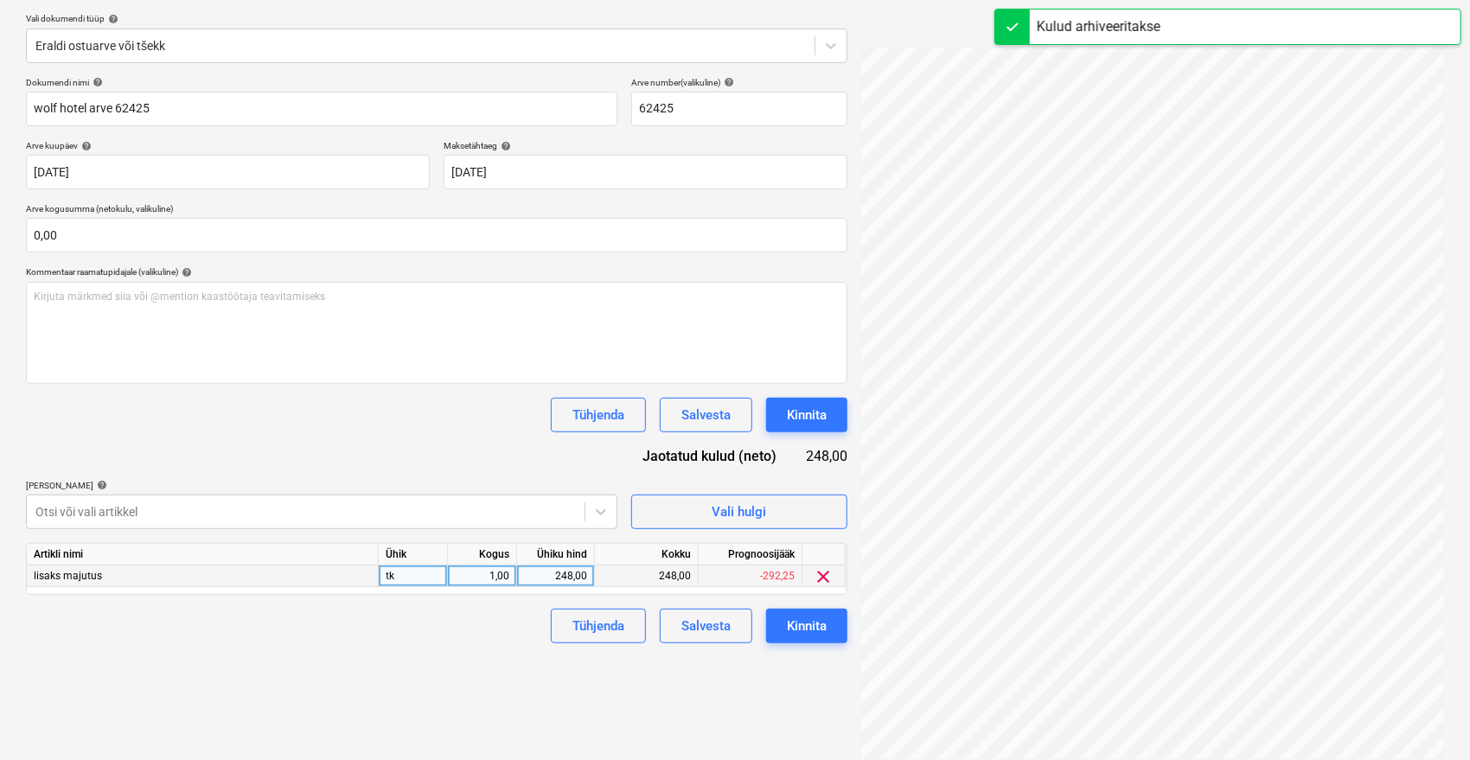
click at [560, 573] on div "248,00" at bounding box center [555, 577] width 63 height 22
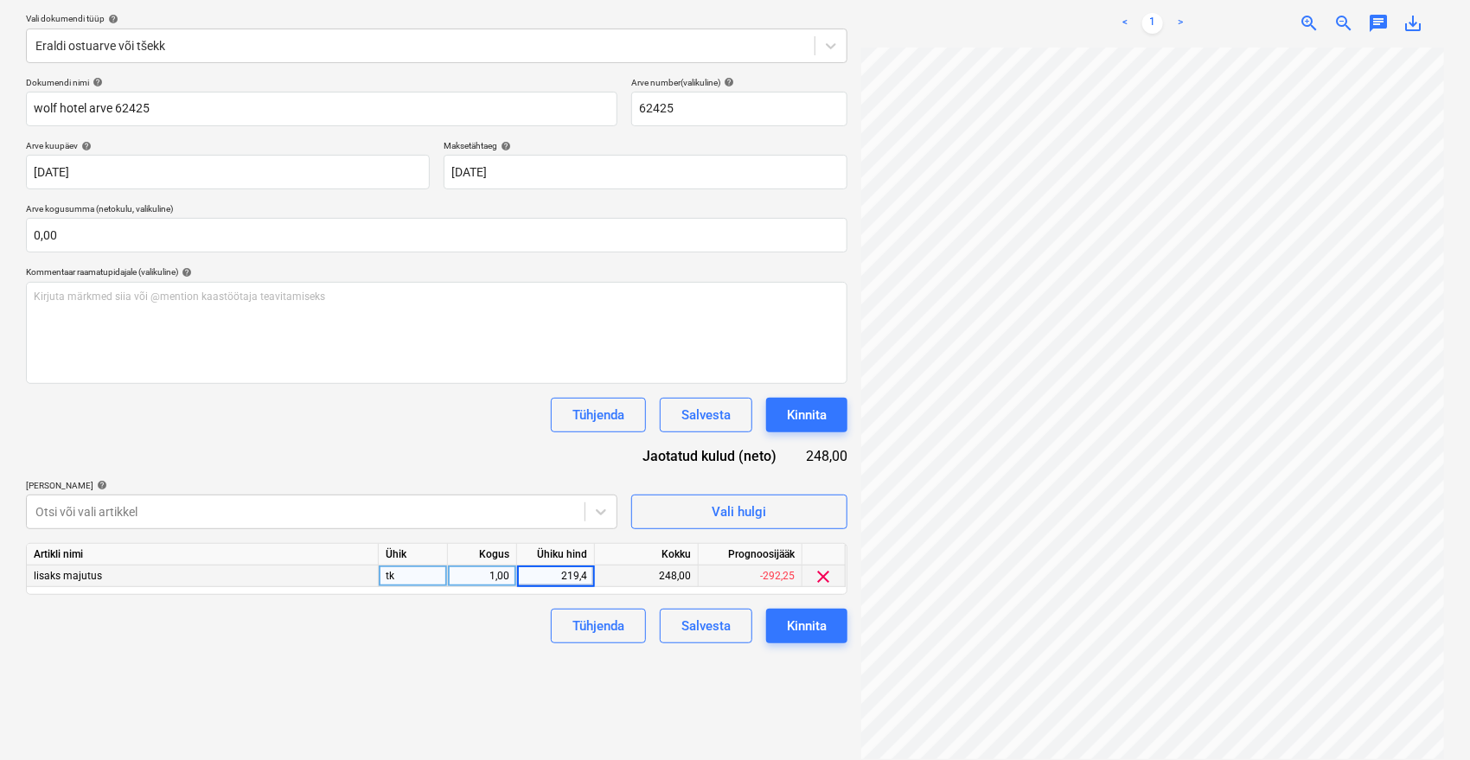
type input "219,47"
click at [515, 638] on div "Tühjenda Salvesta Kinnita" at bounding box center [437, 626] width 822 height 35
click at [815, 626] on div "Kinnita" at bounding box center [807, 626] width 40 height 22
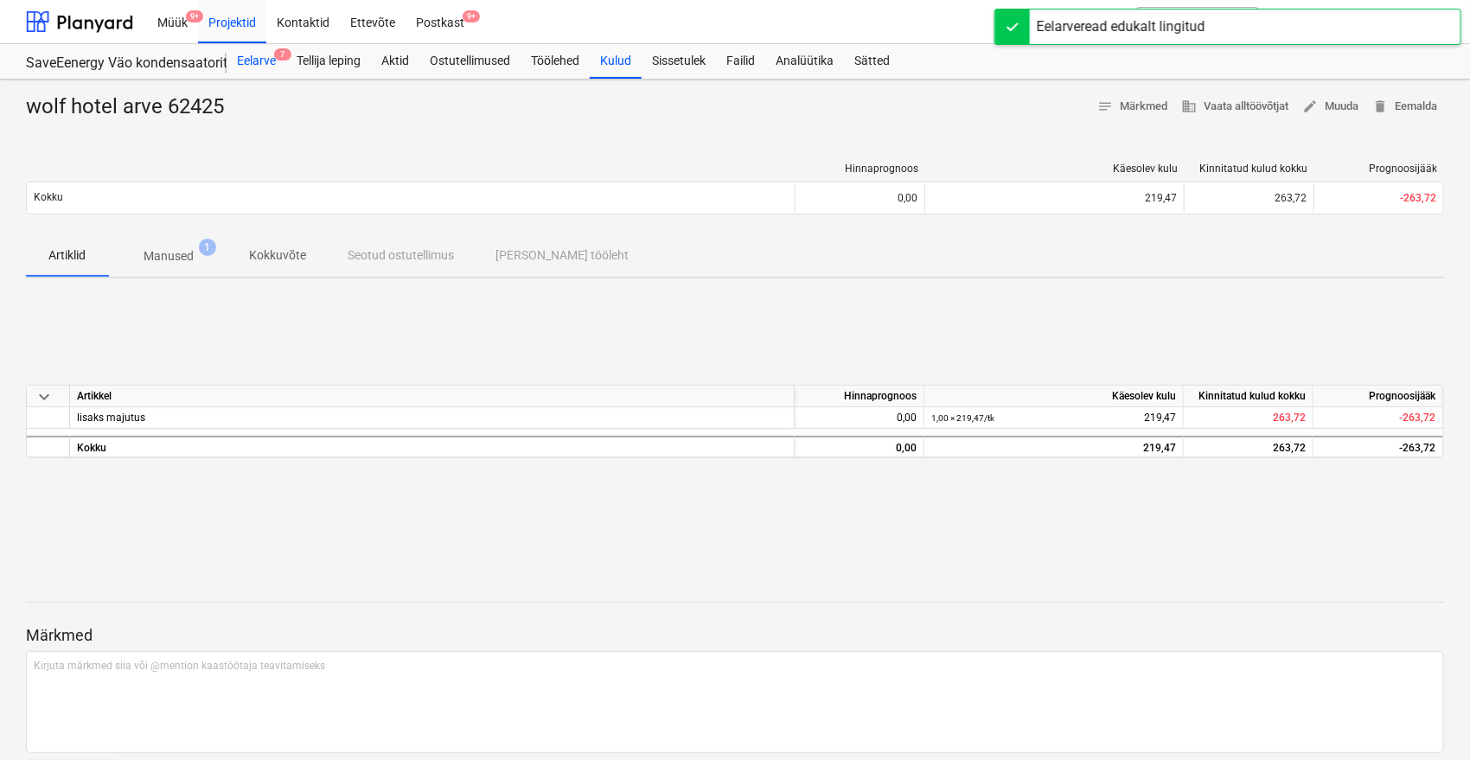
click at [263, 68] on div "Eelarve 7" at bounding box center [257, 61] width 60 height 35
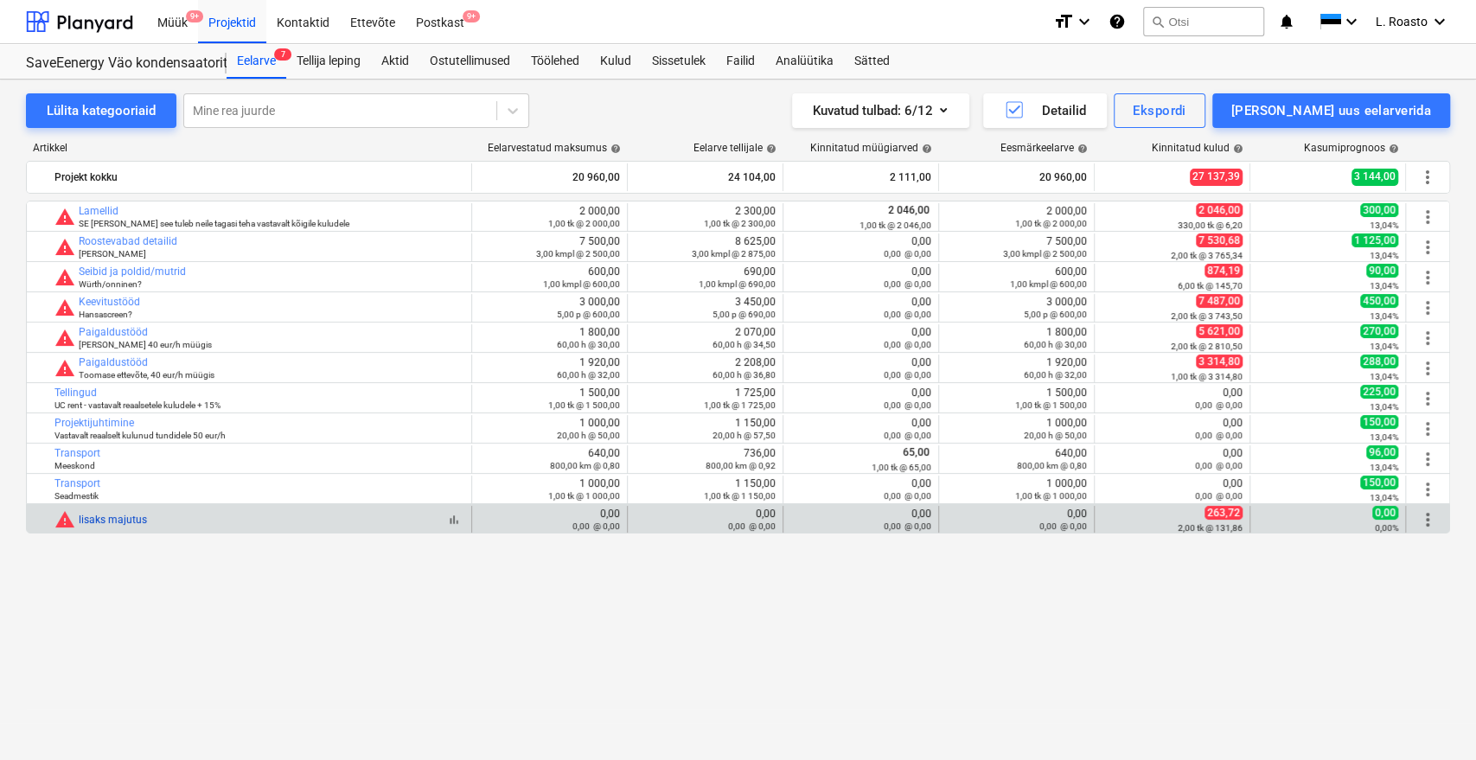
click at [131, 517] on link "lisaks majutus" at bounding box center [113, 520] width 68 height 12
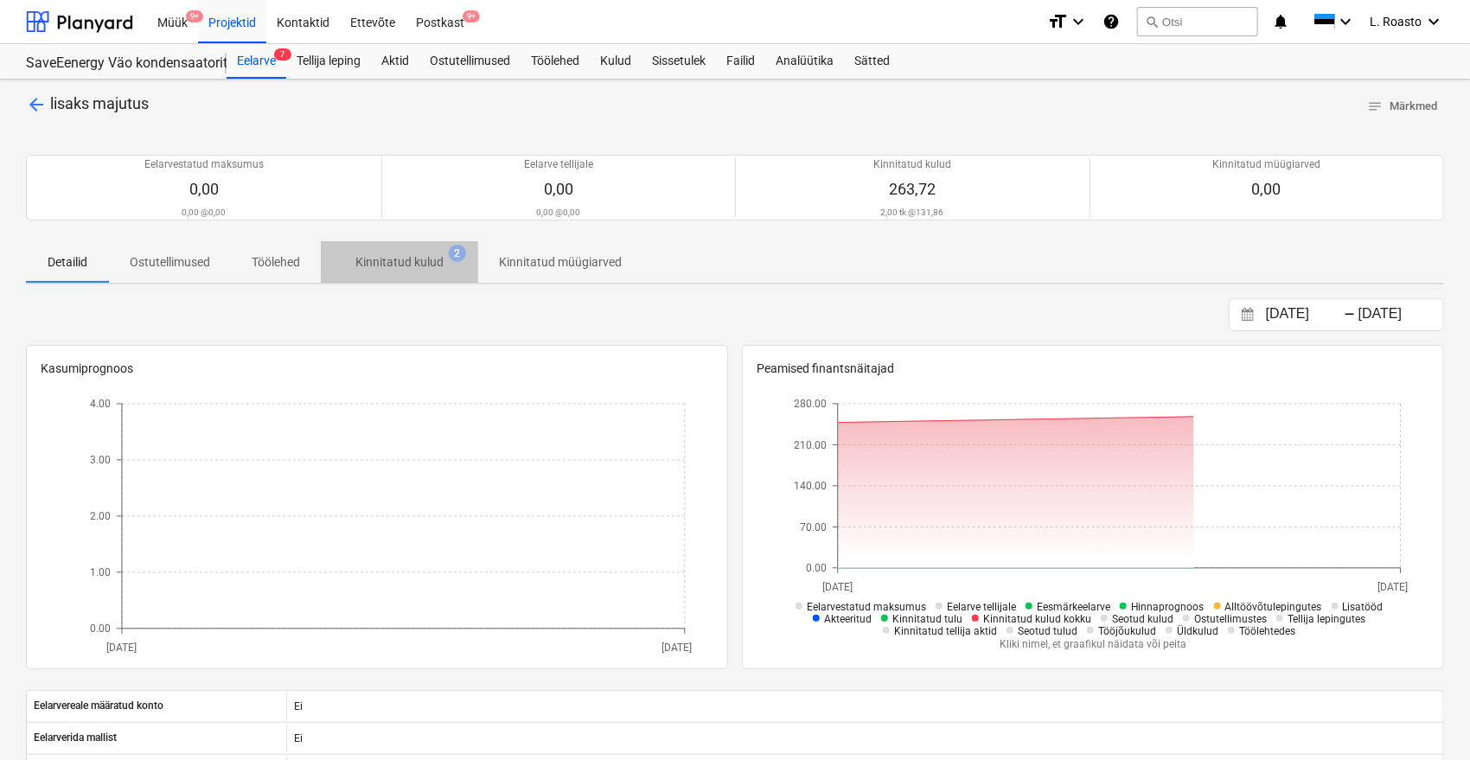
click at [409, 268] on p "Kinnitatud kulud" at bounding box center [399, 262] width 88 height 18
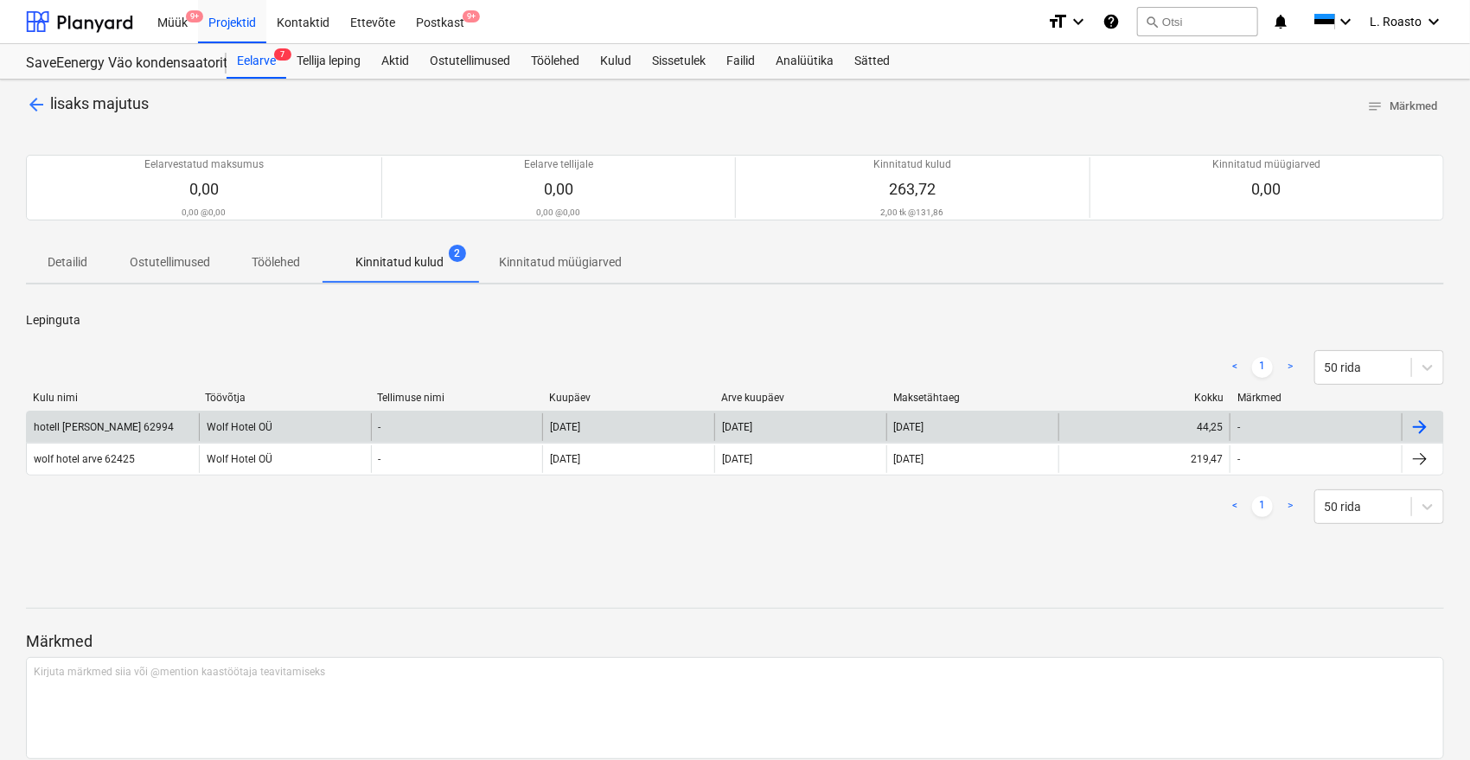
click at [131, 421] on div "hotell [PERSON_NAME] 62994" at bounding box center [104, 427] width 140 height 12
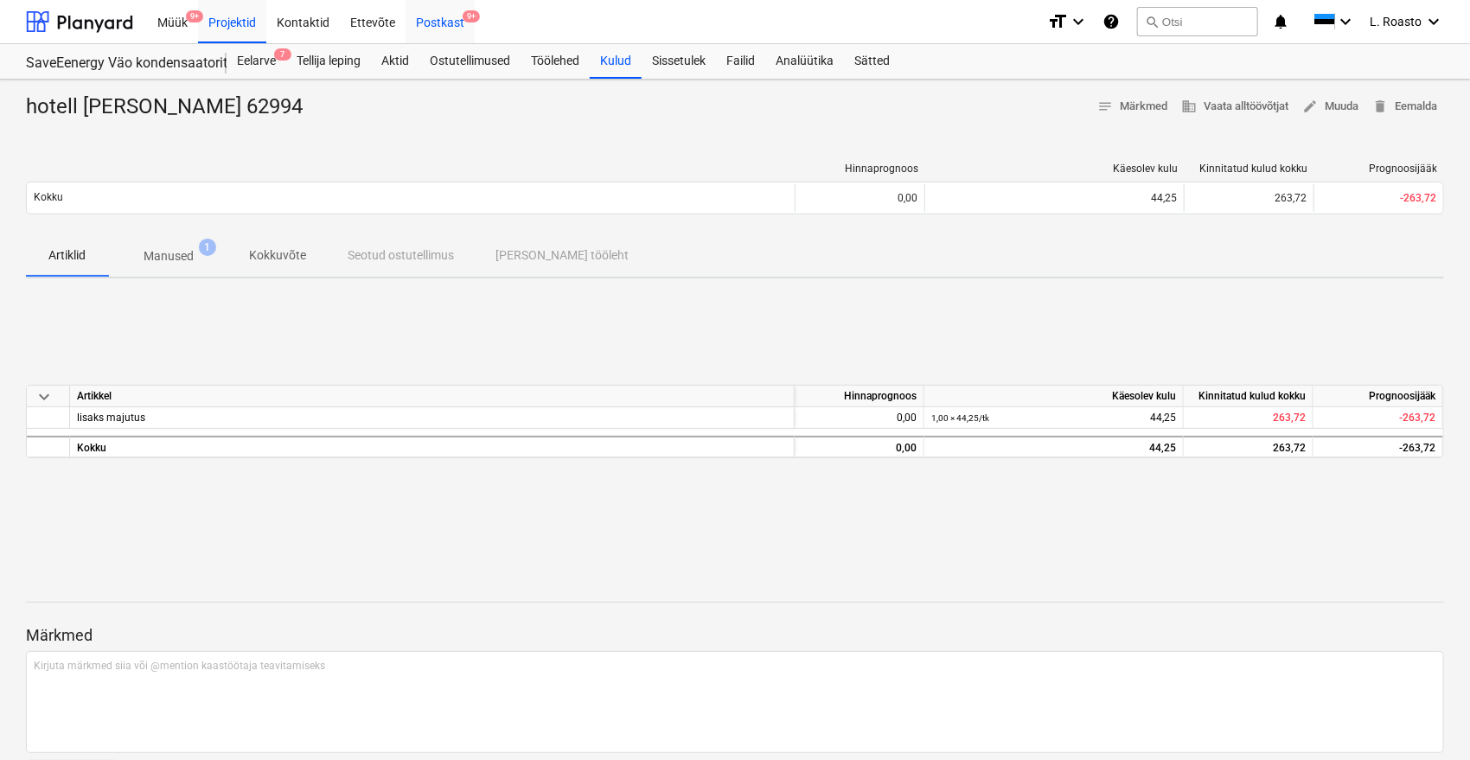
drag, startPoint x: 429, startPoint y: 12, endPoint x: 431, endPoint y: 25, distance: 13.1
click at [429, 12] on div "Postkast 9+" at bounding box center [440, 21] width 69 height 44
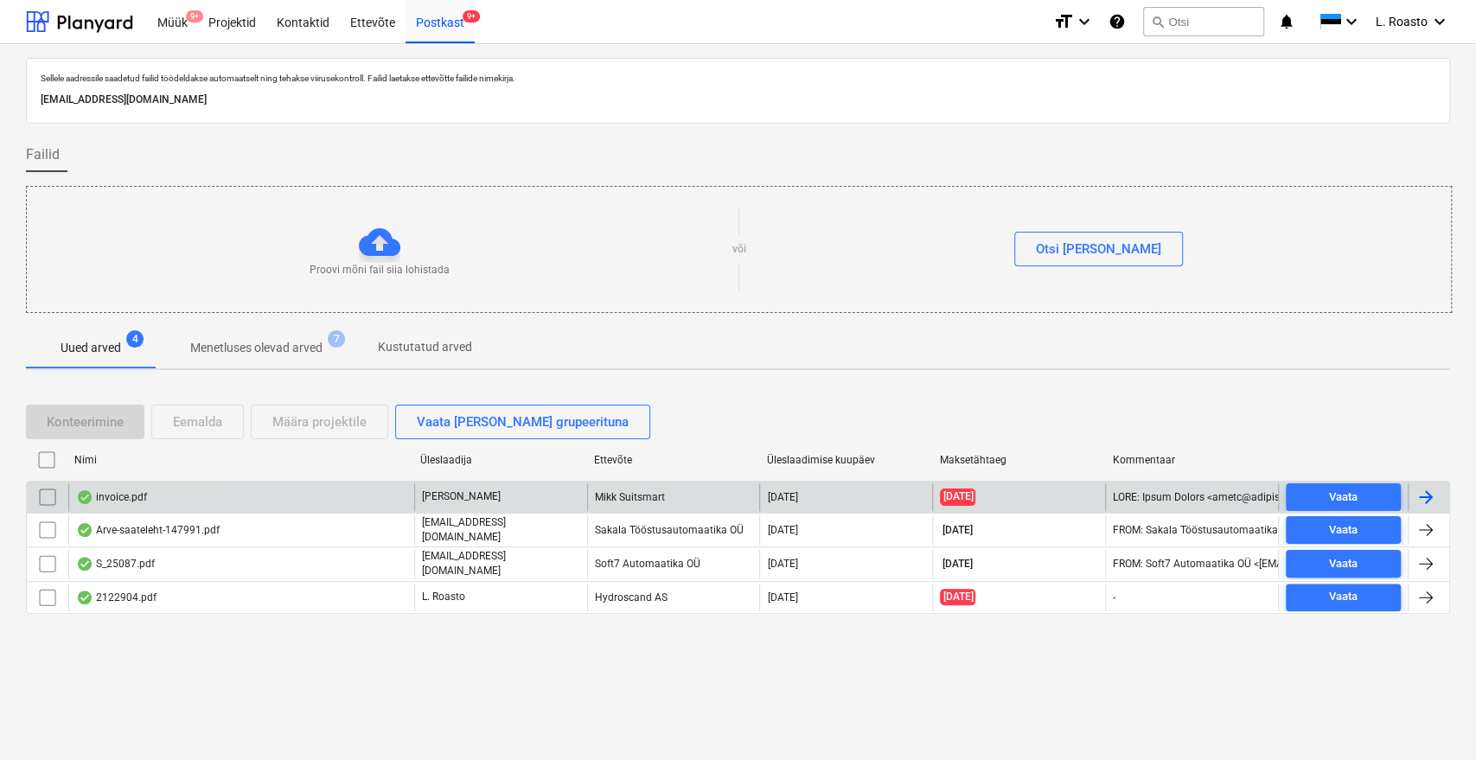
click at [240, 484] on div "invoice.pdf" at bounding box center [241, 497] width 346 height 28
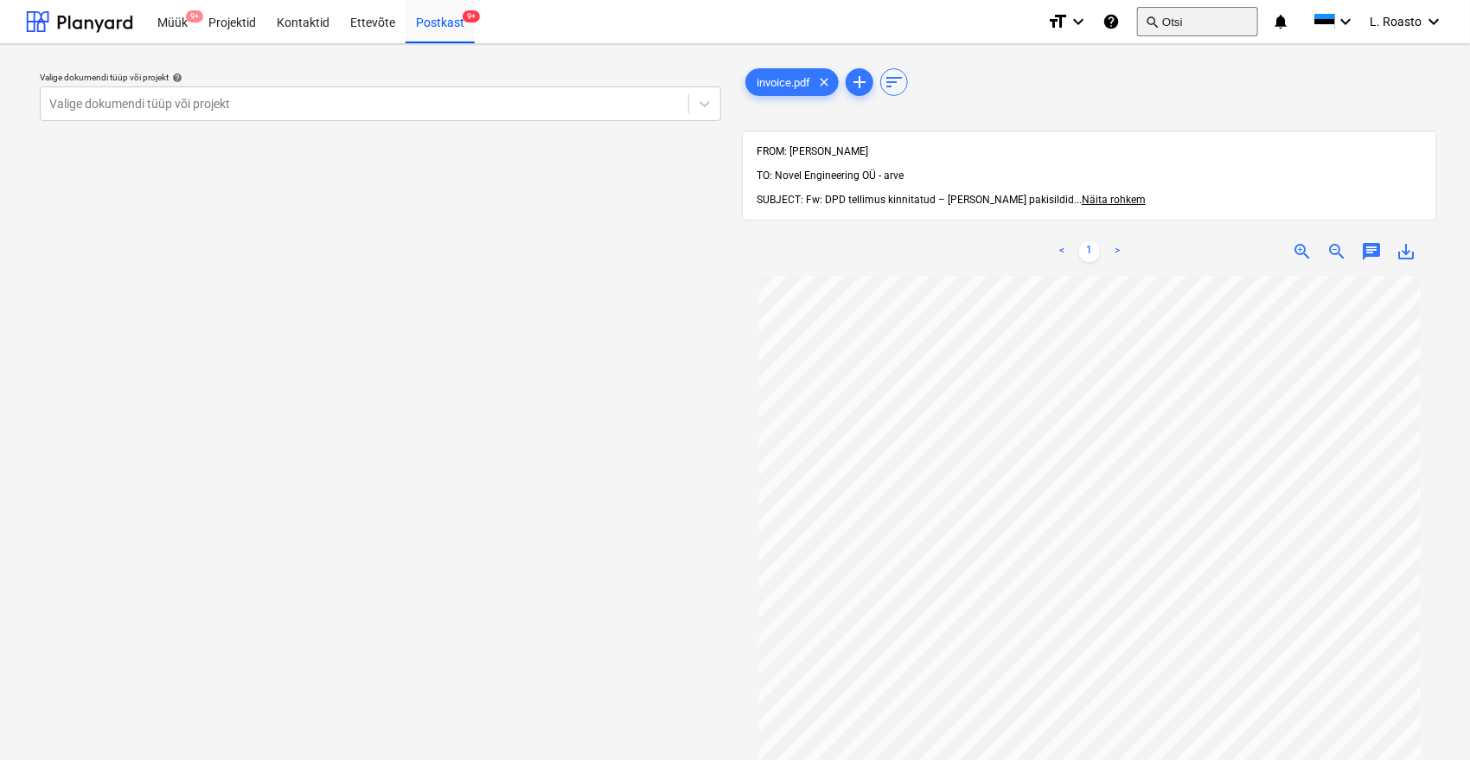
click at [1216, 17] on button "search Otsi" at bounding box center [1197, 21] width 121 height 29
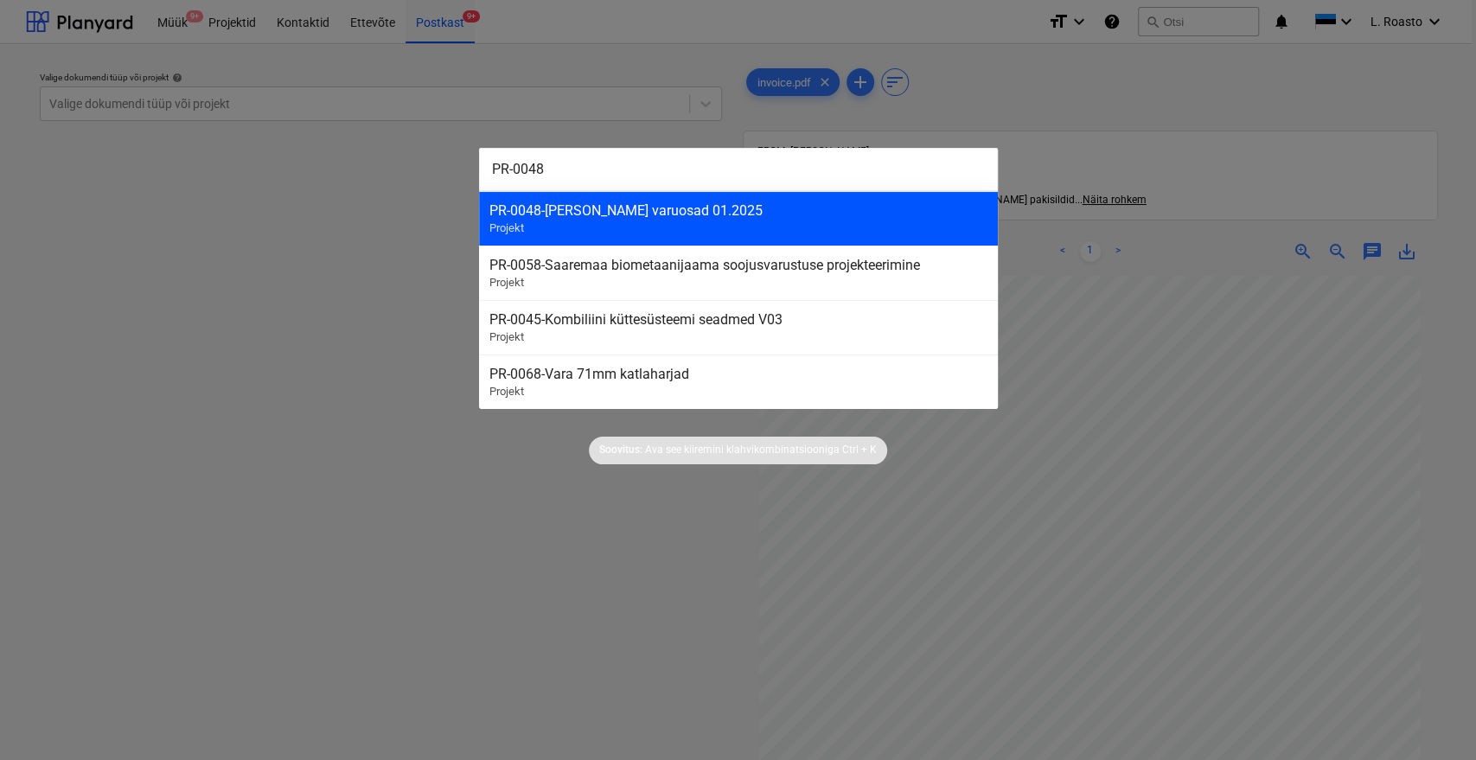
type input "PR-0048"
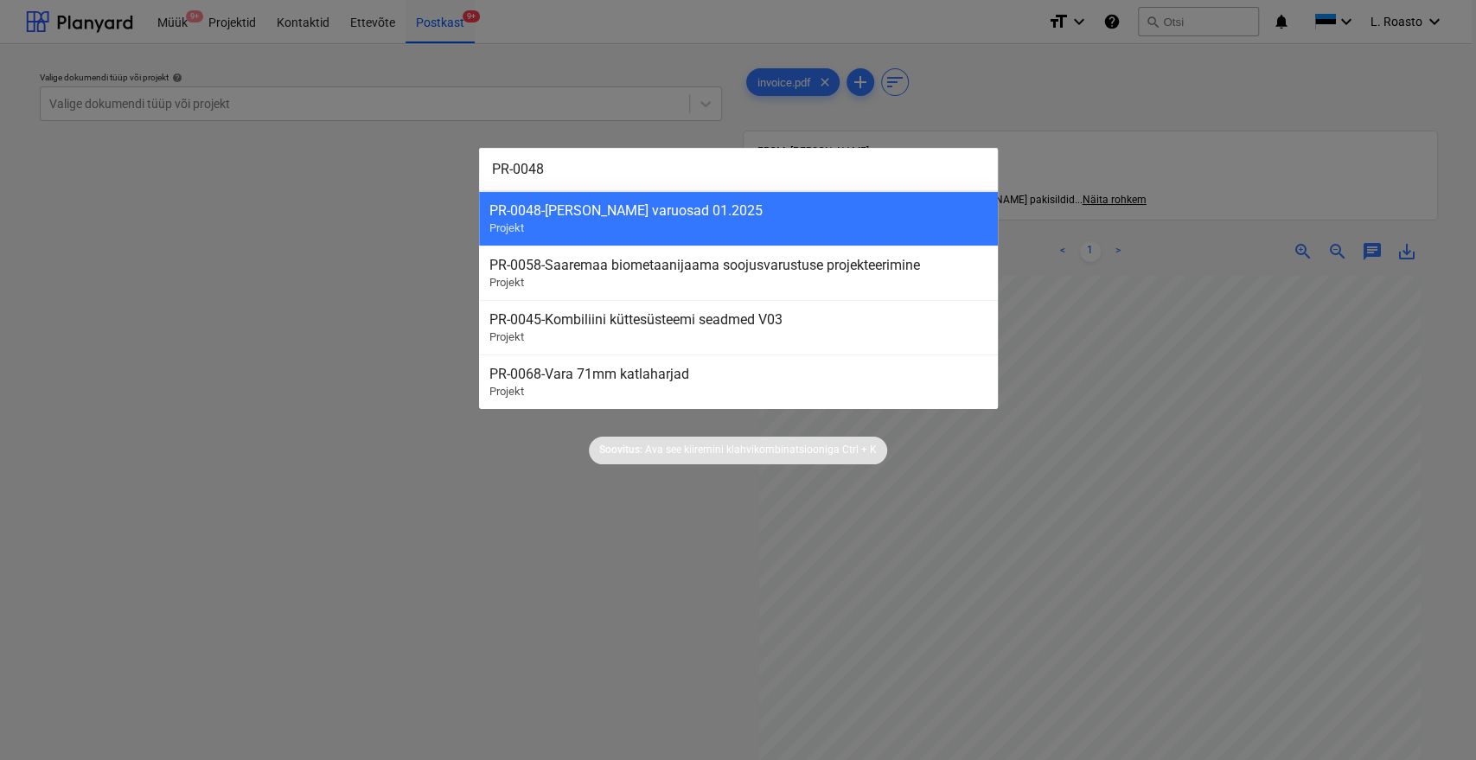
drag, startPoint x: 717, startPoint y: 204, endPoint x: 730, endPoint y: 214, distance: 16.6
click at [717, 204] on div "PR-0048 - [PERSON_NAME] varuosad 01.2025" at bounding box center [739, 210] width 498 height 16
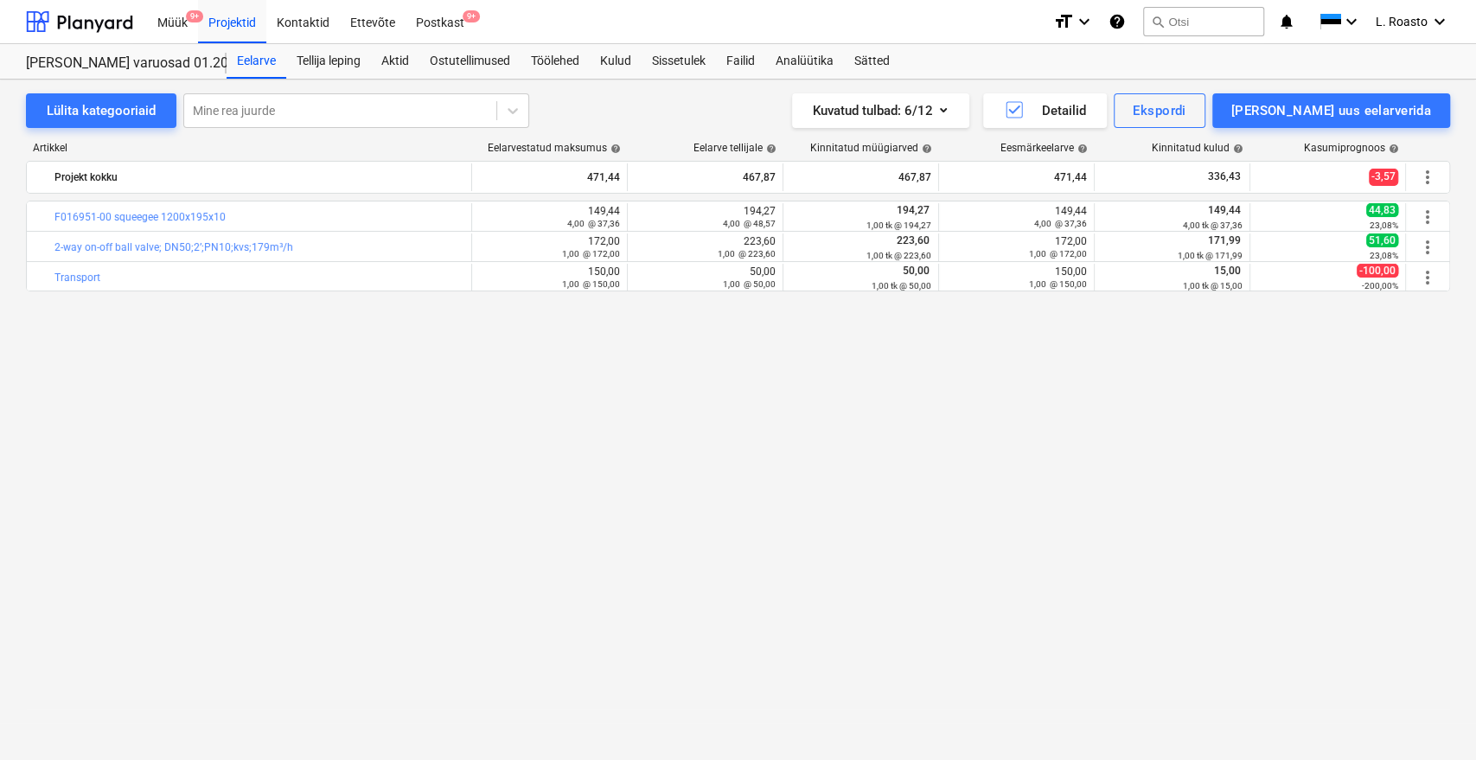
click at [1356, 411] on div "bar_chart F016951-00 squeegee 1200x195x10 edit 149,44 4,00 @ 37,36 edit 194,27 …" at bounding box center [738, 445] width 1424 height 488
click at [676, 57] on div "Sissetulek" at bounding box center [679, 61] width 74 height 35
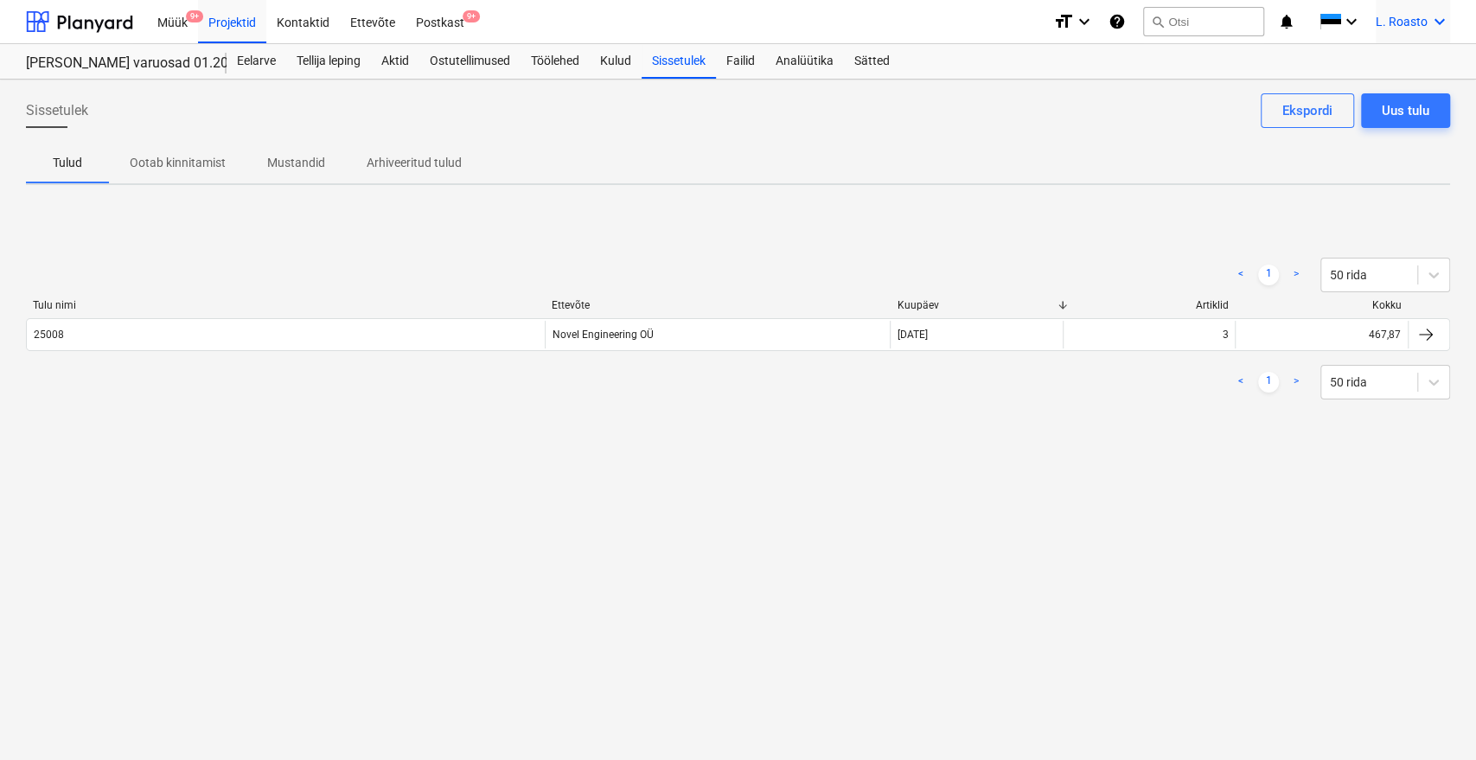
click at [1441, 16] on icon "keyboard_arrow_down" at bounding box center [1440, 21] width 21 height 21
click at [1372, 111] on div "LR Noveleng Services OÜ" at bounding box center [1366, 111] width 147 height 24
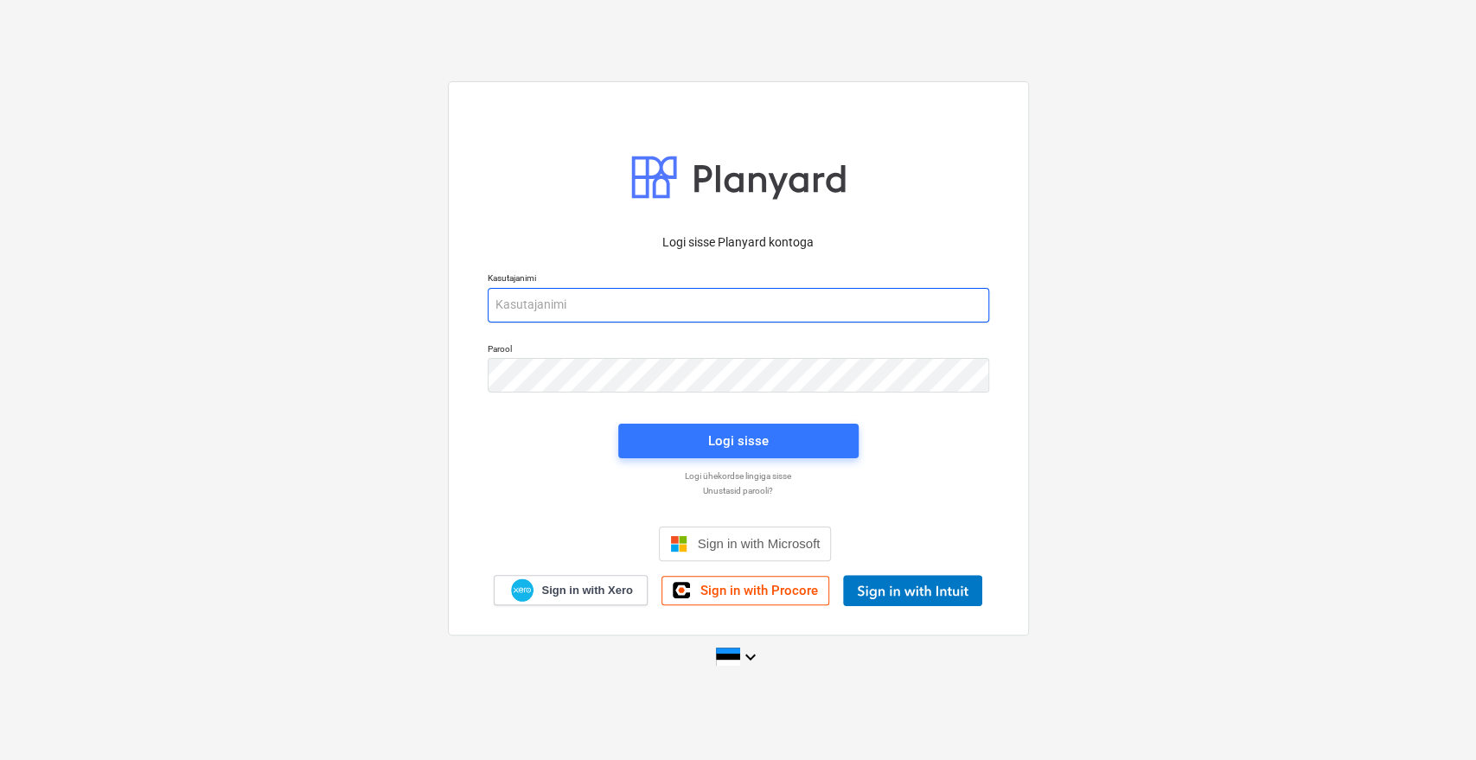
type input "[EMAIL_ADDRESS][DOMAIN_NAME]"
